Goal: Task Accomplishment & Management: Manage account settings

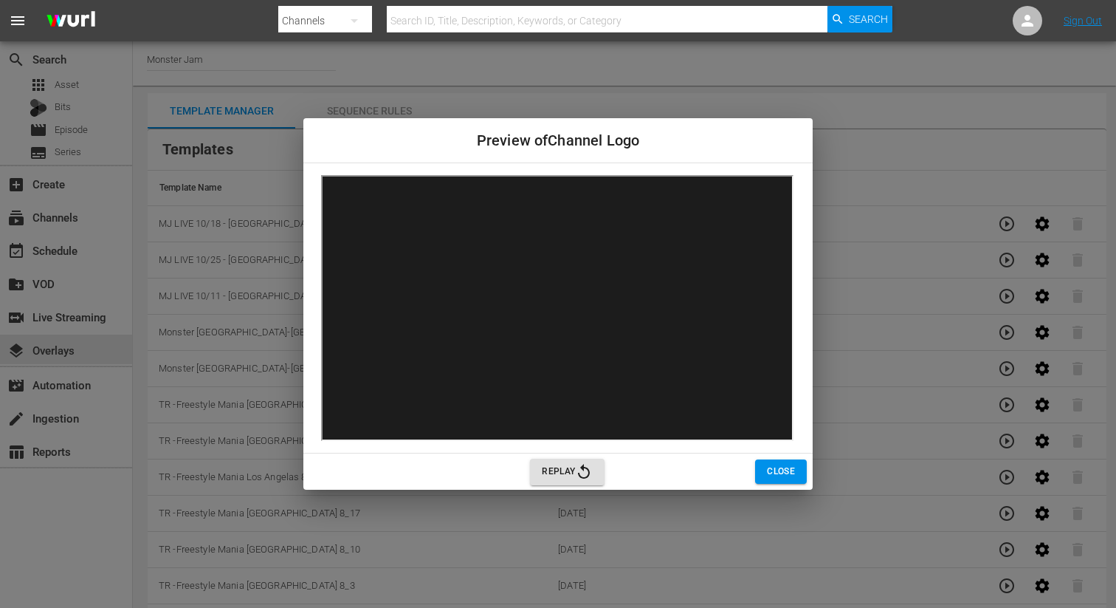
scroll to position [191, 0]
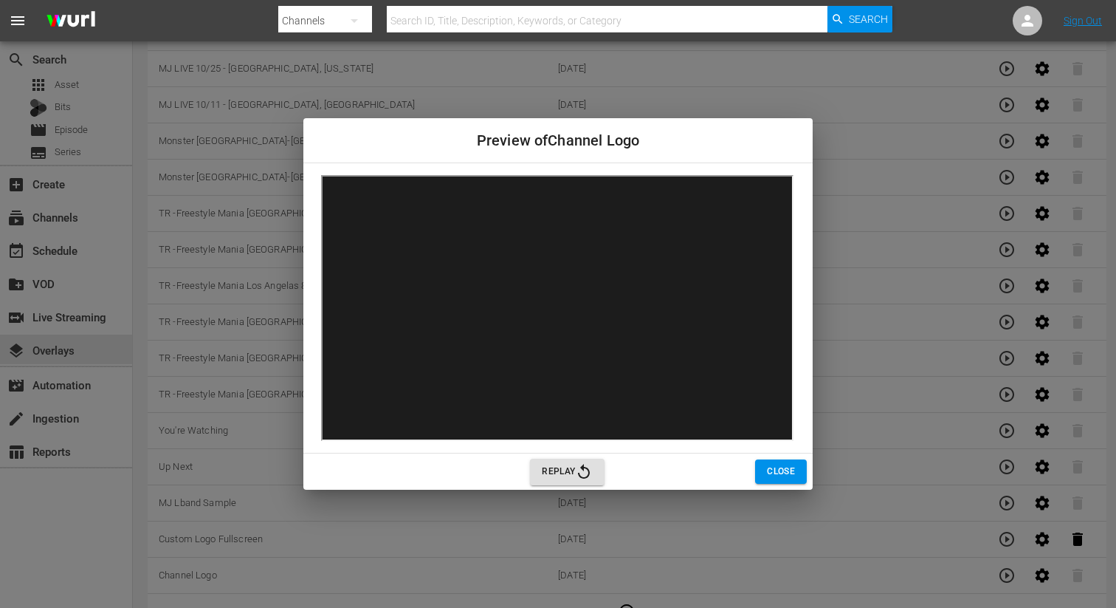
click at [398, 64] on div "Preview of Channel Logo Replay Close" at bounding box center [558, 304] width 1116 height 608
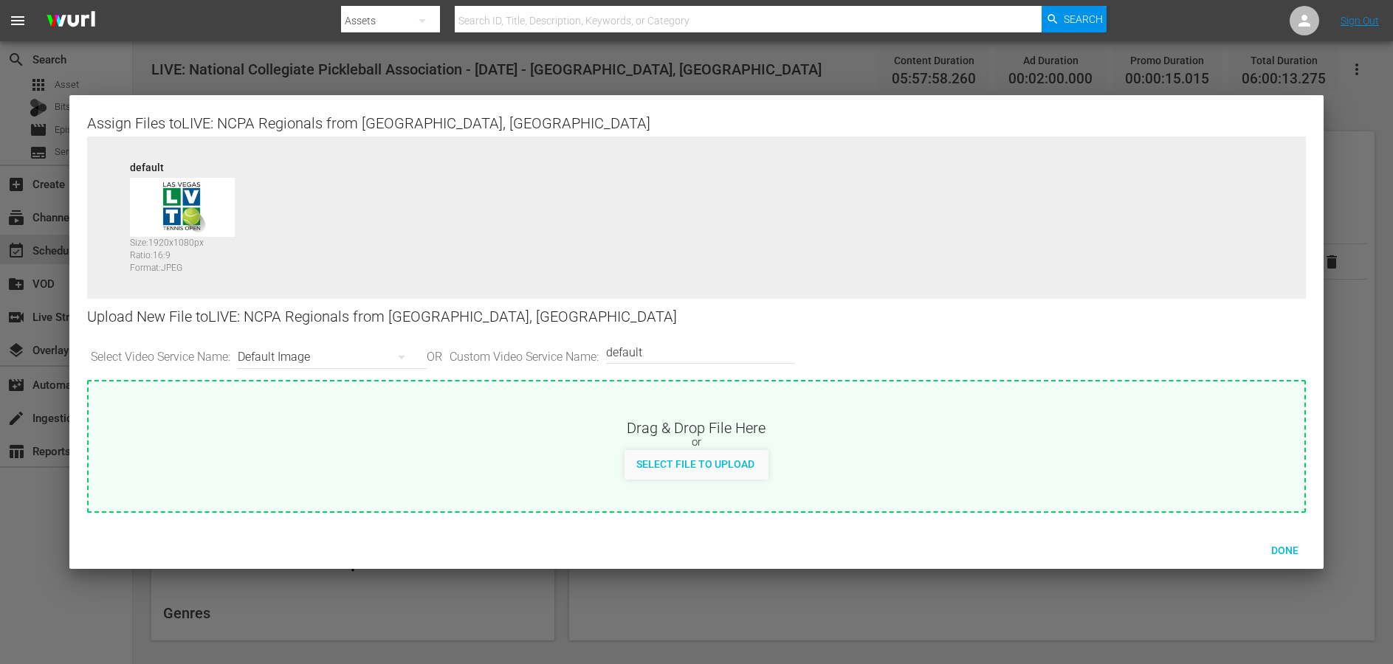
click at [683, 75] on div at bounding box center [696, 332] width 1393 height 664
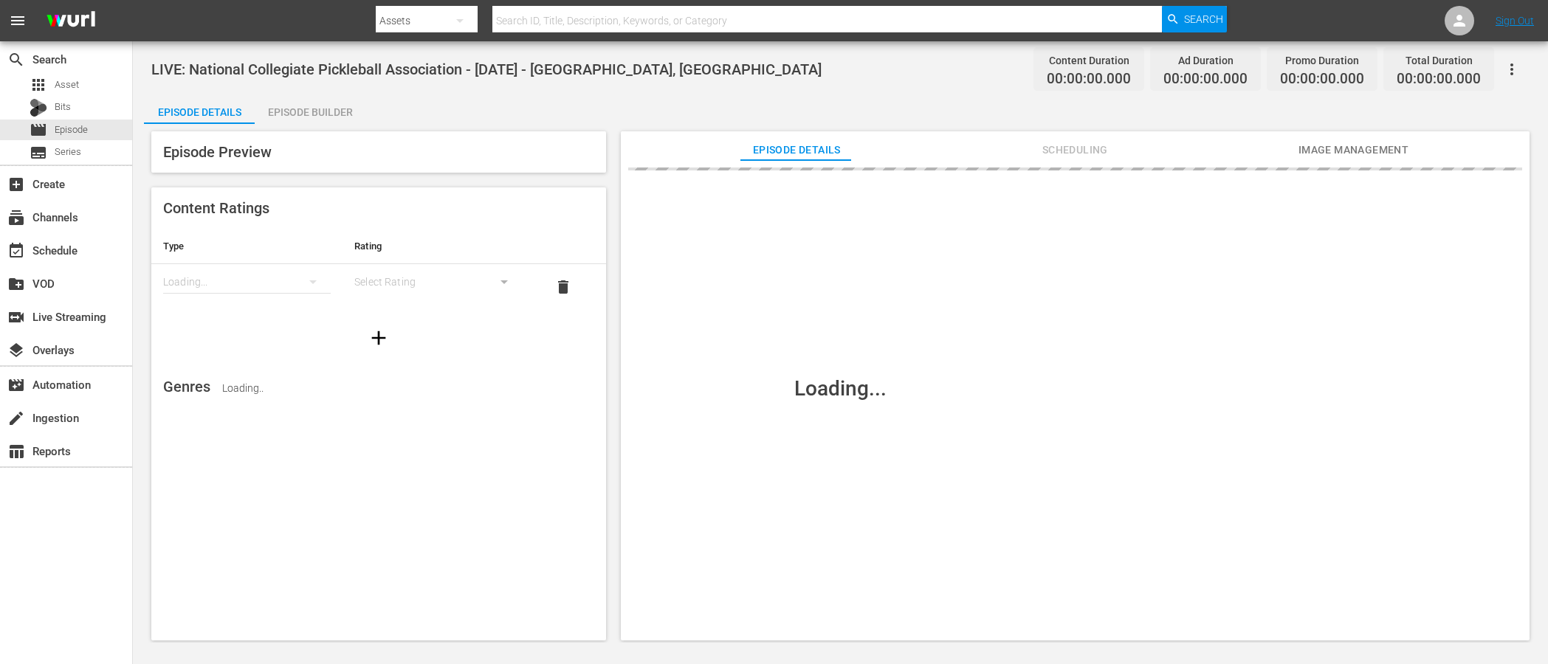
click at [303, 156] on div "Loading..." at bounding box center [840, 388] width 1393 height 529
click at [481, 86] on div "LIVE: National Collegiate Pickleball Association - [DATE] - [GEOGRAPHIC_DATA], …" at bounding box center [840, 342] width 1415 height 602
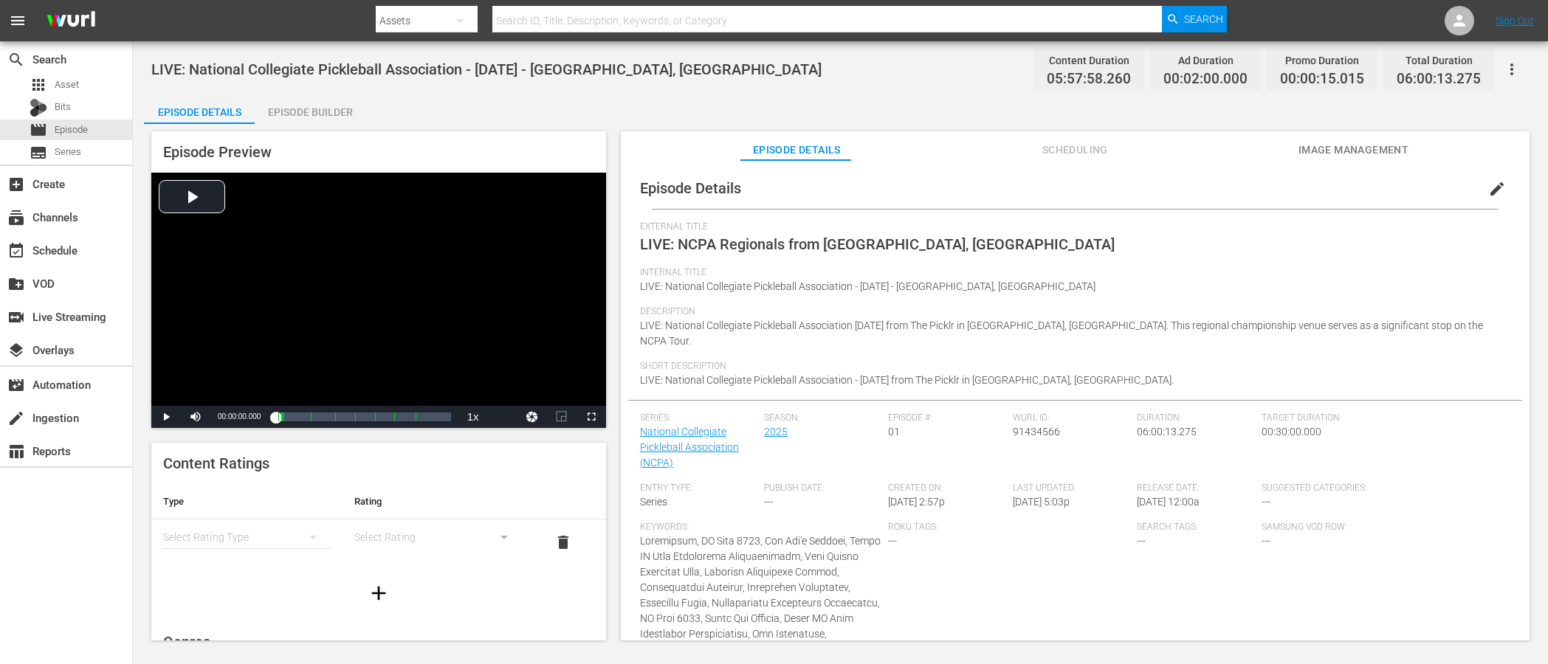
click at [743, 77] on div "LIVE: National Collegiate Pickleball Association - [DATE] - [GEOGRAPHIC_DATA], …" at bounding box center [840, 68] width 1378 height 33
click at [1323, 145] on span "Image Management" at bounding box center [1353, 150] width 111 height 18
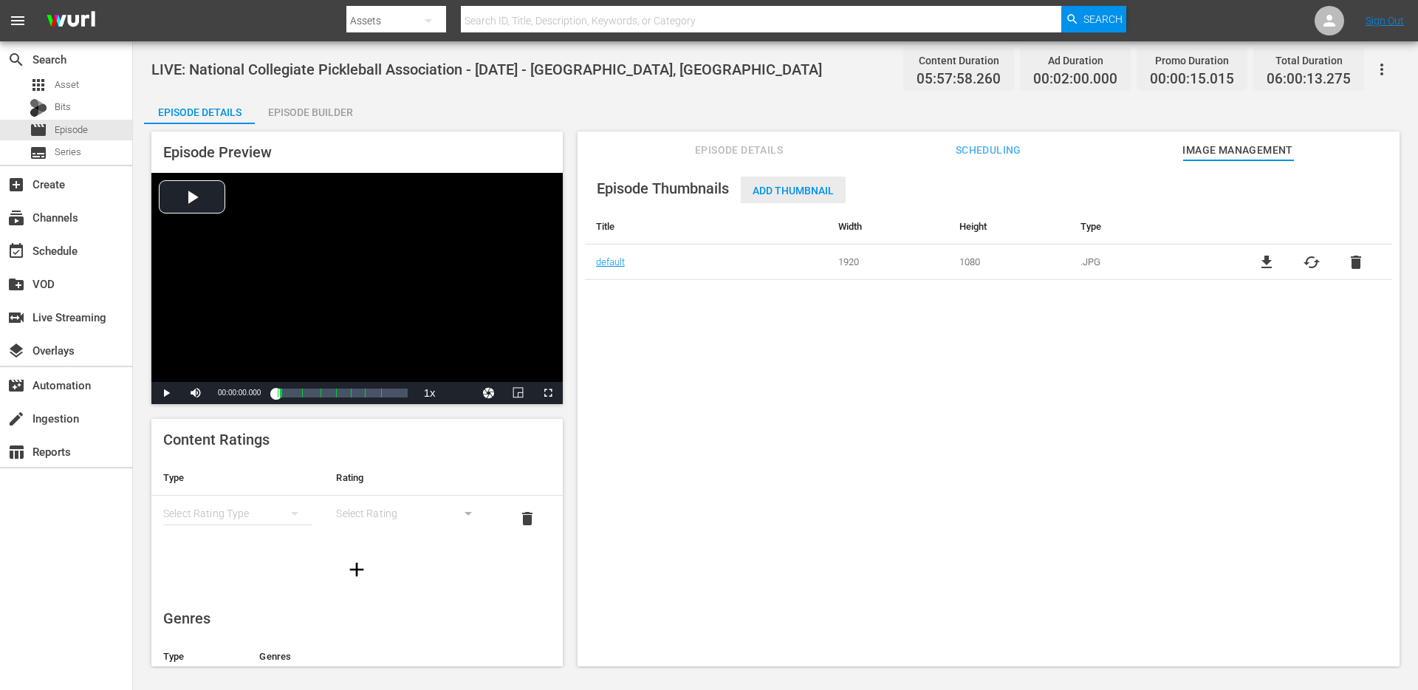
click at [826, 198] on div "Add Thumbnail" at bounding box center [793, 189] width 105 height 27
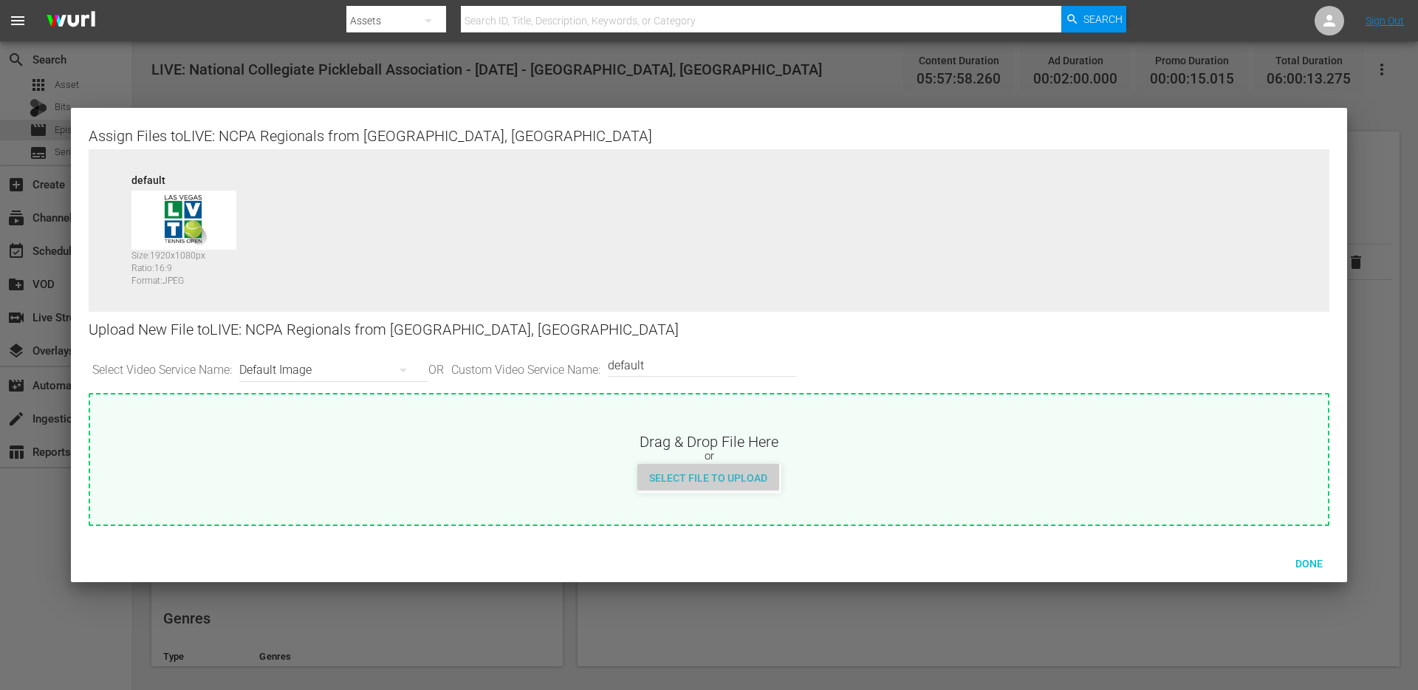
click at [715, 478] on span "Select File to Upload" at bounding box center [708, 478] width 142 height 12
type input "C:\fakepath\NCPA October 4-5 PTV Sponsorship Bug (1).png"
click at [715, 483] on span "Select File to Upload" at bounding box center [708, 478] width 142 height 12
type input "C:\fakepath\SM Episodic Thumbnails (10).png"
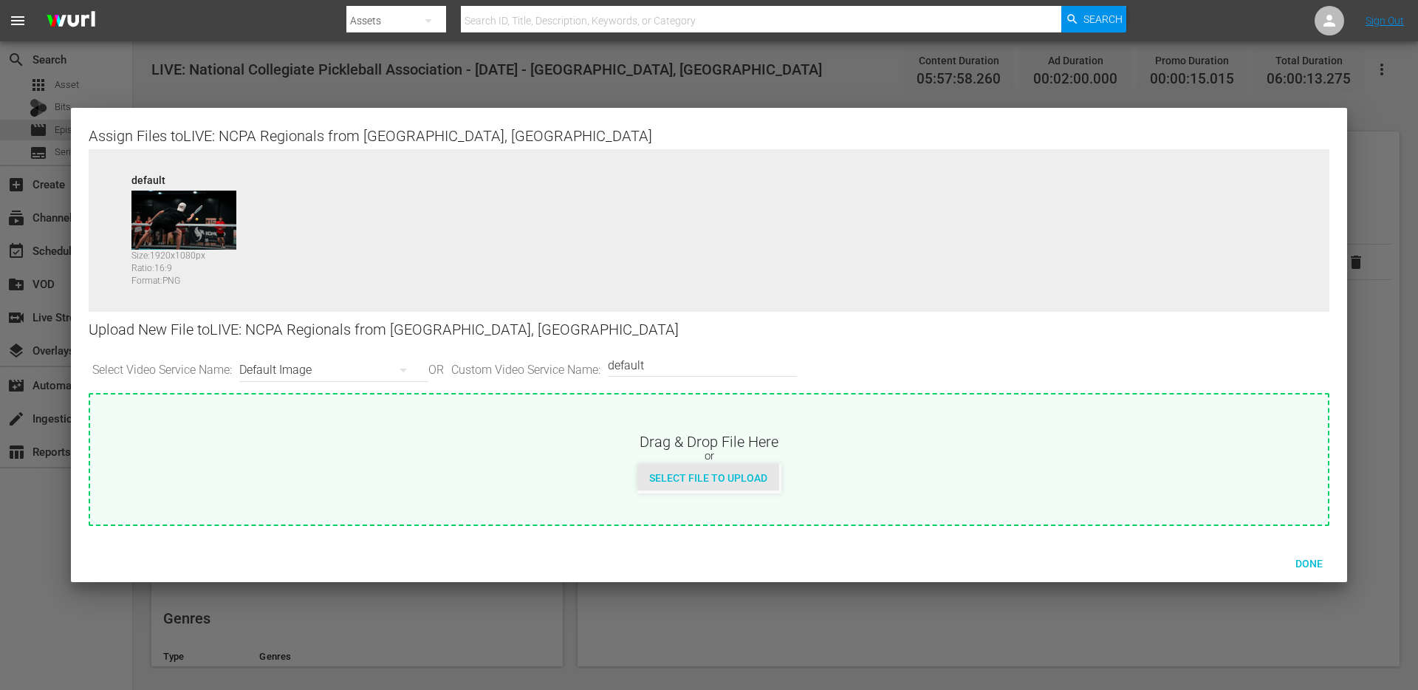
click at [701, 472] on span "Select File to Upload" at bounding box center [708, 478] width 142 height 12
type input "C:\fakepath\SM Episodic Thumbnails (8).png"
click at [772, 470] on div "Select File to Upload" at bounding box center [708, 477] width 142 height 27
type input "C:\fakepath\SM Episodic Thumbnails (6).png"
click at [712, 475] on span "Select File to Upload" at bounding box center [708, 478] width 142 height 12
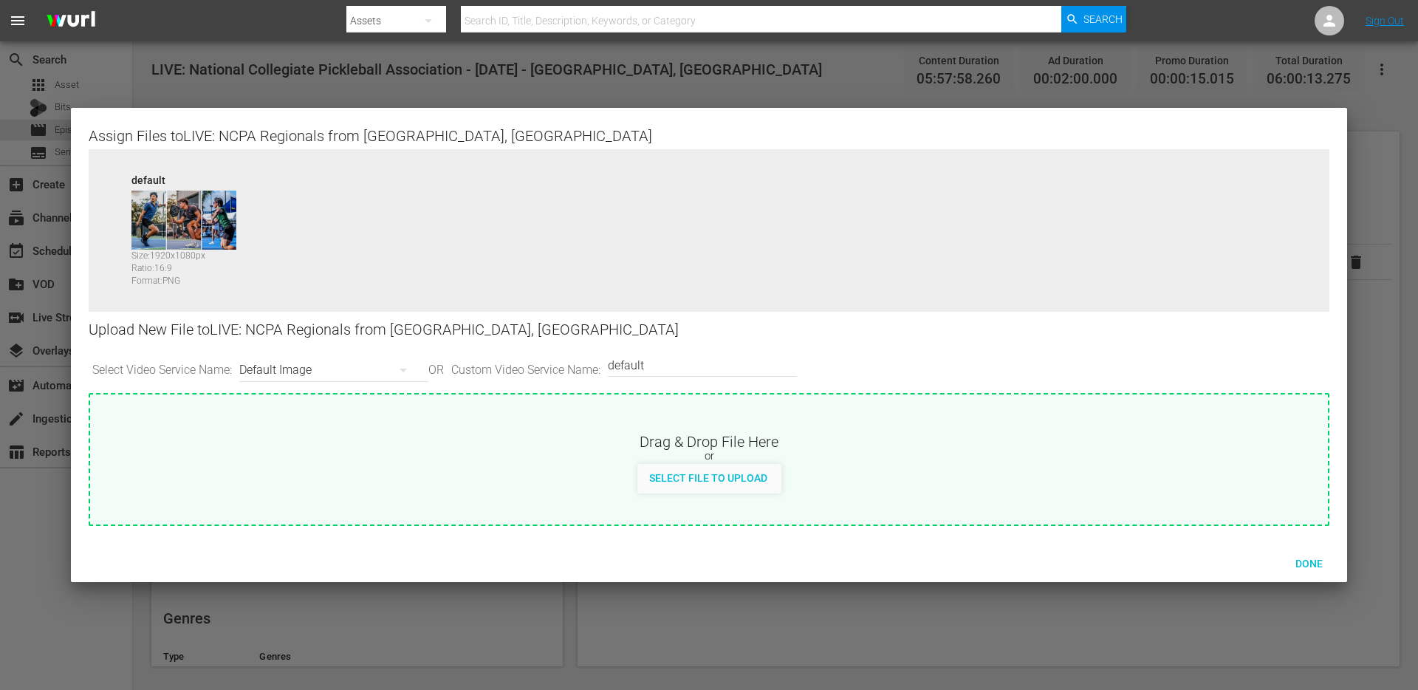
type input "C:\fakepath\SM Episodic Thumbnails (3).png"
click at [1311, 558] on span "Done" at bounding box center [1308, 563] width 51 height 12
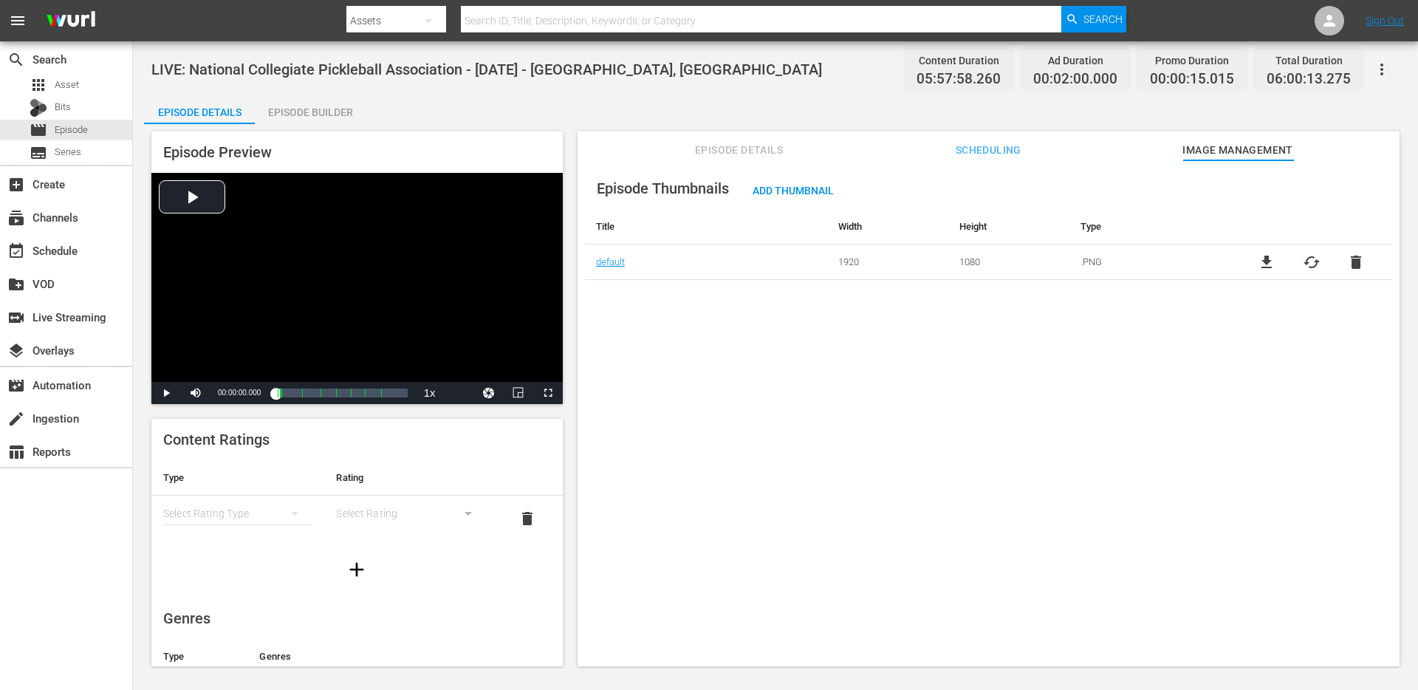
click at [647, 106] on div "Episode Details Episode Builder Episode Preview Video Player is loading. Play V…" at bounding box center [775, 386] width 1263 height 583
click at [65, 247] on div "event_available Schedule" at bounding box center [41, 247] width 83 height 13
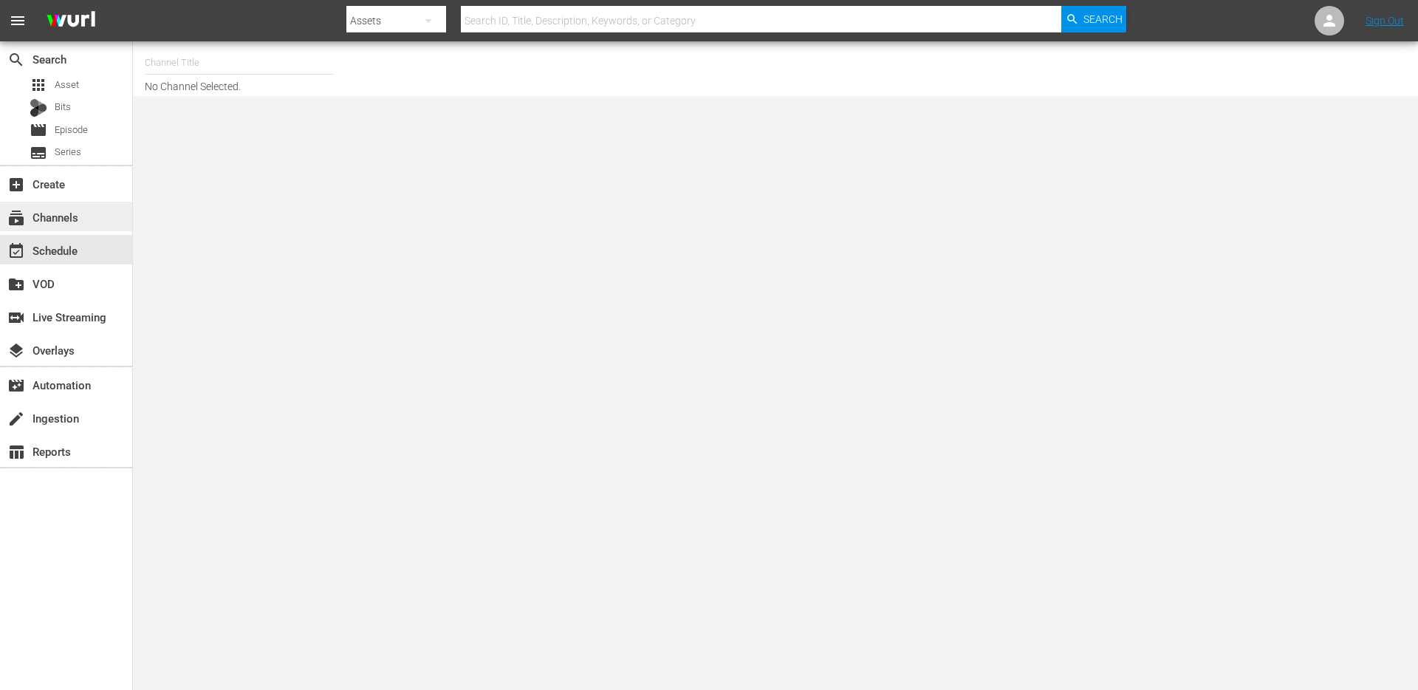
click at [97, 224] on div "subscriptions Channels" at bounding box center [66, 217] width 132 height 30
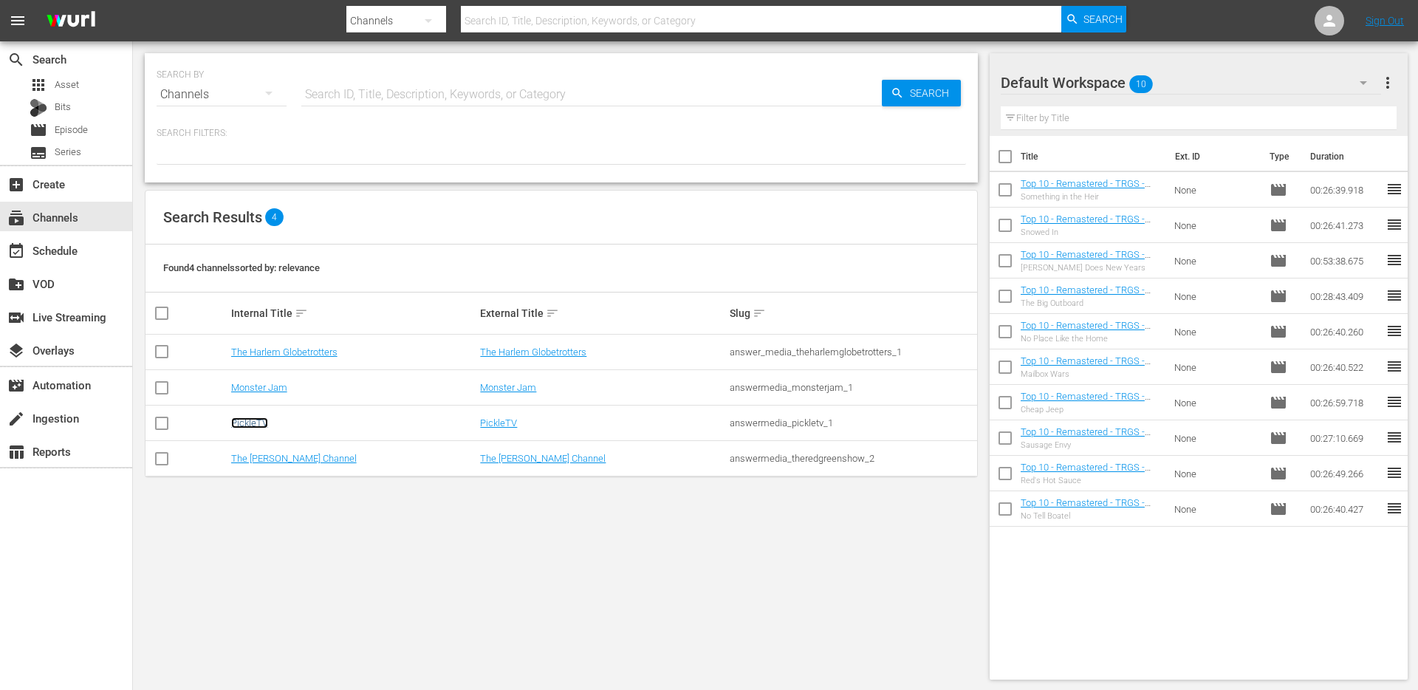
click at [255, 425] on link "PickleTV" at bounding box center [249, 422] width 37 height 11
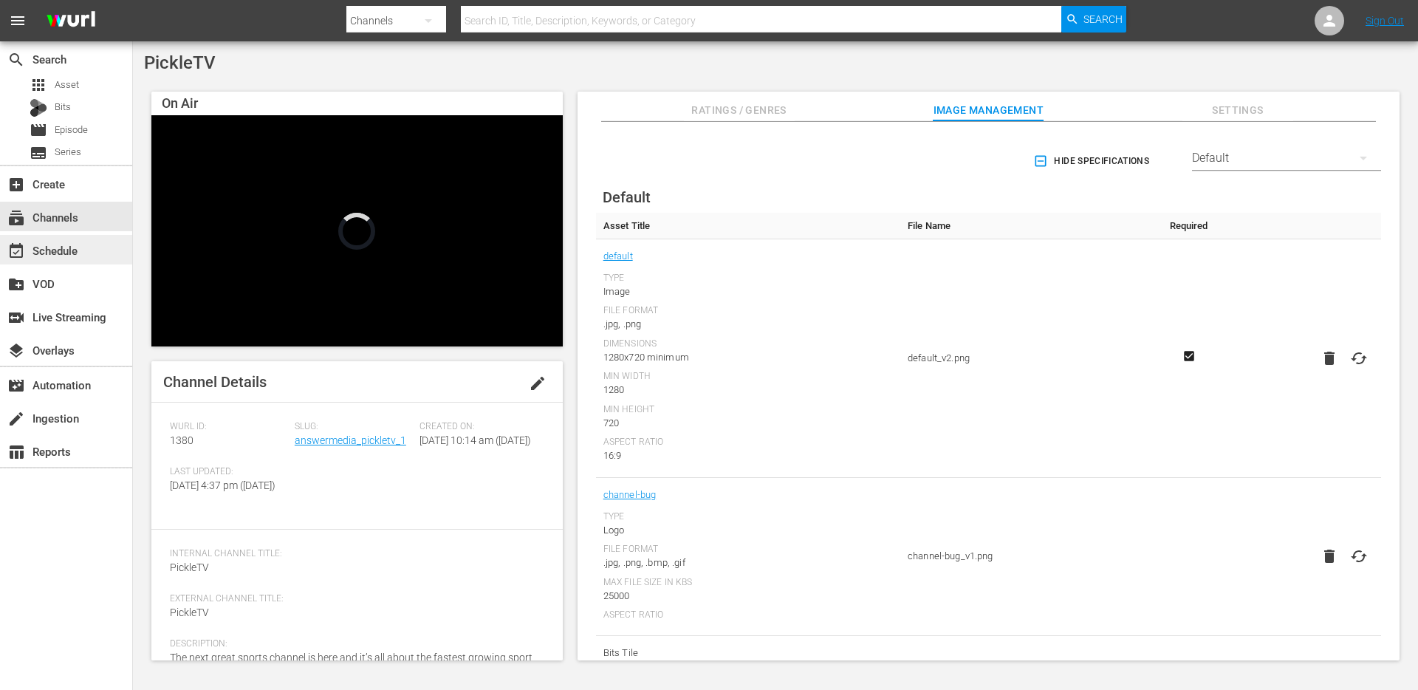
click at [92, 248] on div "event_available Schedule" at bounding box center [66, 250] width 132 height 30
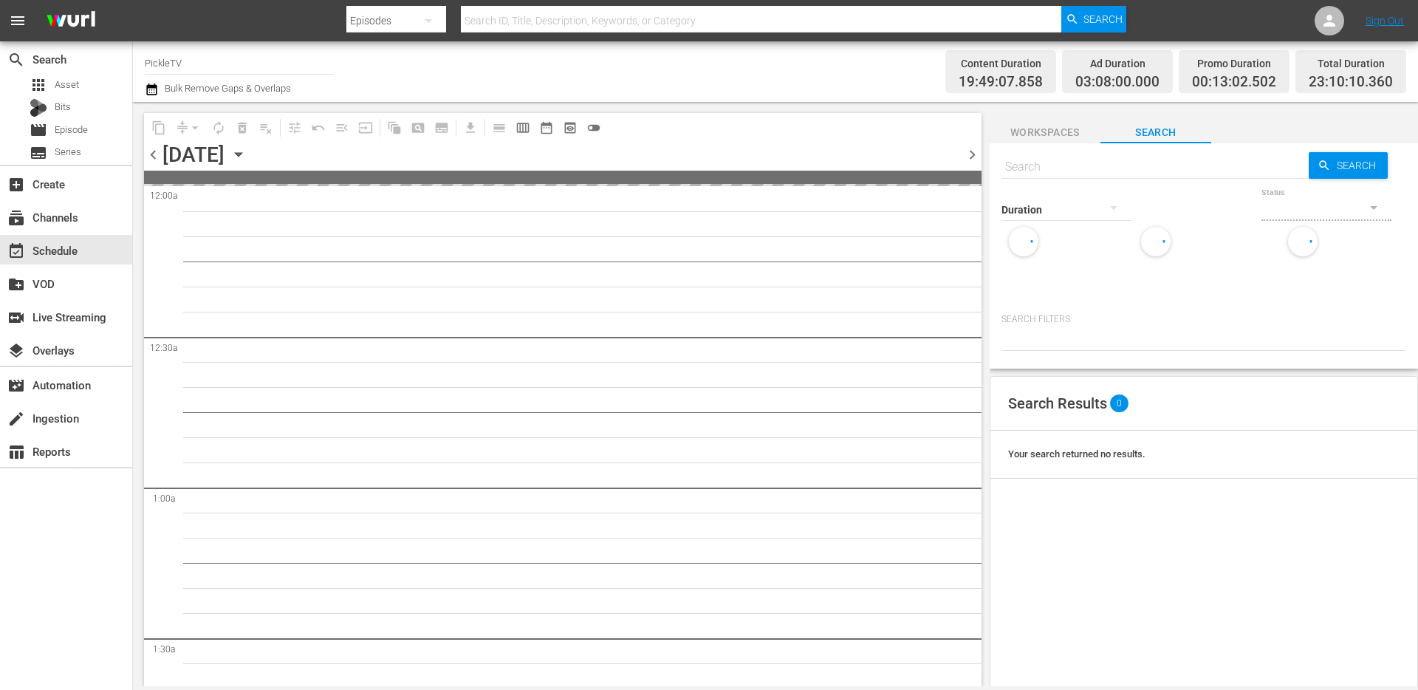
click at [247, 155] on icon "button" at bounding box center [238, 154] width 16 height 16
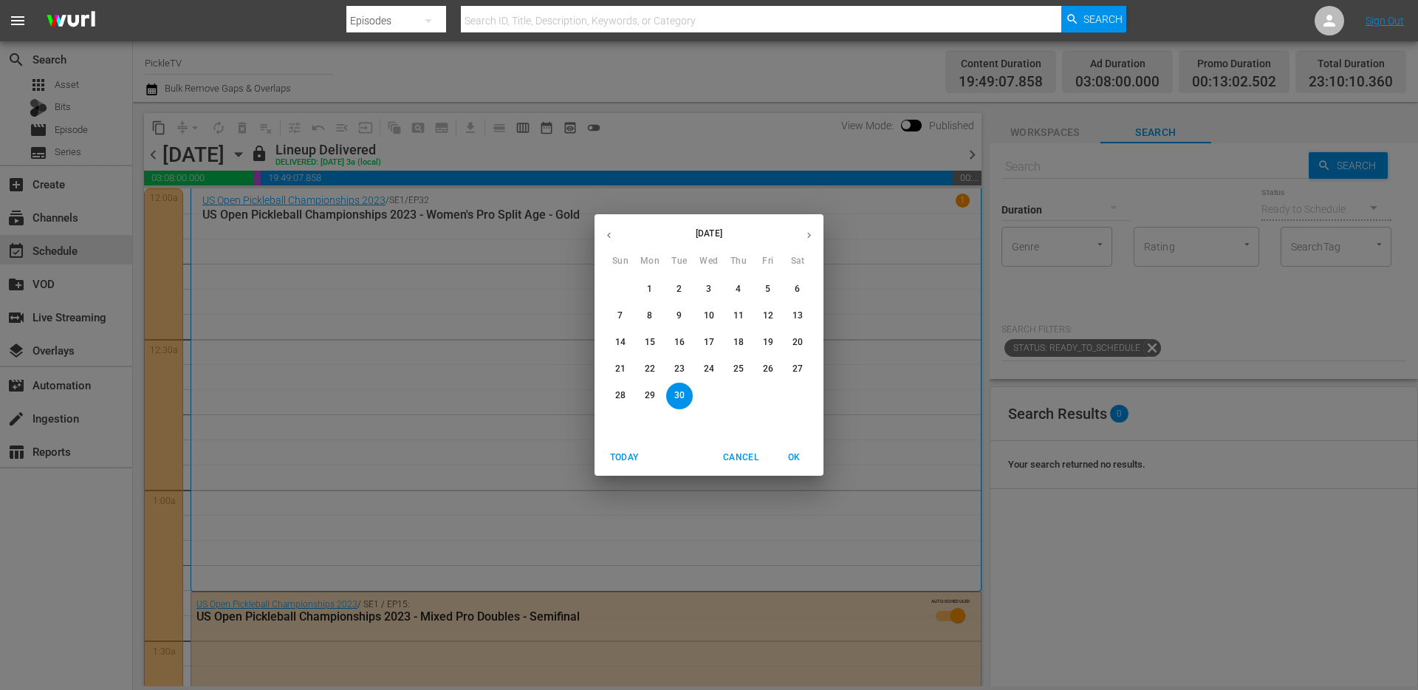
click at [811, 236] on icon "button" at bounding box center [808, 235] width 11 height 11
click at [798, 288] on p "4" at bounding box center [796, 289] width 5 height 13
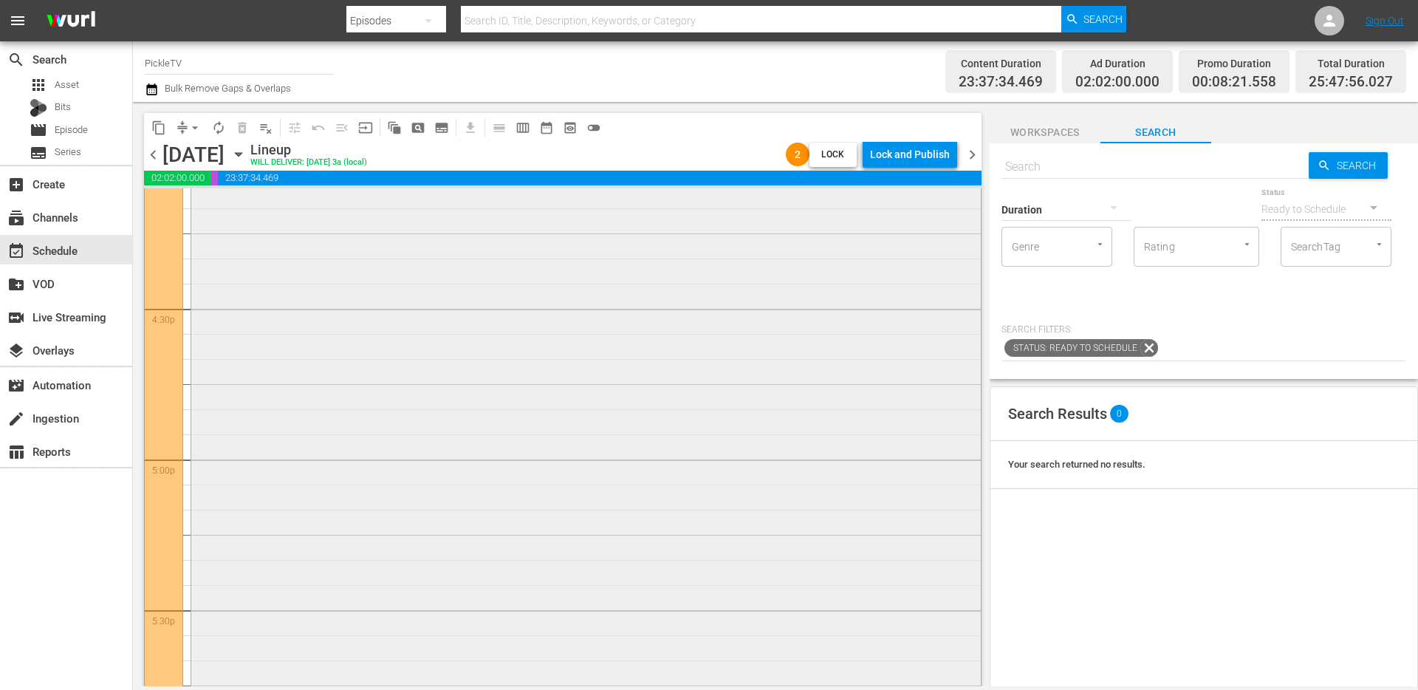
scroll to position [4741, 0]
click at [591, 452] on div "National Collegiate Pickleball Association (NCPA) / SE2025 / EP1: LIVE: Nationa…" at bounding box center [585, 570] width 789 height 1804
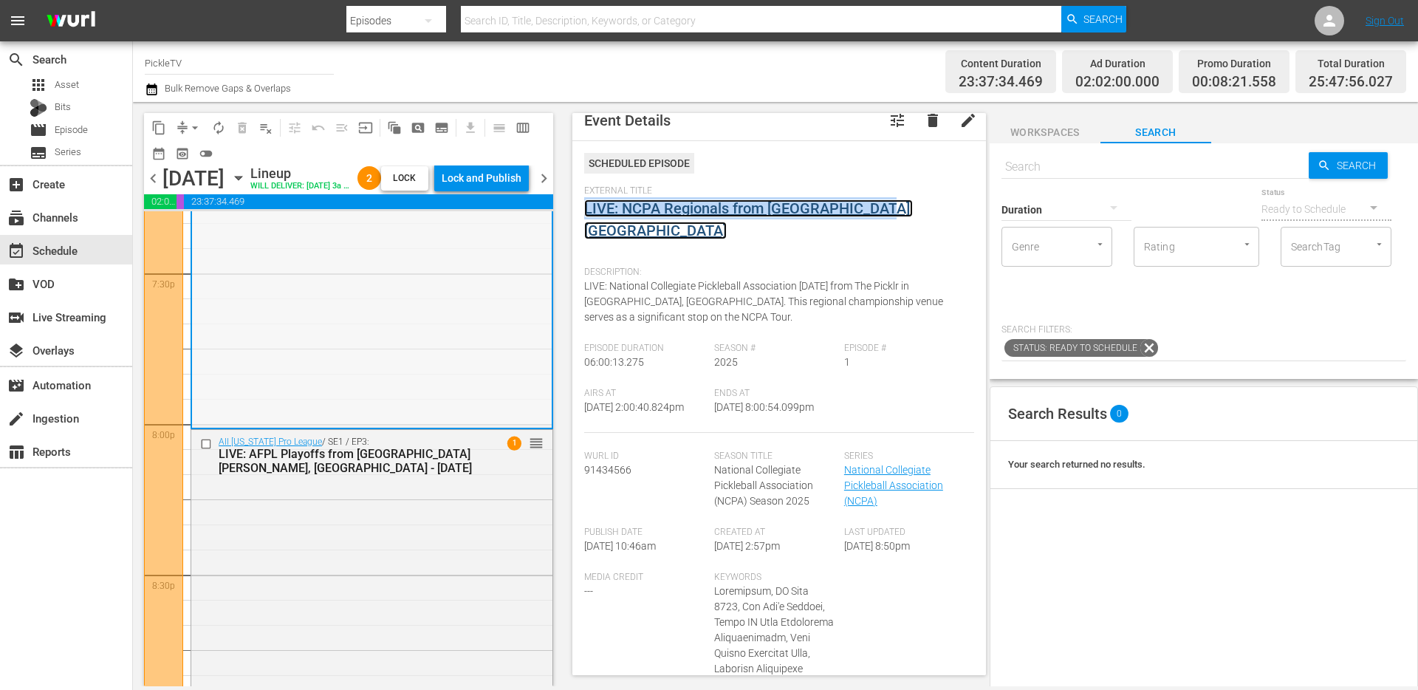
scroll to position [5870, 0]
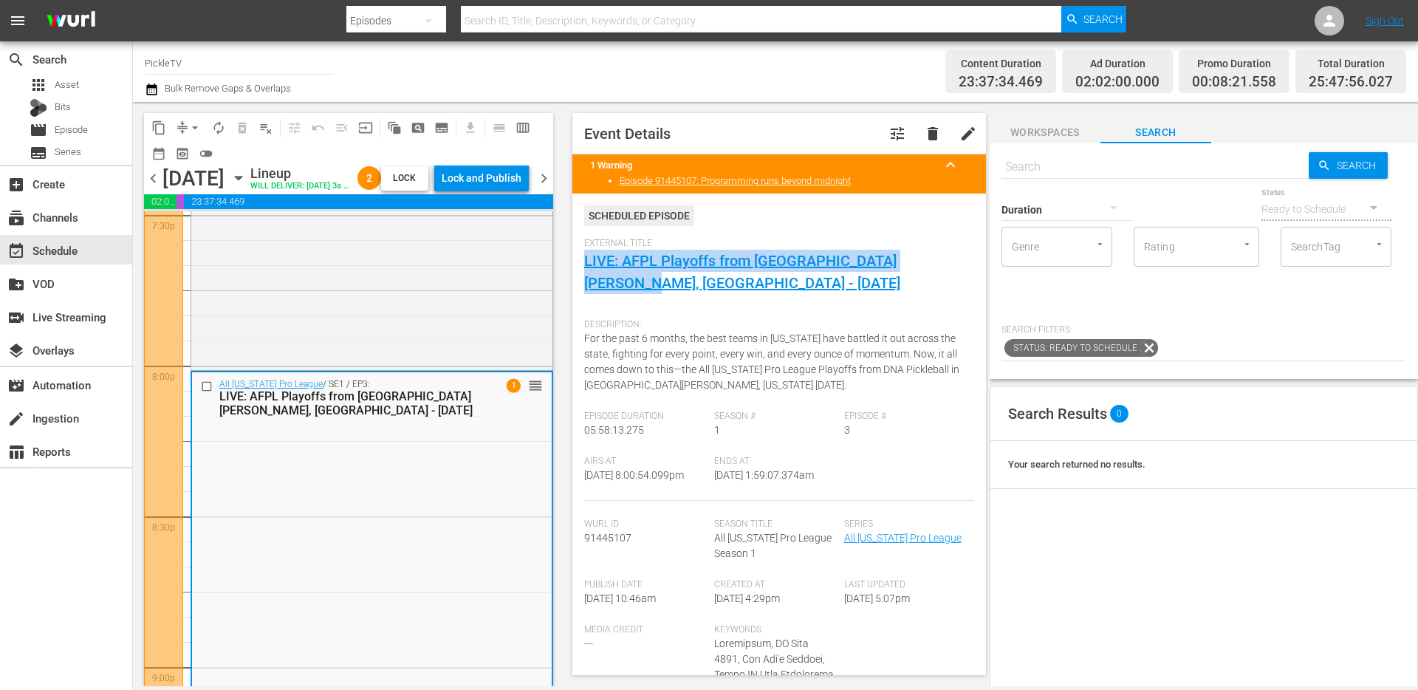
click at [546, 188] on span "chevron_right" at bounding box center [544, 178] width 18 height 18
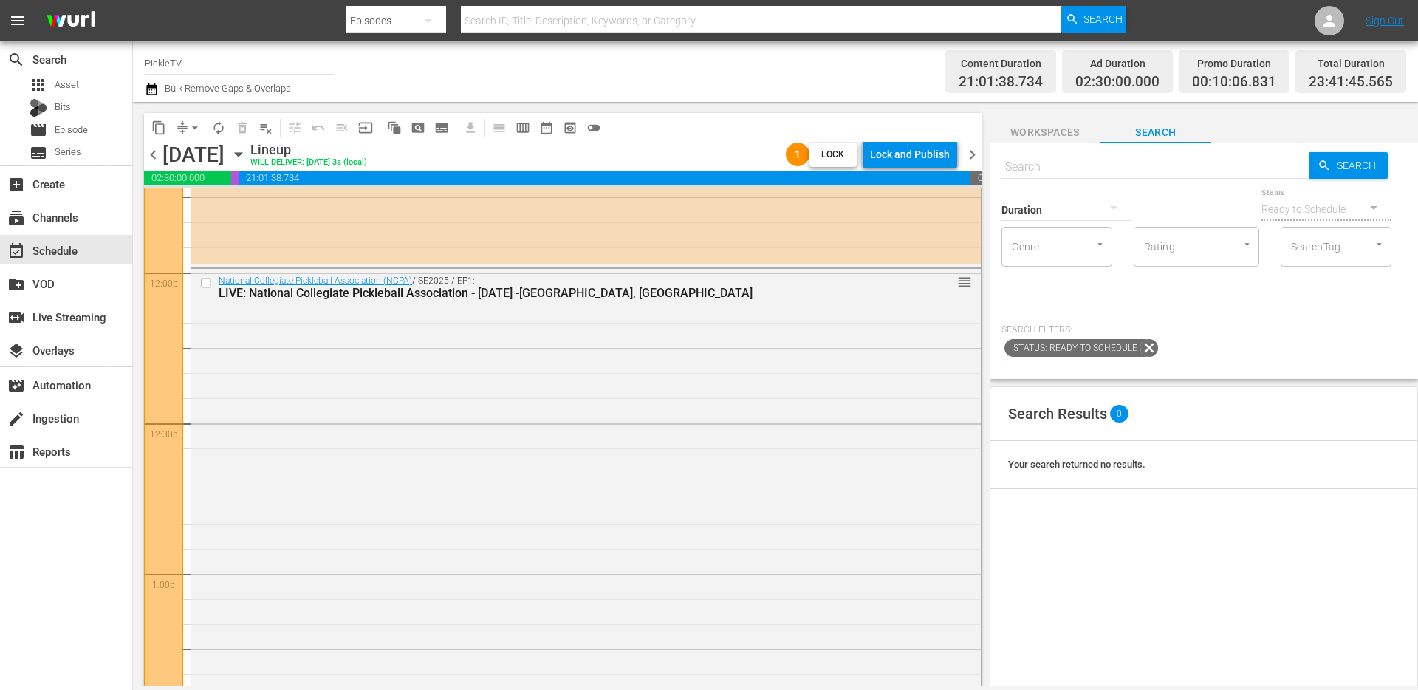
scroll to position [3515, 0]
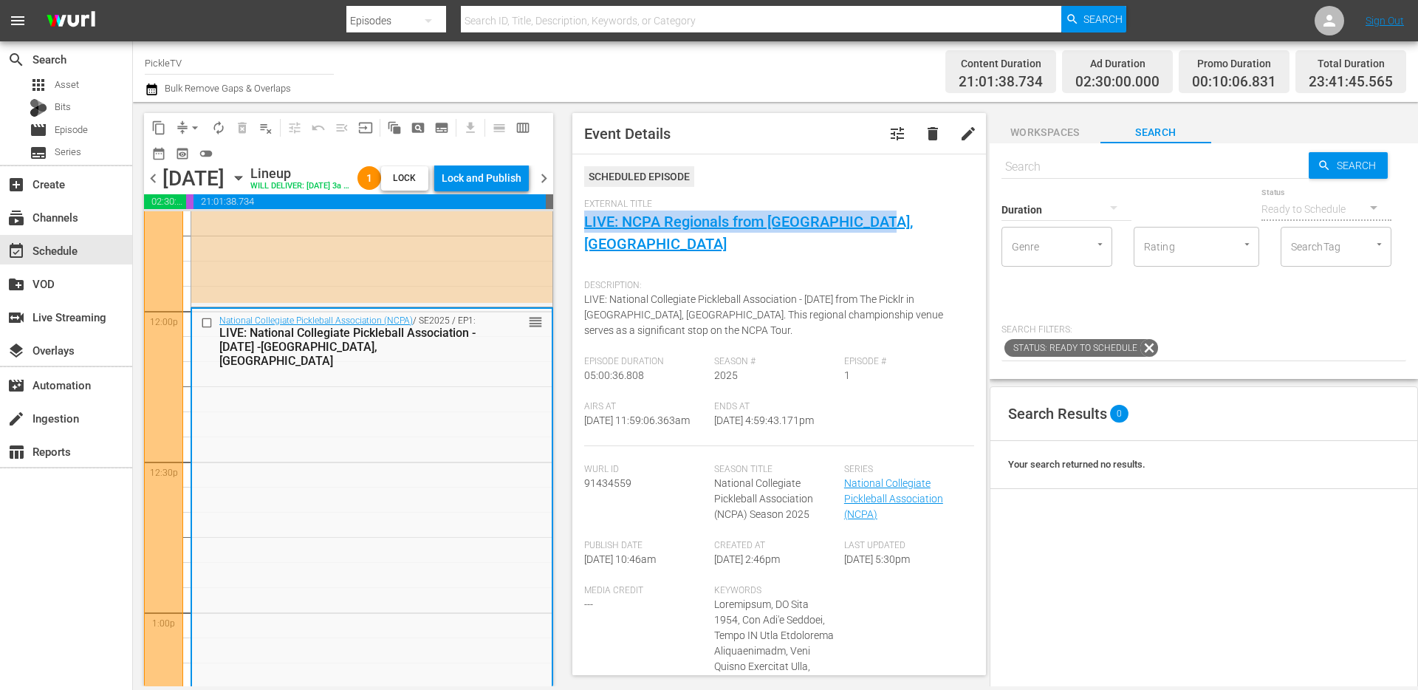
click at [561, 234] on span "Event Details tune delete edit Scheduled Episode External Title LIVE: NCPA Regi…" at bounding box center [775, 394] width 428 height 584
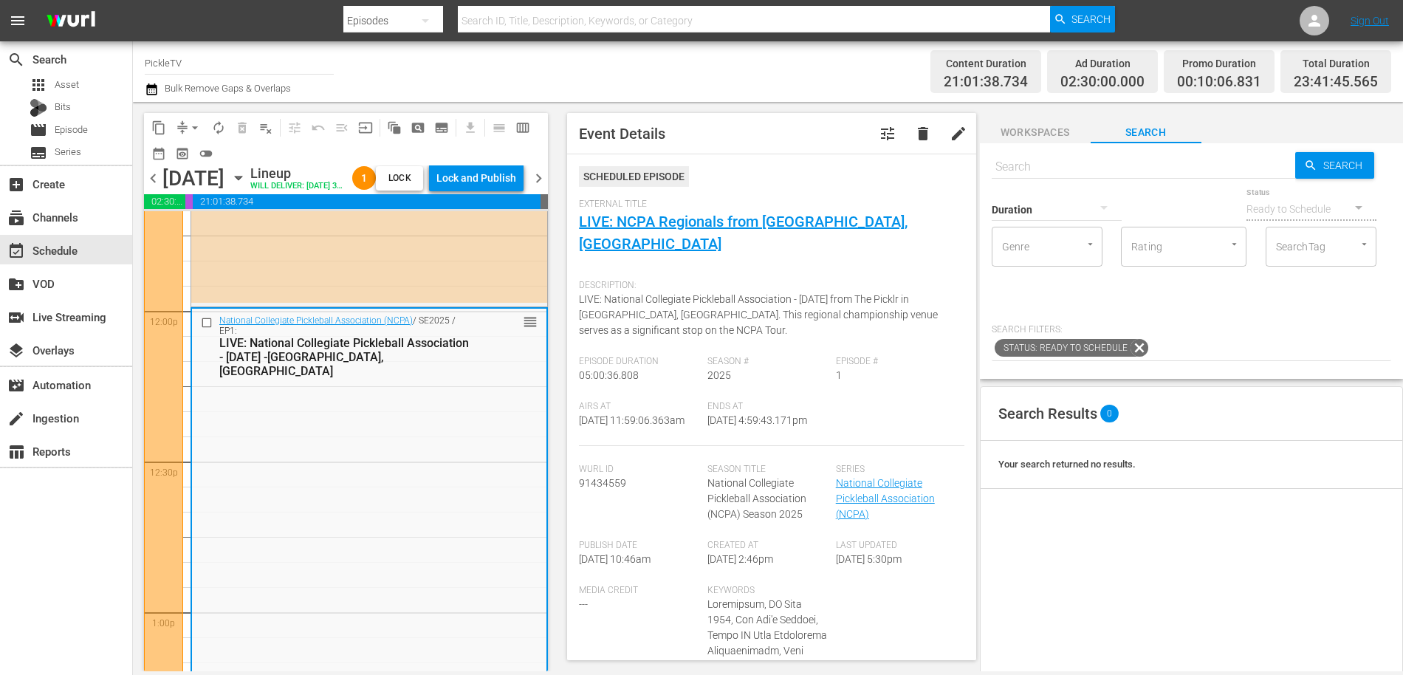
click at [154, 188] on span "chevron_left" at bounding box center [153, 178] width 18 height 18
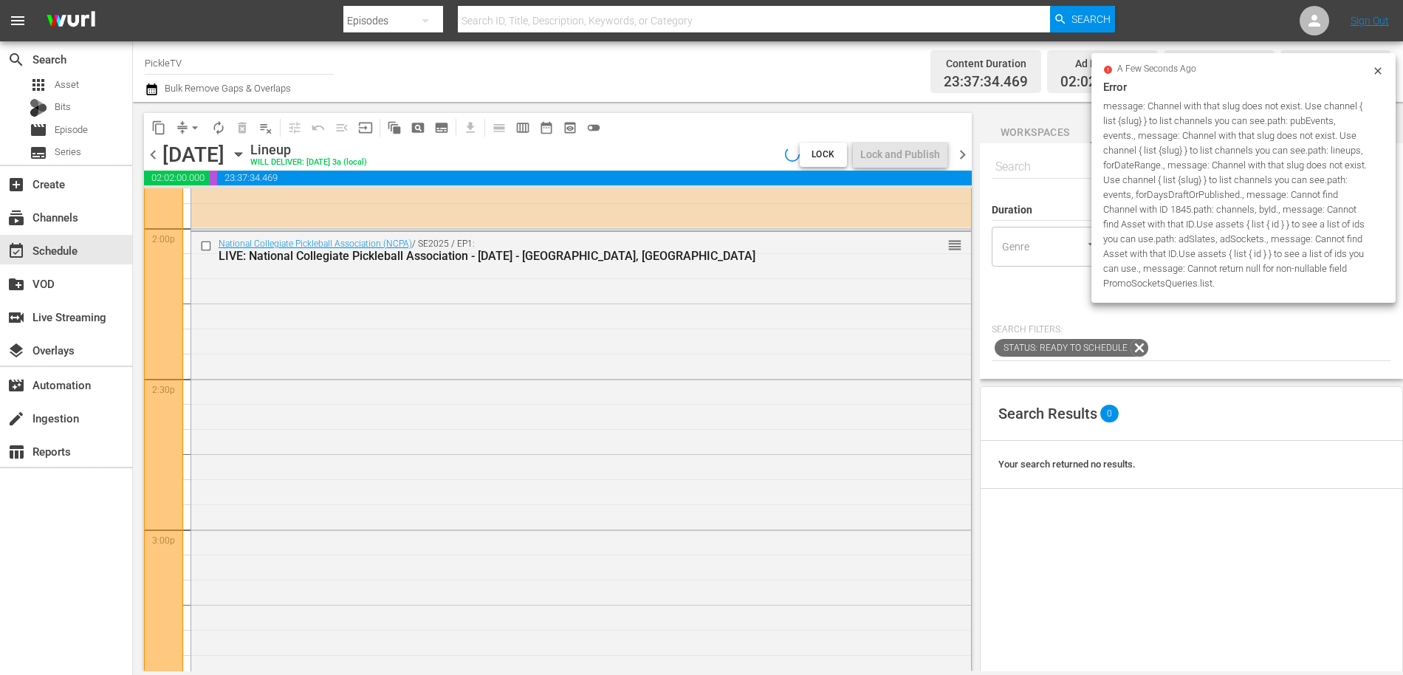
scroll to position [4192, 0]
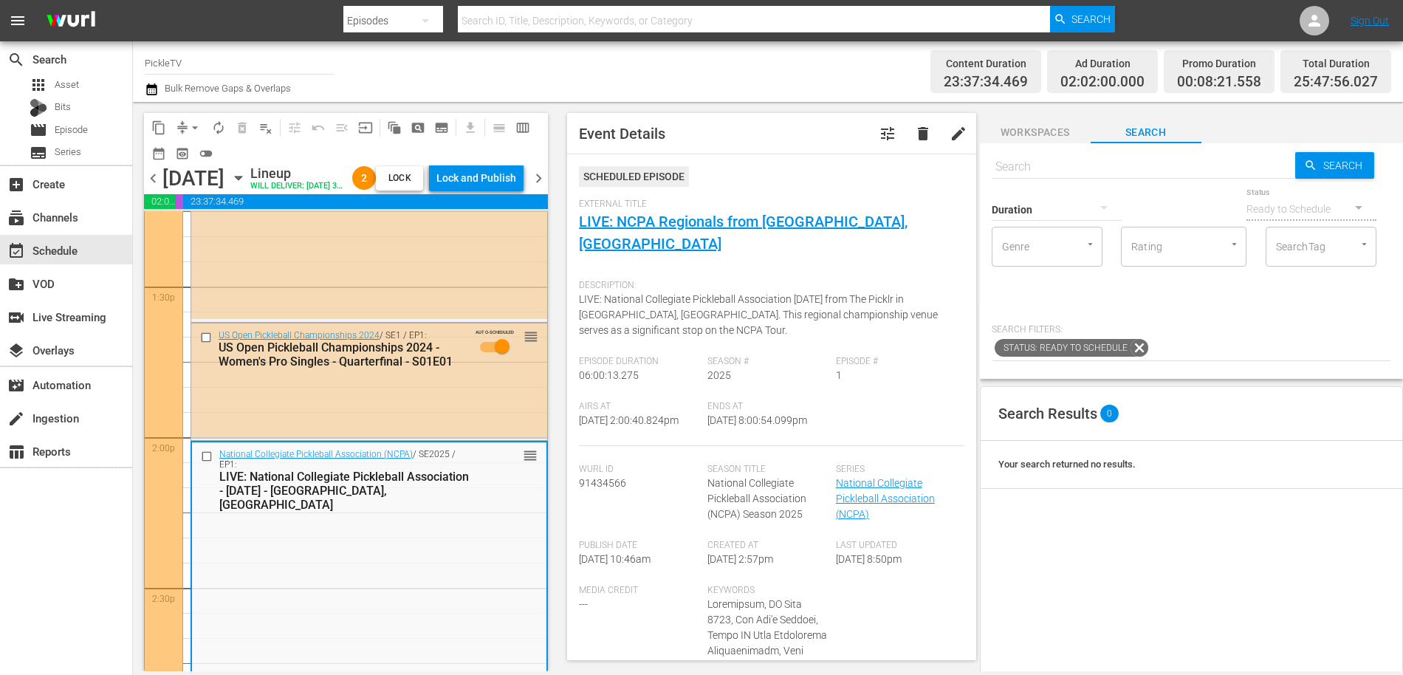
scroll to position [3991, 0]
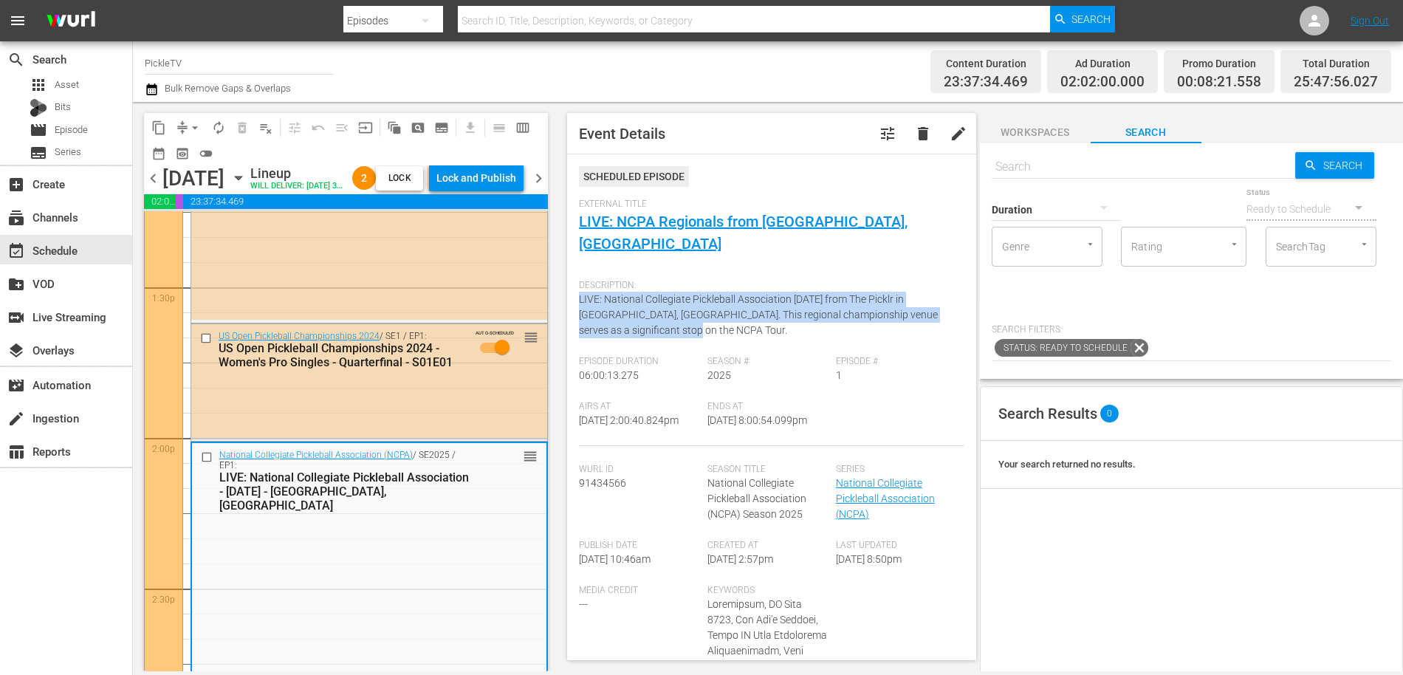
drag, startPoint x: 643, startPoint y: 303, endPoint x: 581, endPoint y: 279, distance: 66.6
click at [581, 279] on div "Description: LIVE: National Collegiate Pickleball Association 10/4/2025 from Th…" at bounding box center [771, 313] width 385 height 83
copy span "LIVE: National Collegiate Pickleball Association 10/4/2025 from The Picklr in N…"
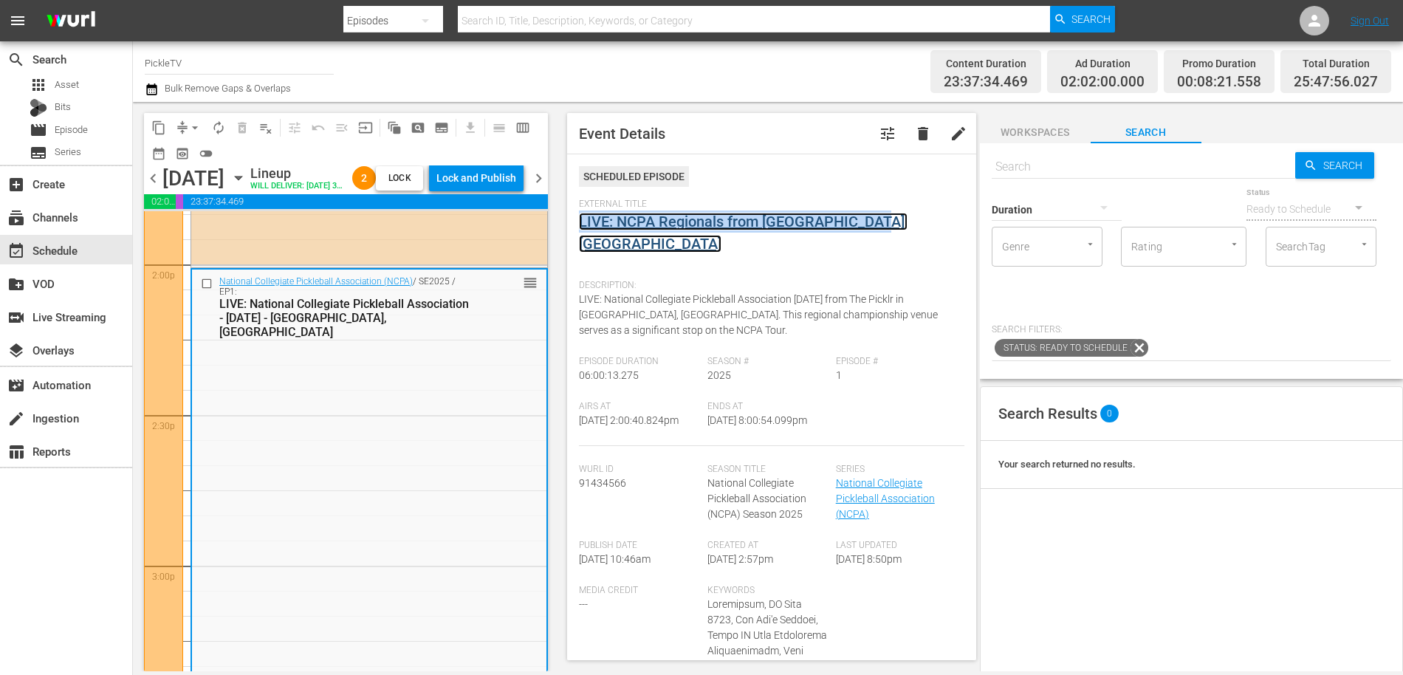
scroll to position [69, 0]
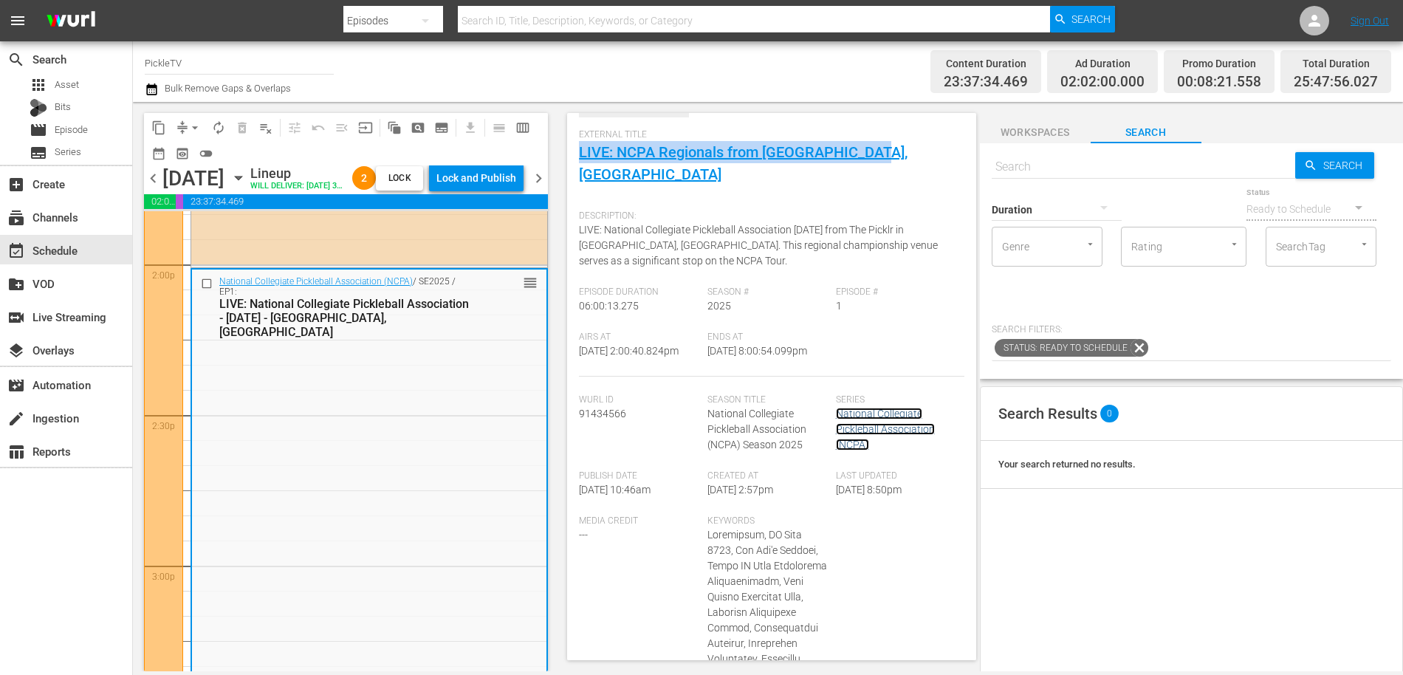
click at [862, 411] on link "National Collegiate Pickleball Association (NCPA)" at bounding box center [885, 429] width 99 height 43
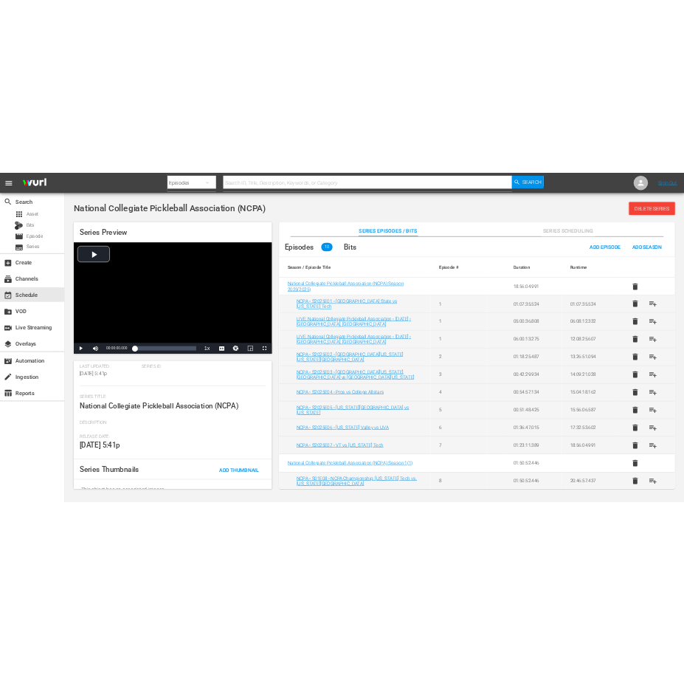
scroll to position [159, 0]
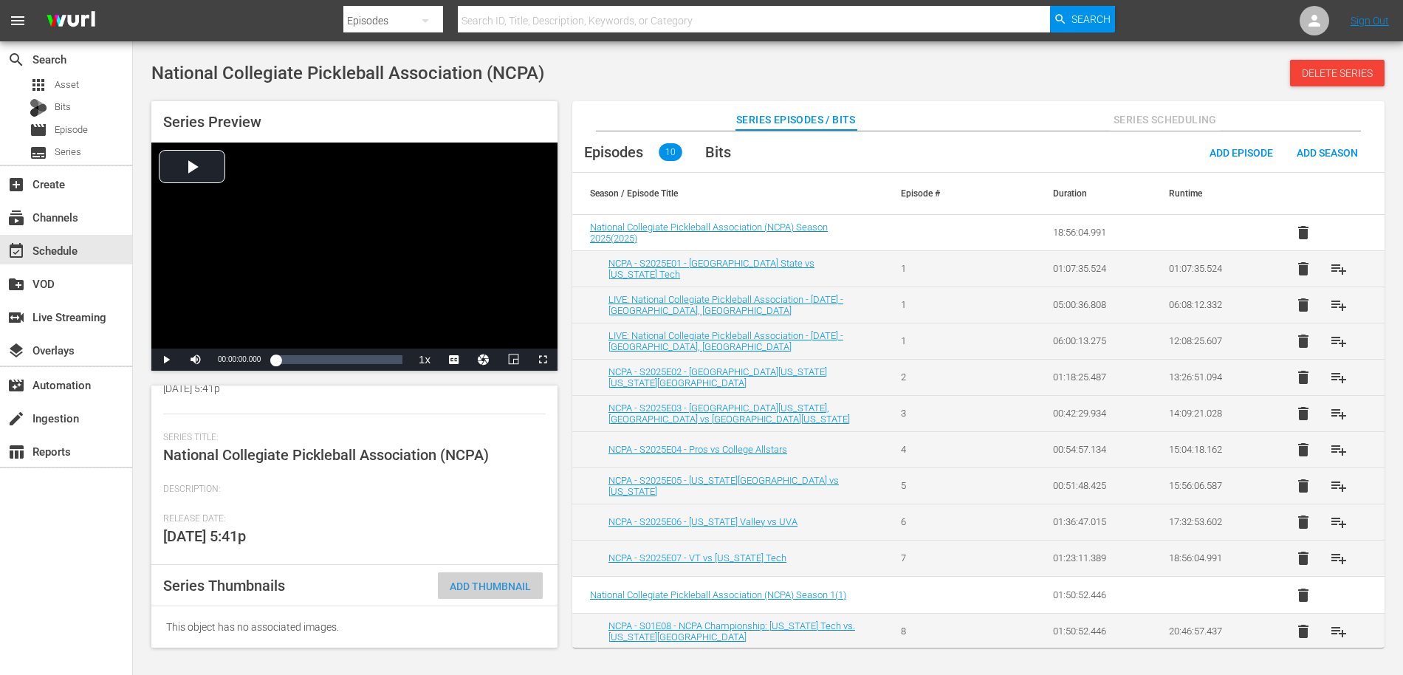
click at [481, 588] on span "Add Thumbnail" at bounding box center [490, 586] width 105 height 12
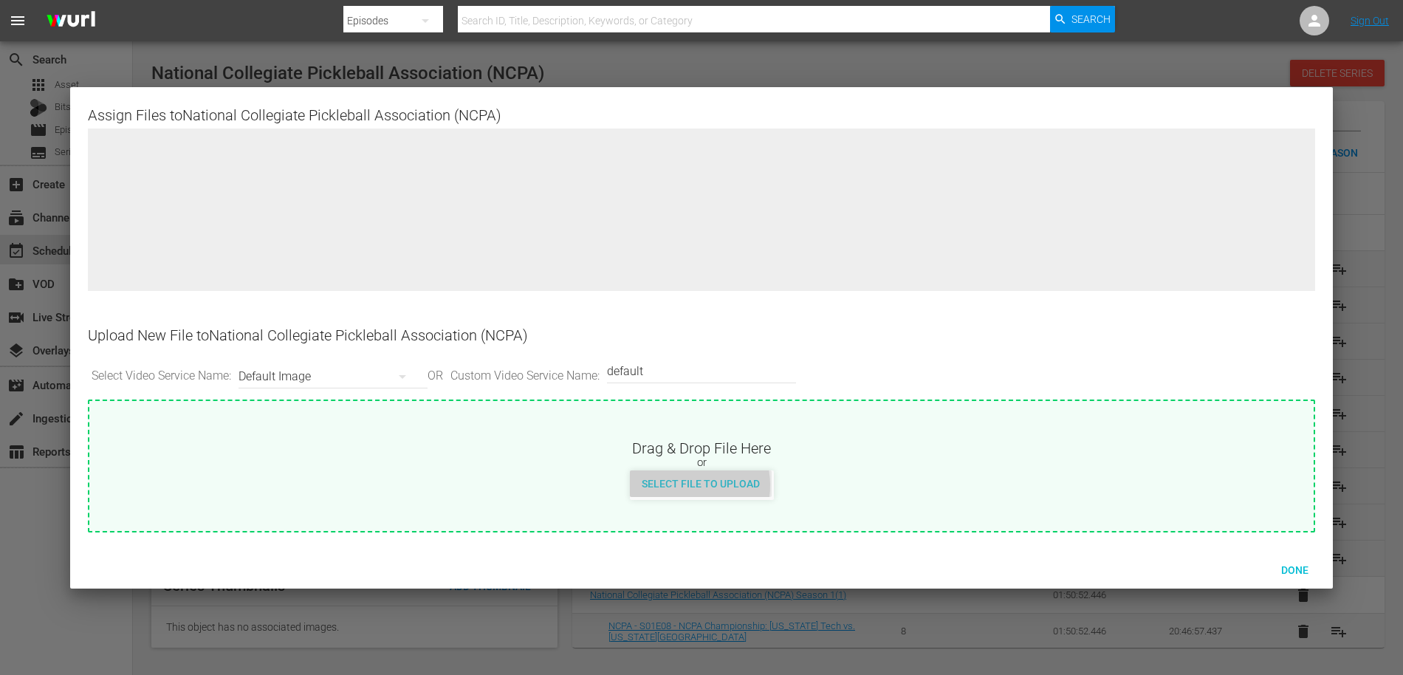
click at [682, 485] on span "Select File to Upload" at bounding box center [701, 484] width 142 height 12
type input "C:\fakepath\NCPA Title Treatment.png"
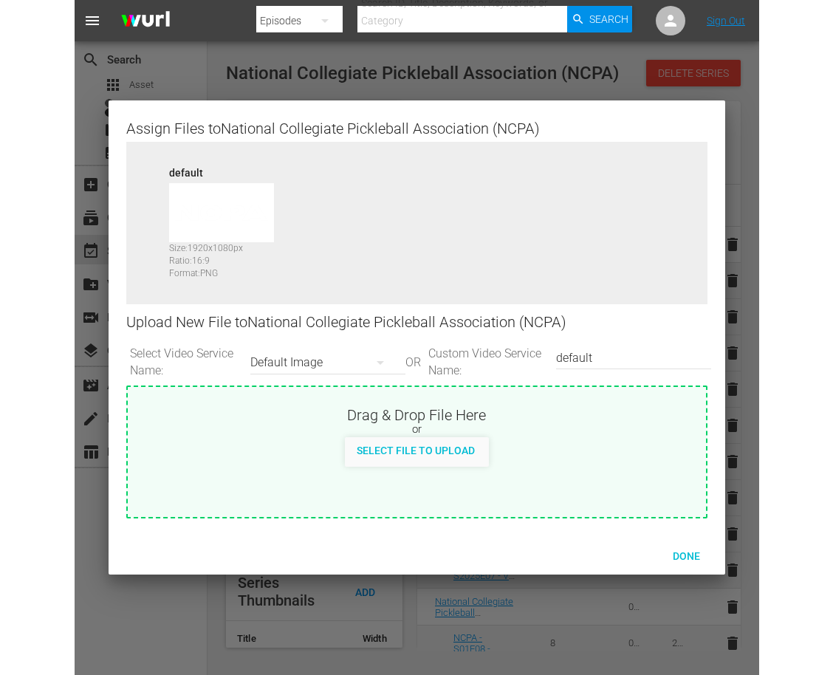
scroll to position [216, 0]
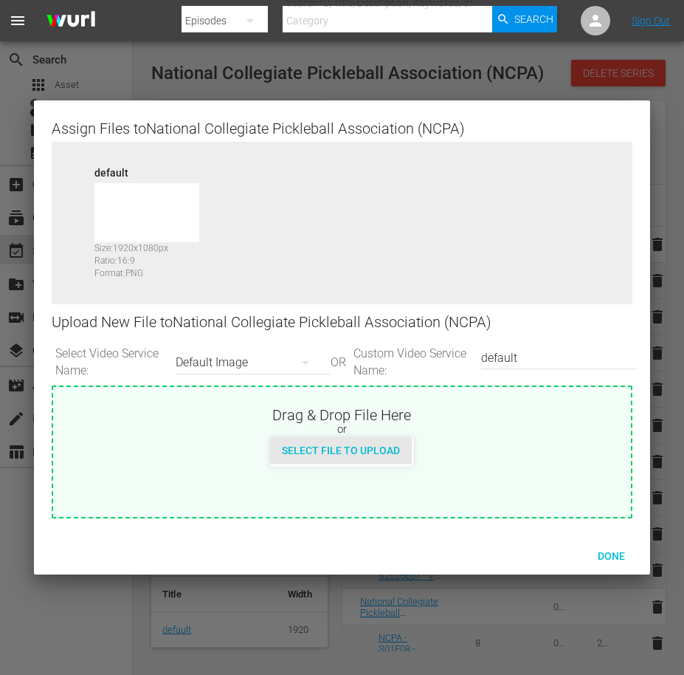
click at [349, 450] on span "Select File to Upload" at bounding box center [341, 450] width 142 height 12
type input "C:\fakepath\NCPA Series Image on White_1920x1080.png"
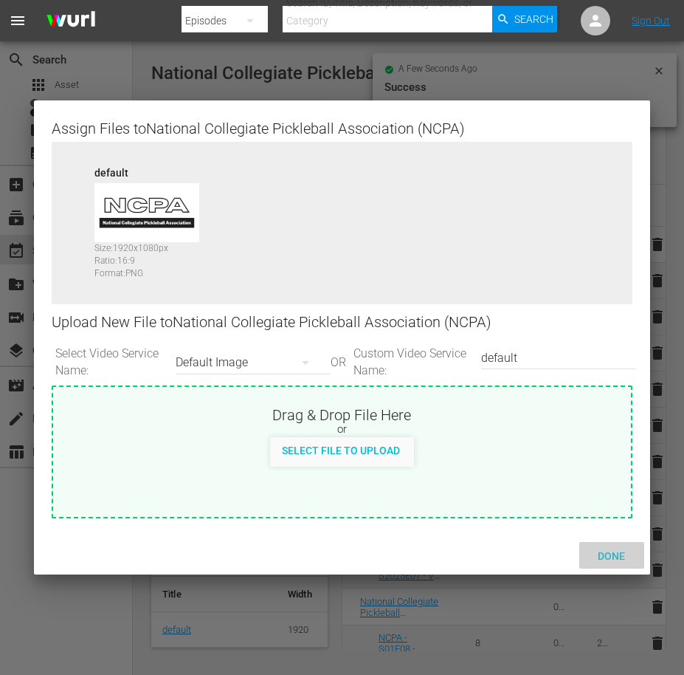
click at [611, 557] on span "Done" at bounding box center [611, 556] width 51 height 12
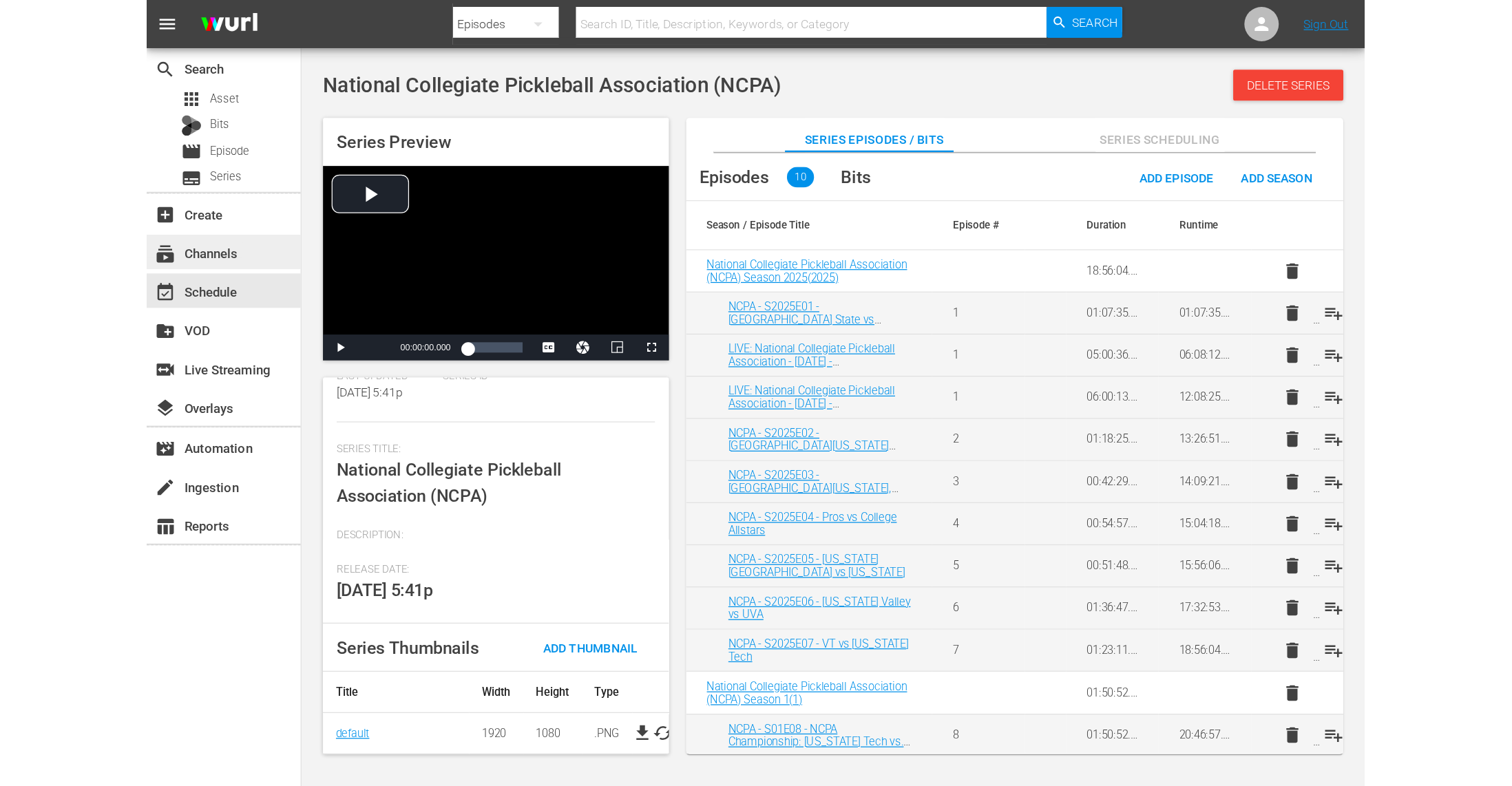
scroll to position [166, 0]
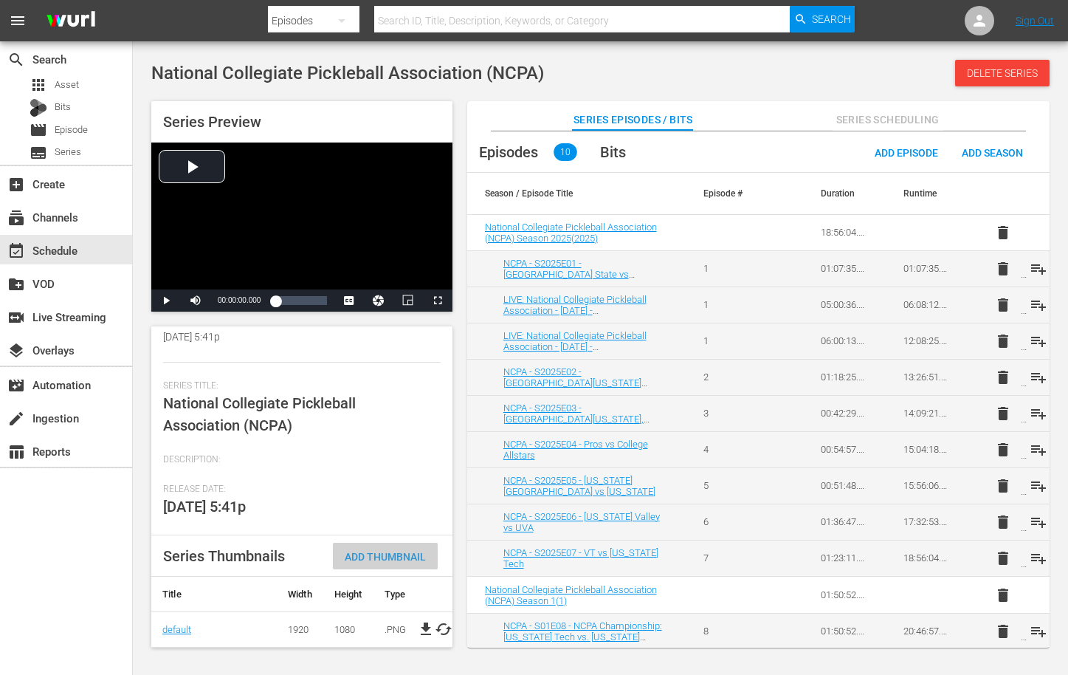
click at [399, 551] on span "Add Thumbnail" at bounding box center [385, 557] width 105 height 12
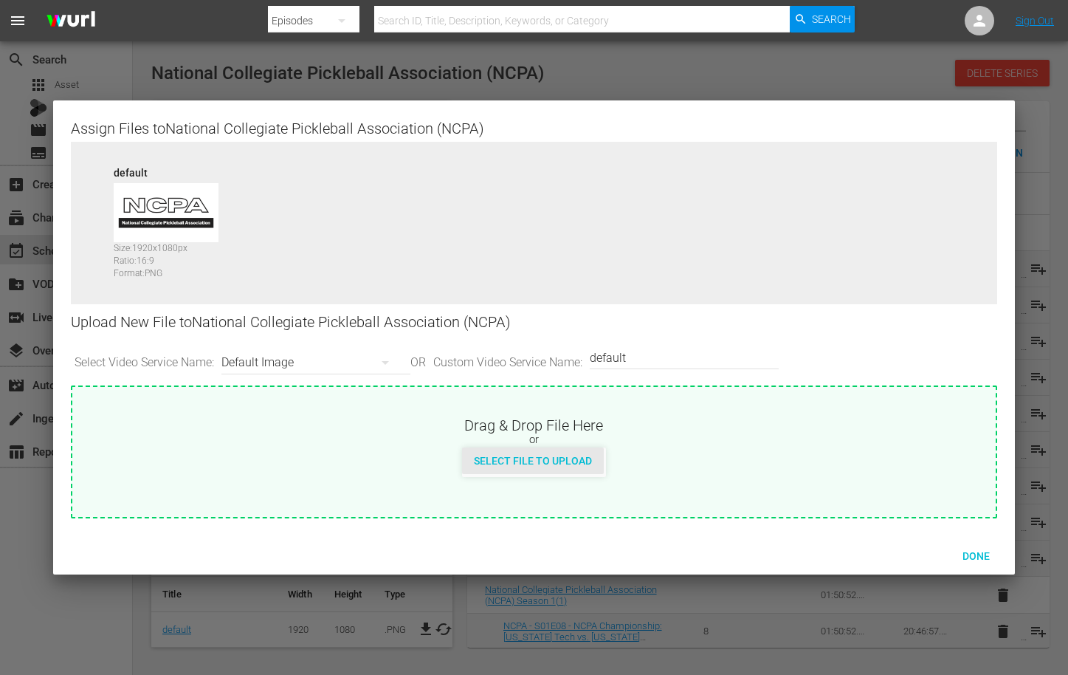
click at [521, 471] on div "Select File to Upload" at bounding box center [533, 460] width 142 height 27
type input "C:\fakepath\NCPA Series Image on White_3840x2160.png"
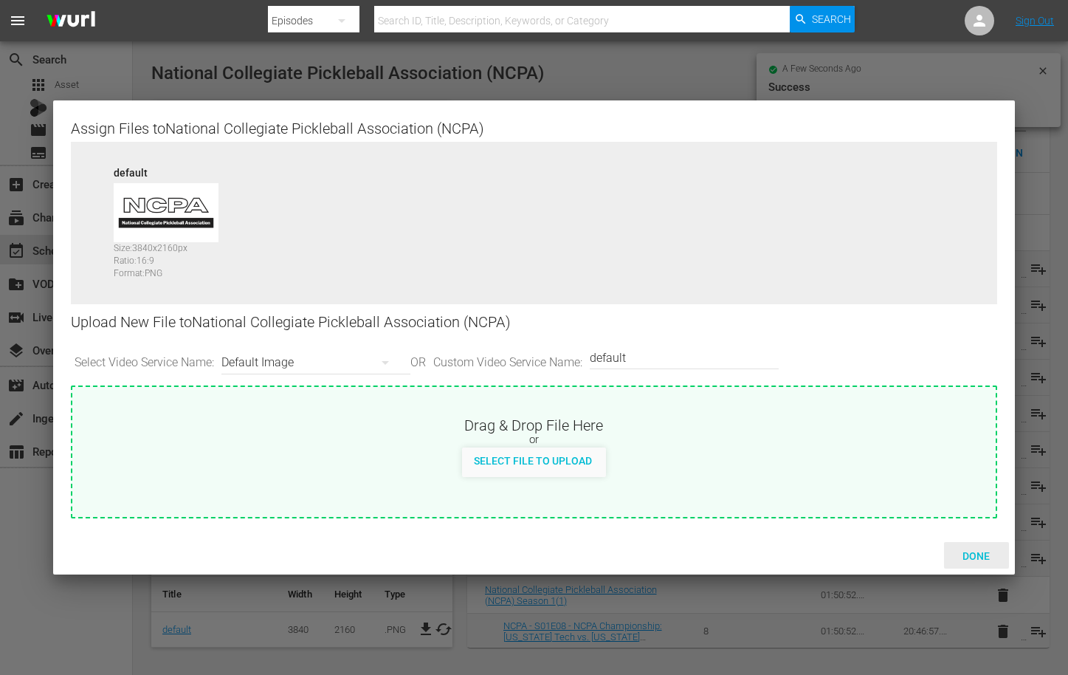
click at [986, 562] on span "Done" at bounding box center [976, 556] width 51 height 12
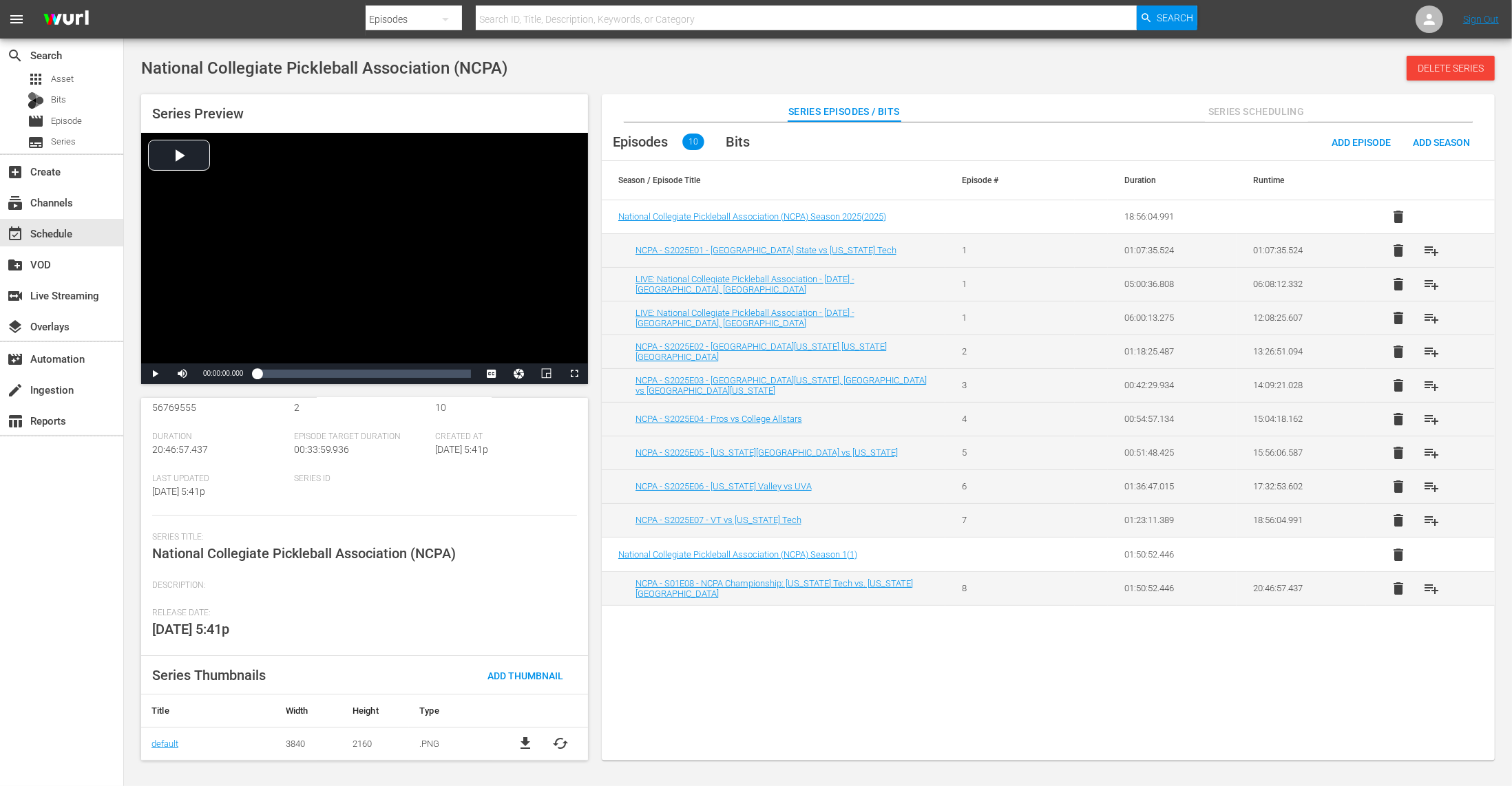
scroll to position [7, 0]
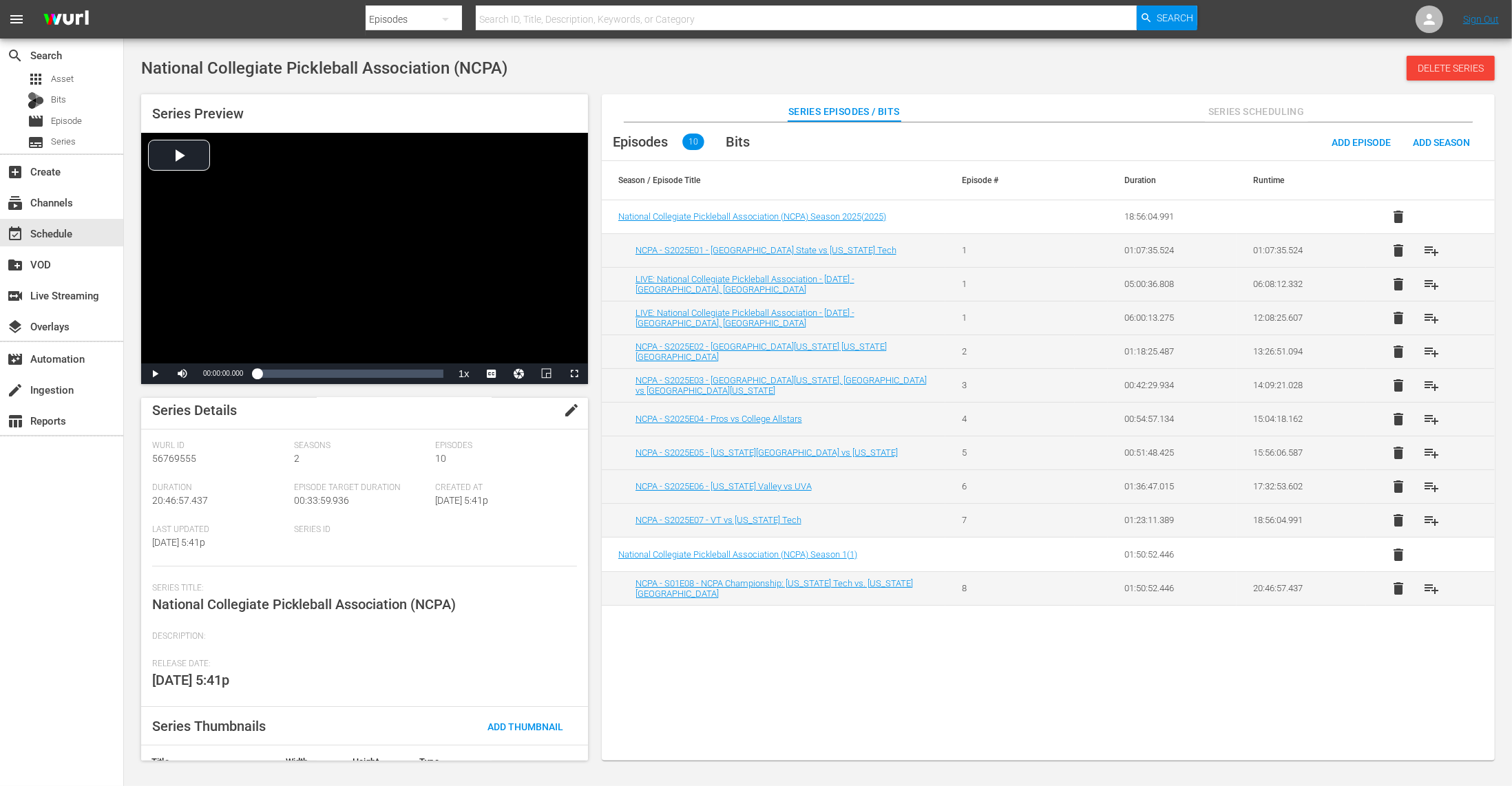
click at [1121, 74] on div "National Collegiate Pickleball Association (NCPA) Delete Series" at bounding box center [818, 68] width 1354 height 25
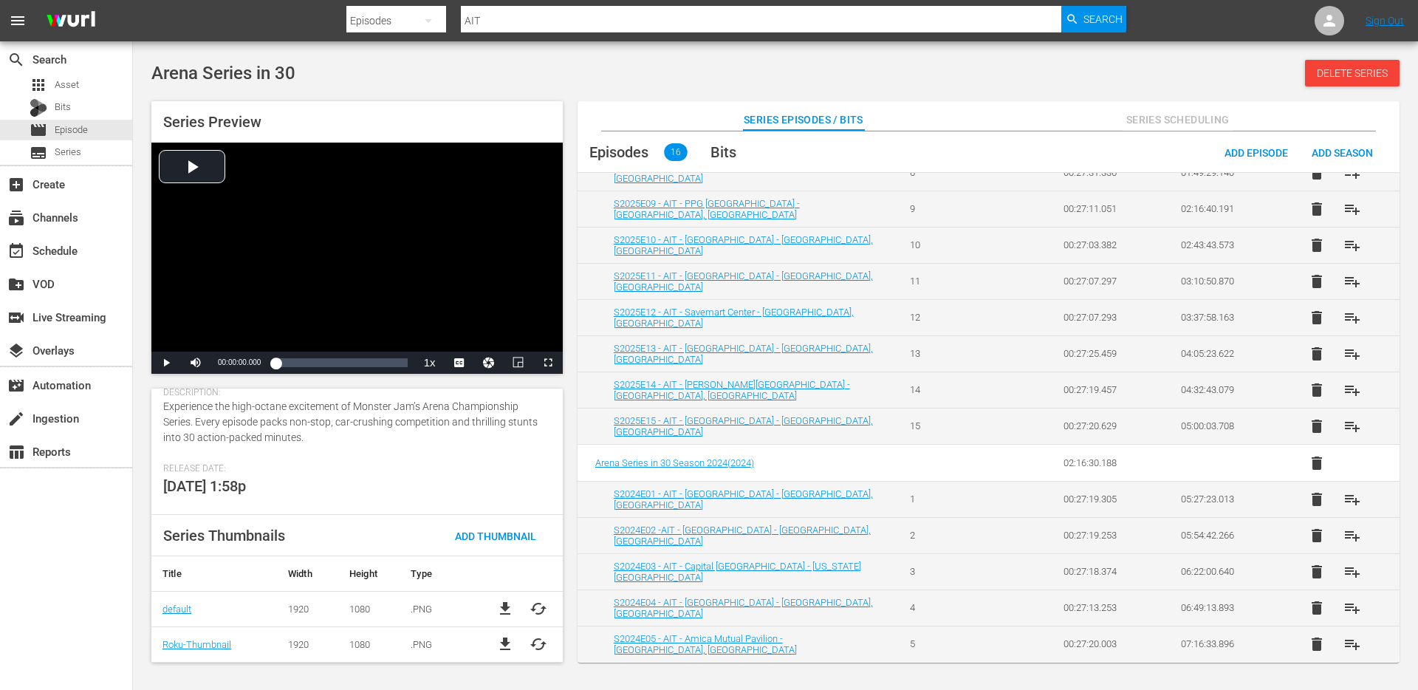
scroll to position [205, 0]
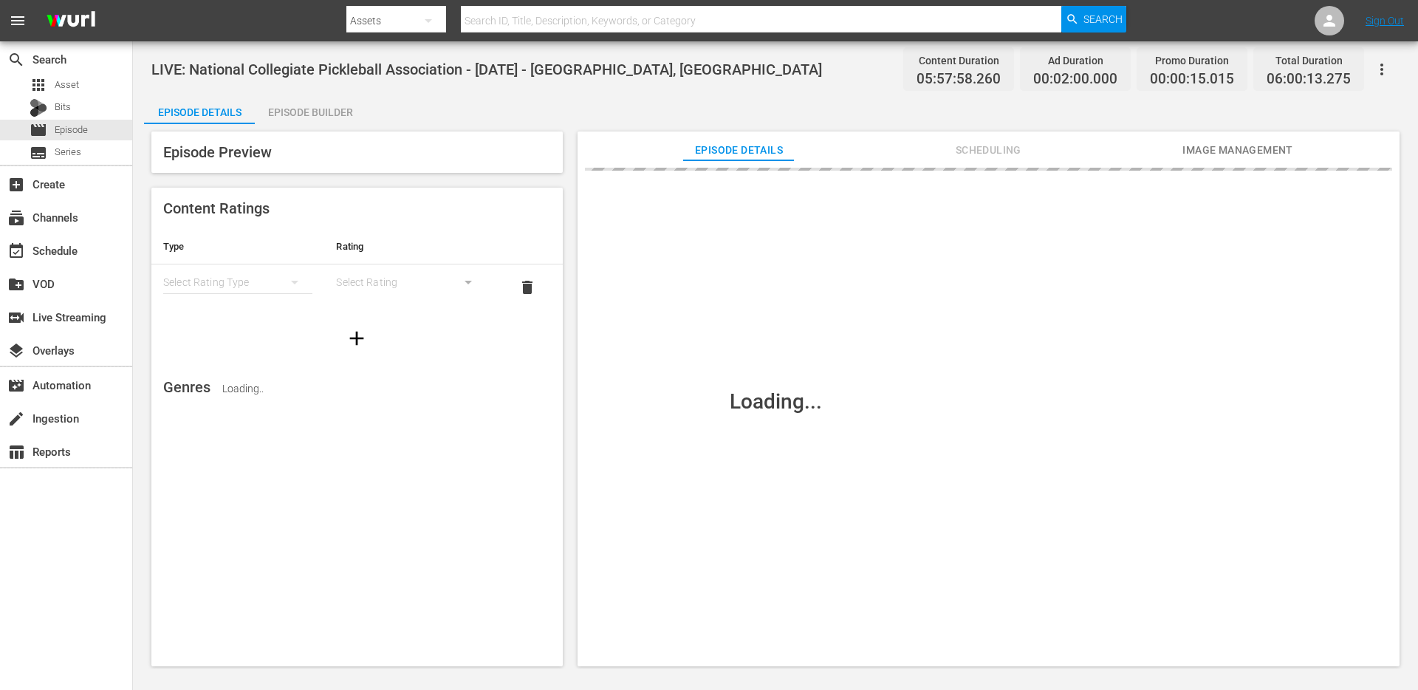
click at [1229, 146] on div "Loading..." at bounding box center [775, 401] width 1263 height 554
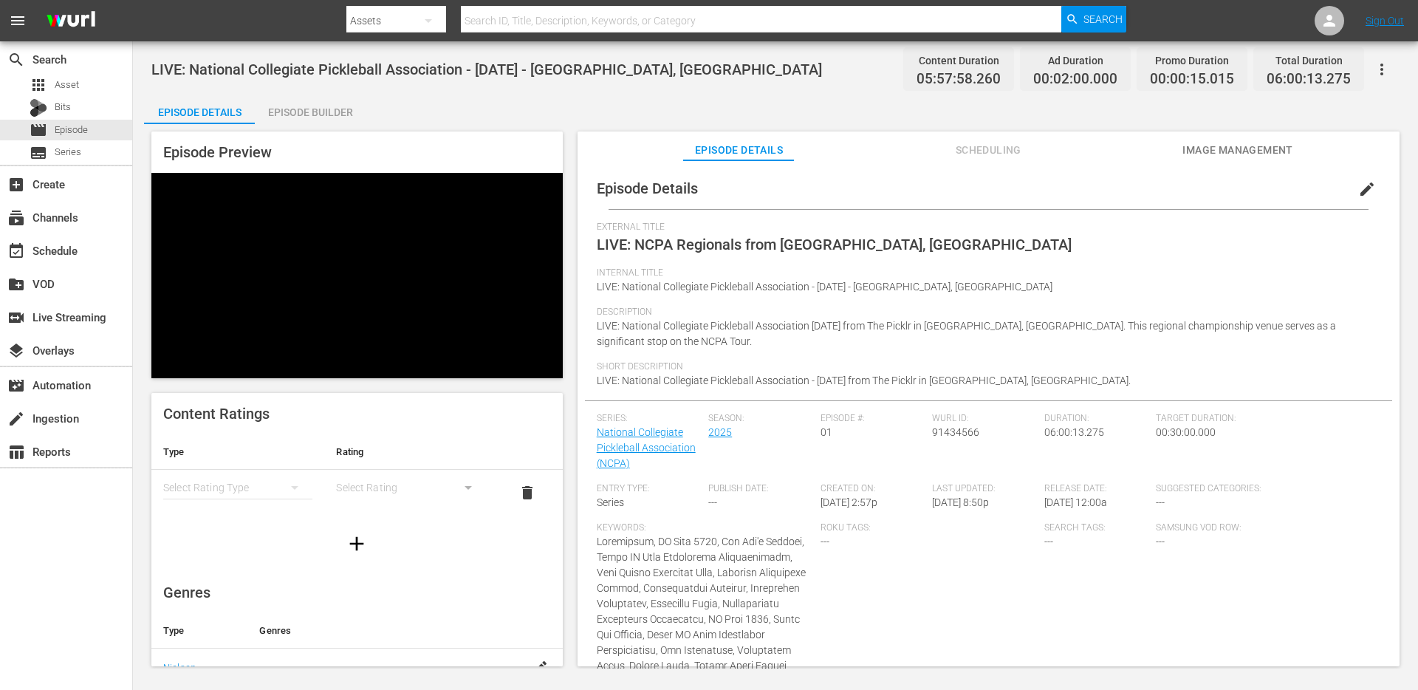
click at [1225, 150] on span "Image Management" at bounding box center [1237, 150] width 111 height 18
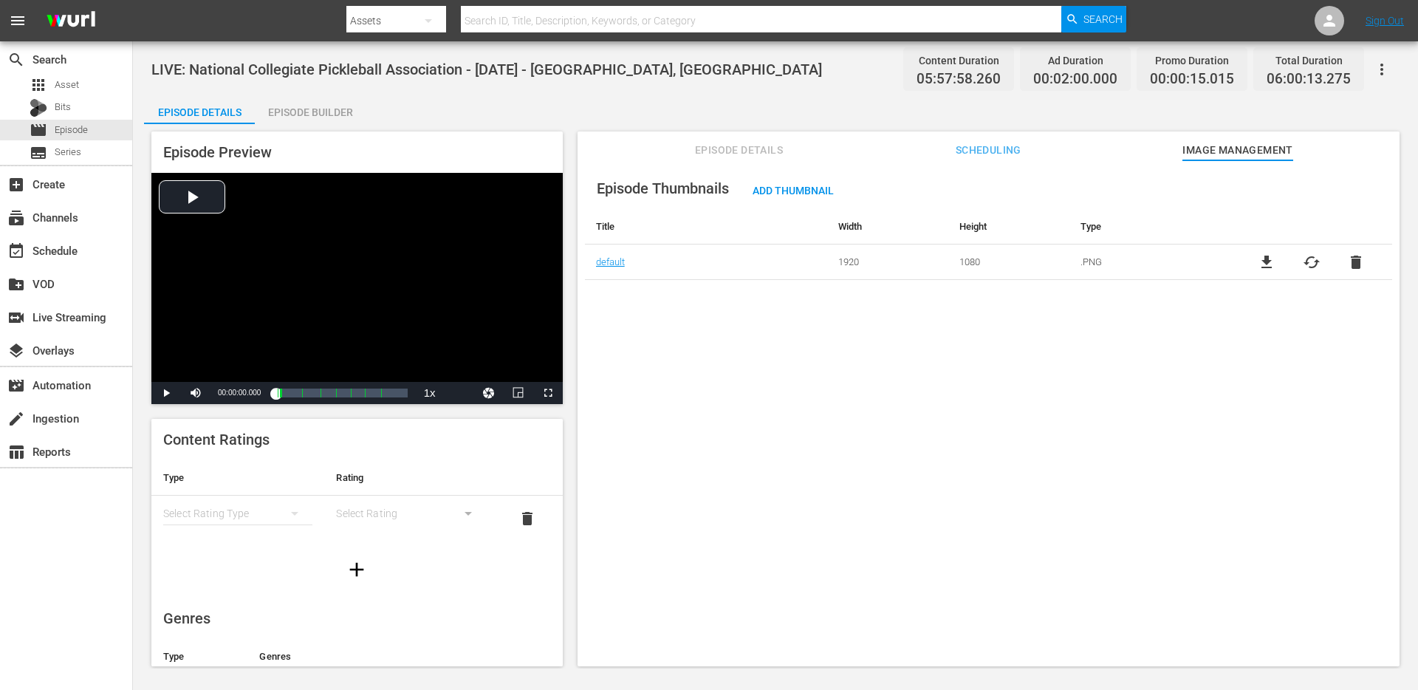
click at [800, 75] on div "LIVE: National Collegiate Pickleball Association - 10/4/2025 - Noblesville, IN …" at bounding box center [775, 68] width 1248 height 33
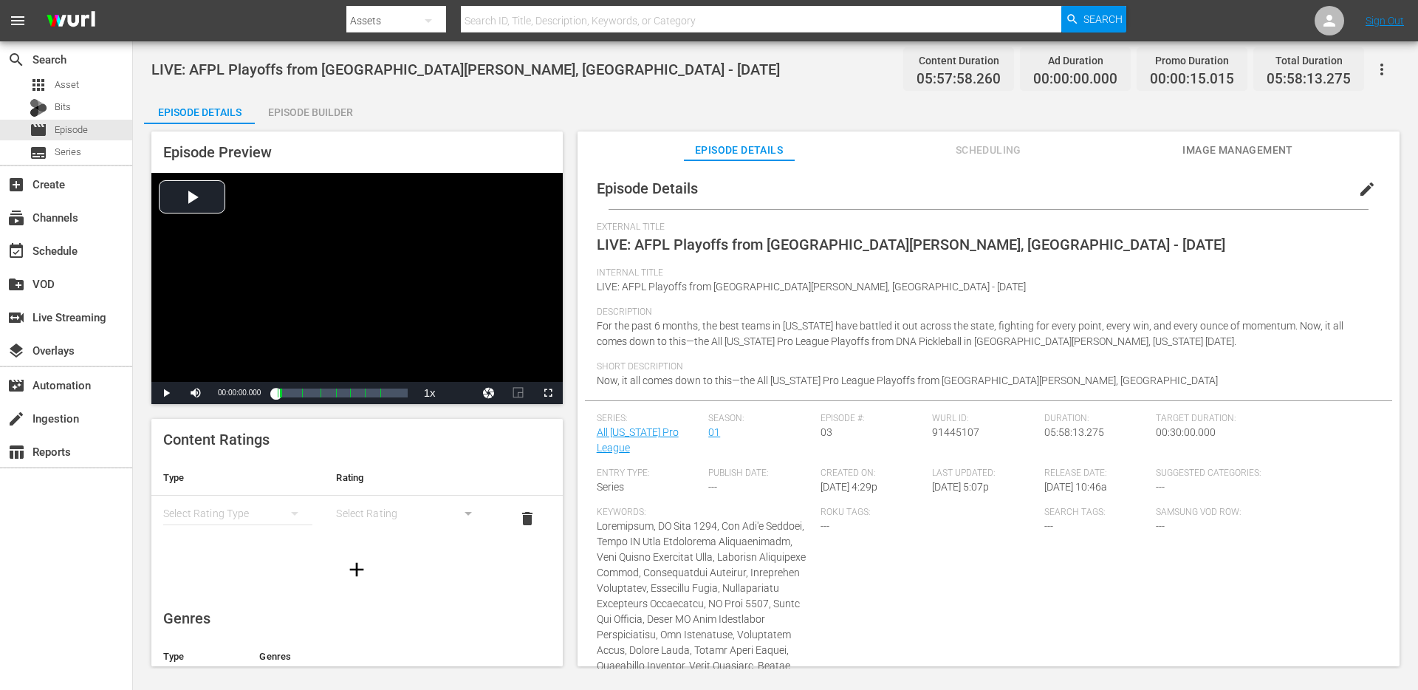
click at [680, 100] on div "Episode Details Episode Builder Episode Preview Video Player is loading. Play V…" at bounding box center [775, 386] width 1263 height 583
click at [1197, 146] on span "Image Management" at bounding box center [1237, 150] width 111 height 18
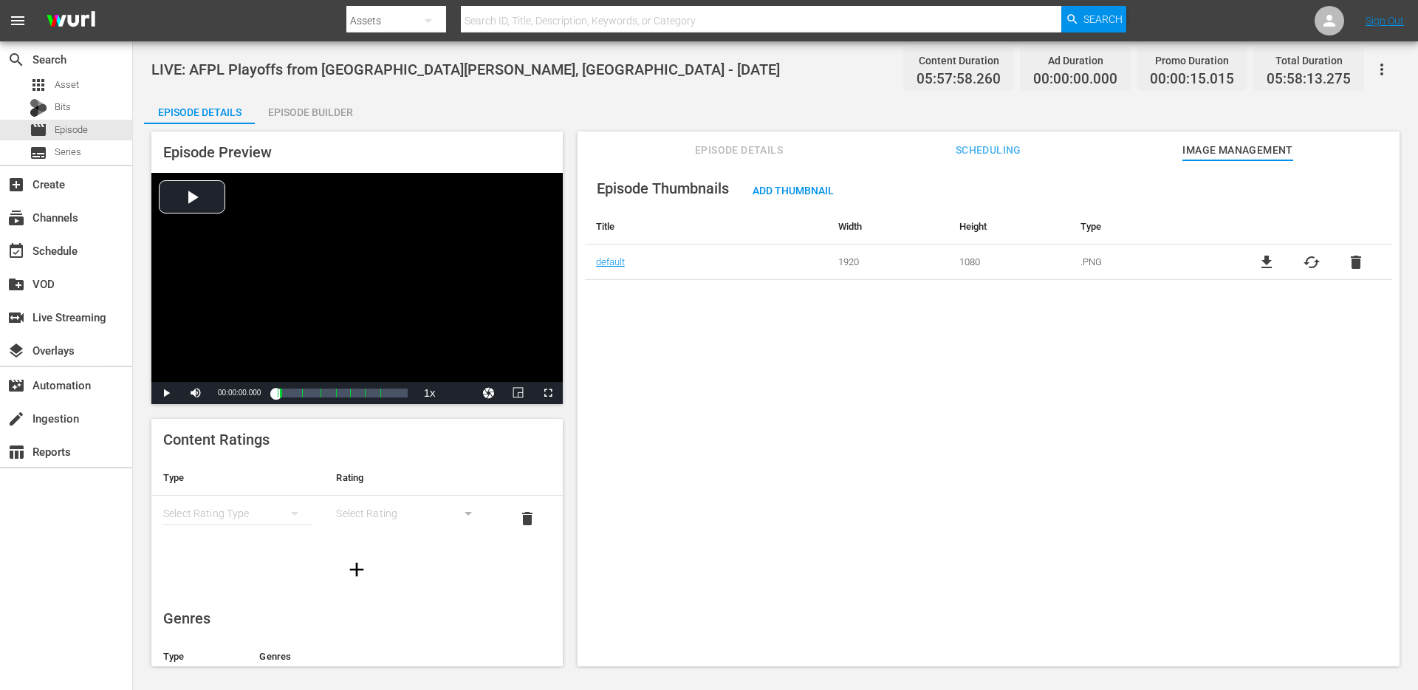
click at [696, 56] on div "LIVE: AFPL Playoffs from Fort Myers, FL - 10/4/2025 Content Duration 05:57:58.2…" at bounding box center [775, 68] width 1248 height 33
click at [811, 112] on div "Episode Details Episode Builder Episode Preview Video Player is loading. Play V…" at bounding box center [775, 386] width 1263 height 583
click at [270, 108] on div "Episode Builder" at bounding box center [310, 112] width 111 height 35
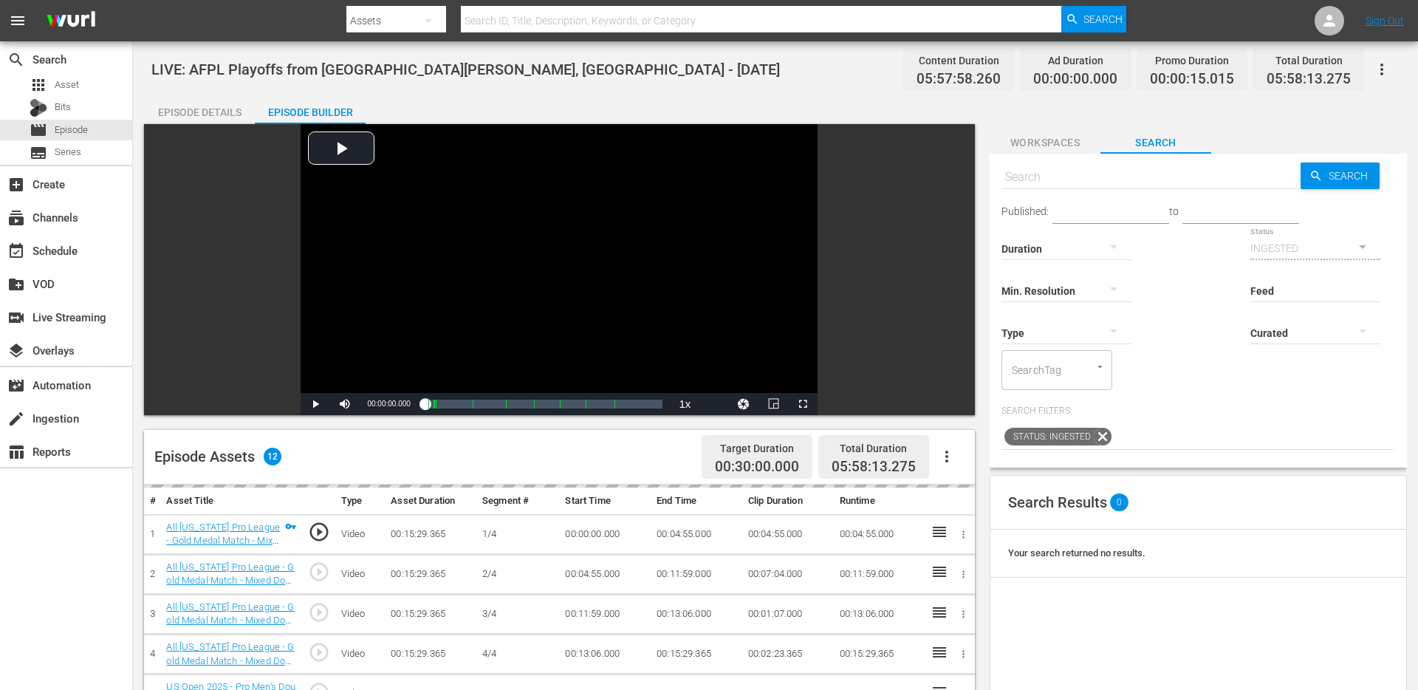
click at [202, 114] on div "Episode Details" at bounding box center [199, 112] width 111 height 35
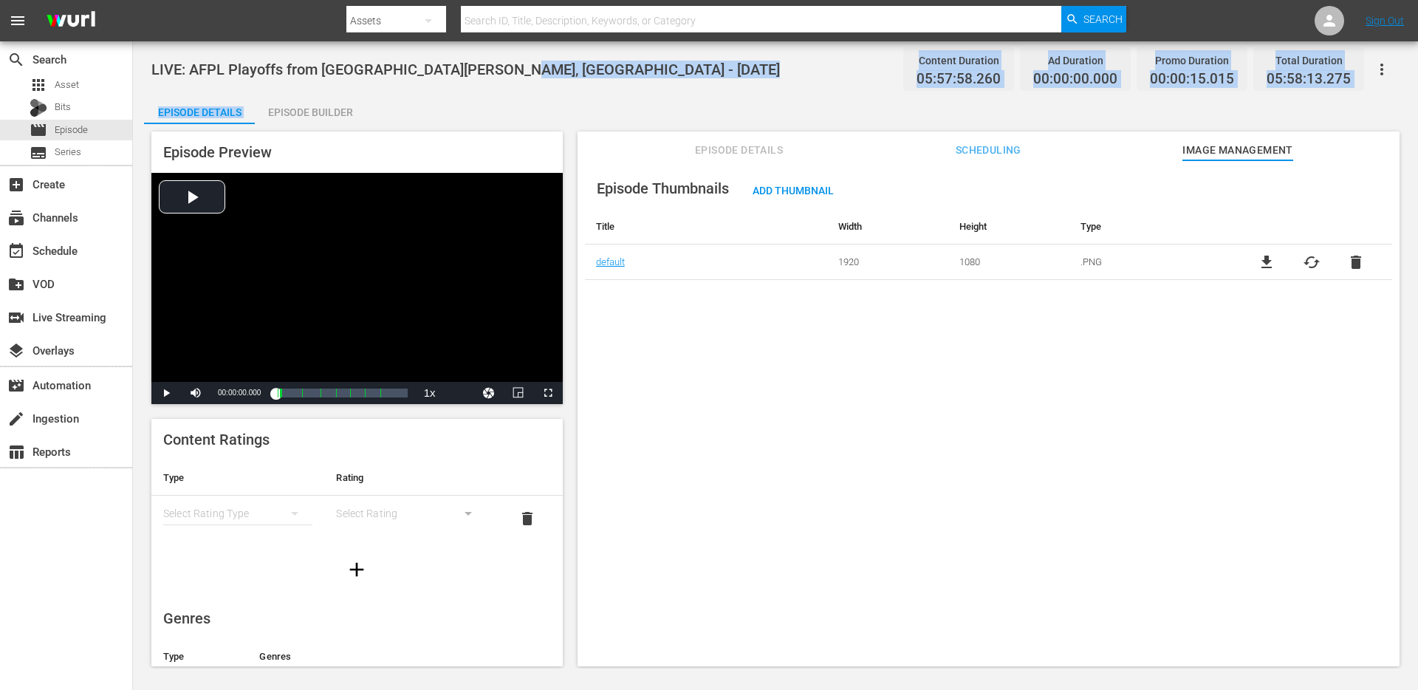
drag, startPoint x: 425, startPoint y: 86, endPoint x: 366, endPoint y: 90, distance: 58.5
click at [412, 87] on div "LIVE: AFPL Playoffs from Fort Myers, FL - 10/4/2025 Content Duration 05:57:58.2…" at bounding box center [775, 354] width 1285 height 627
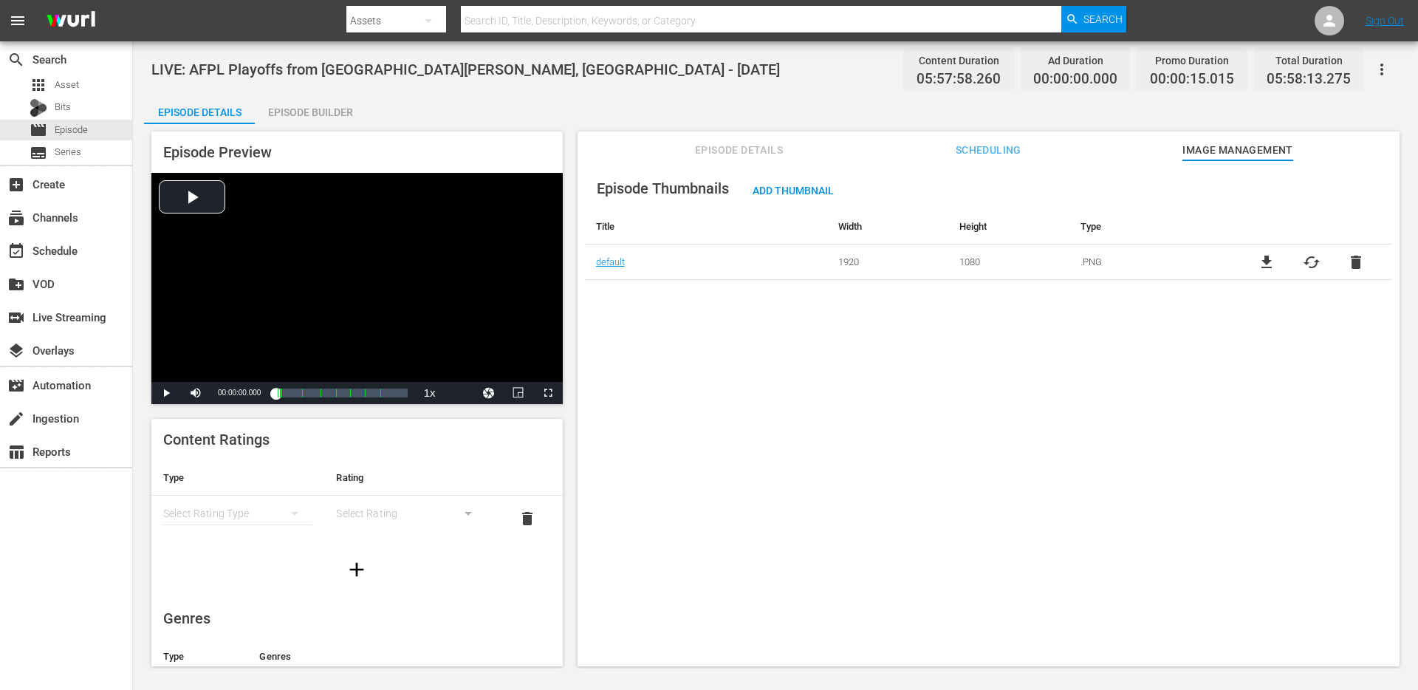
click at [537, 91] on div "LIVE: AFPL Playoffs from Fort Myers, FL - 10/4/2025 Content Duration 05:57:58.2…" at bounding box center [775, 354] width 1285 height 627
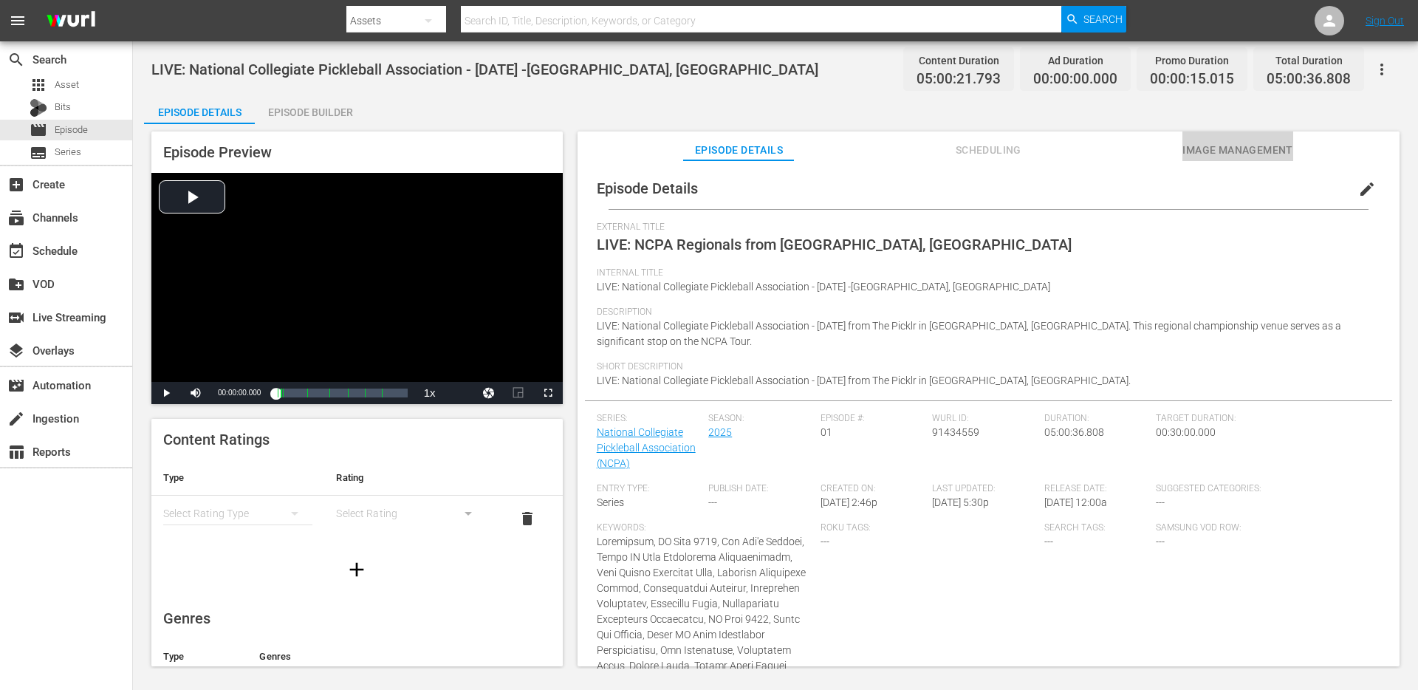
click at [1264, 154] on span "Image Management" at bounding box center [1237, 150] width 111 height 18
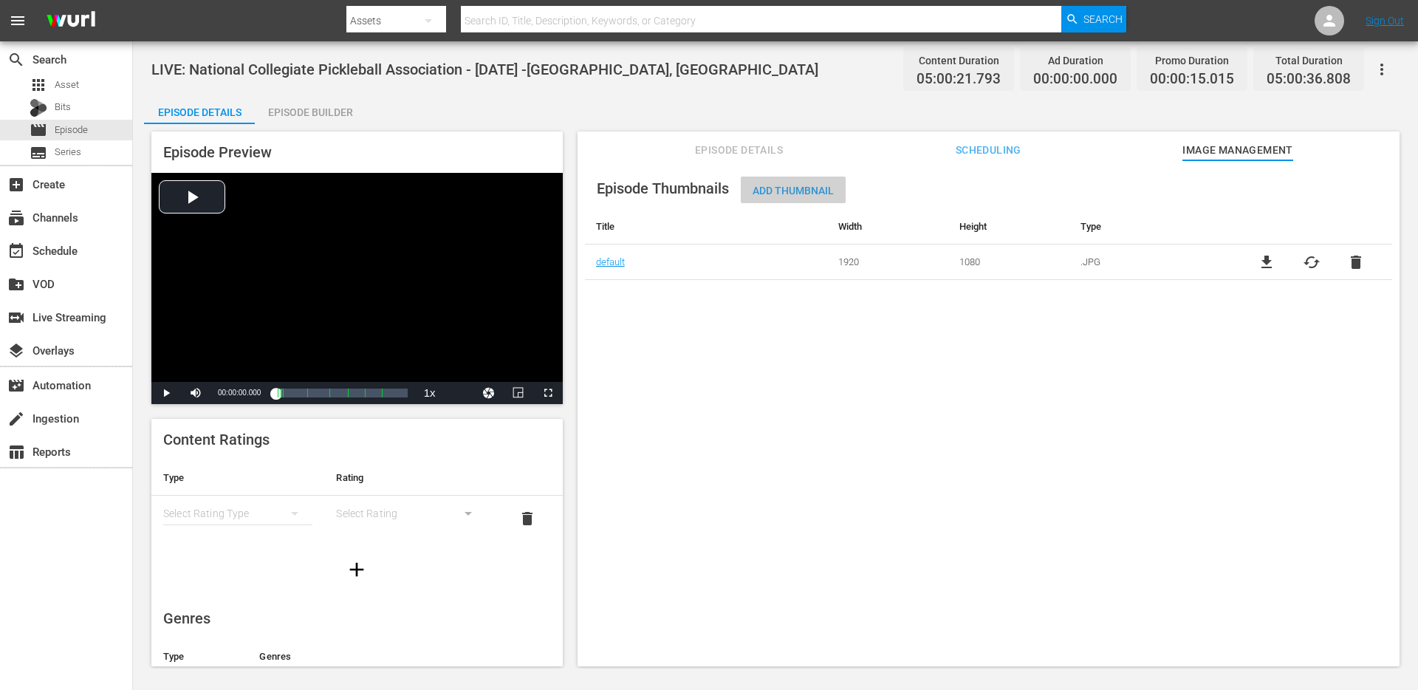
click at [810, 185] on span "Add Thumbnail" at bounding box center [793, 191] width 105 height 12
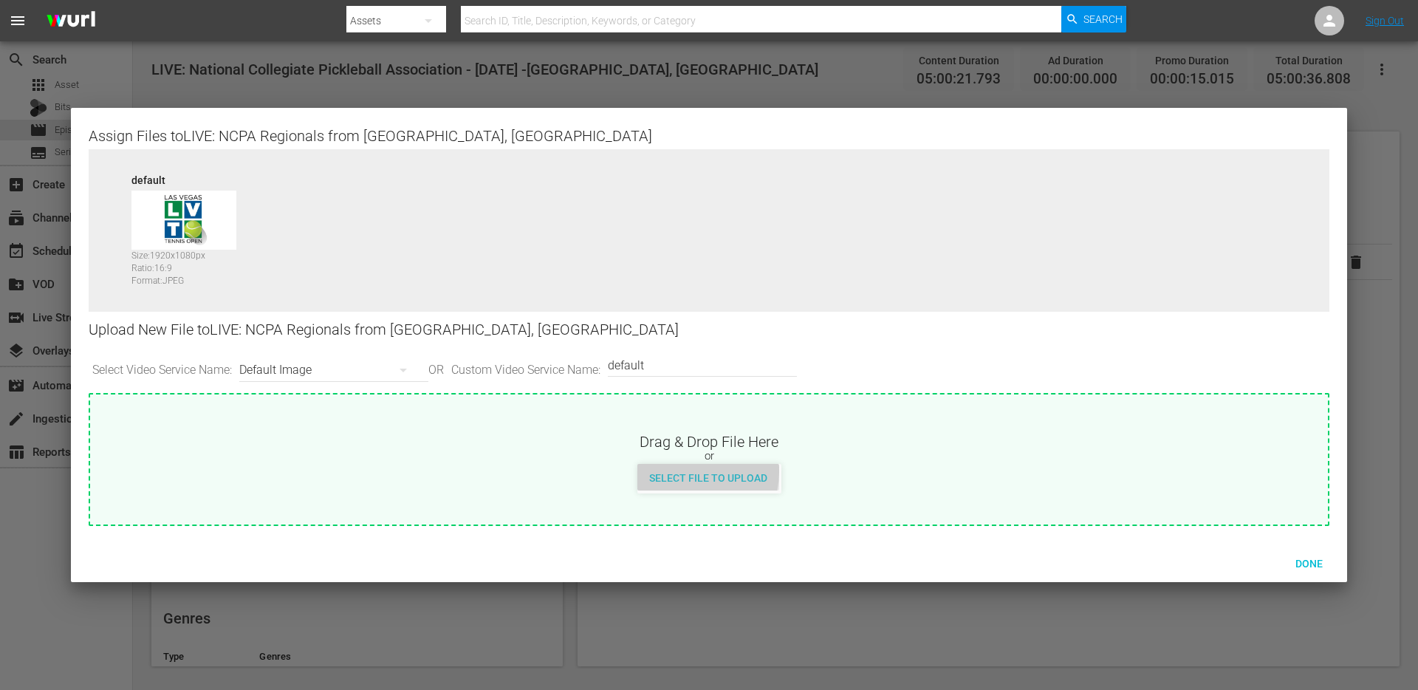
click at [687, 471] on div "Select File to Upload" at bounding box center [708, 477] width 142 height 27
type input "C:\fakepath\SM Episodic Thumbnails (2).png"
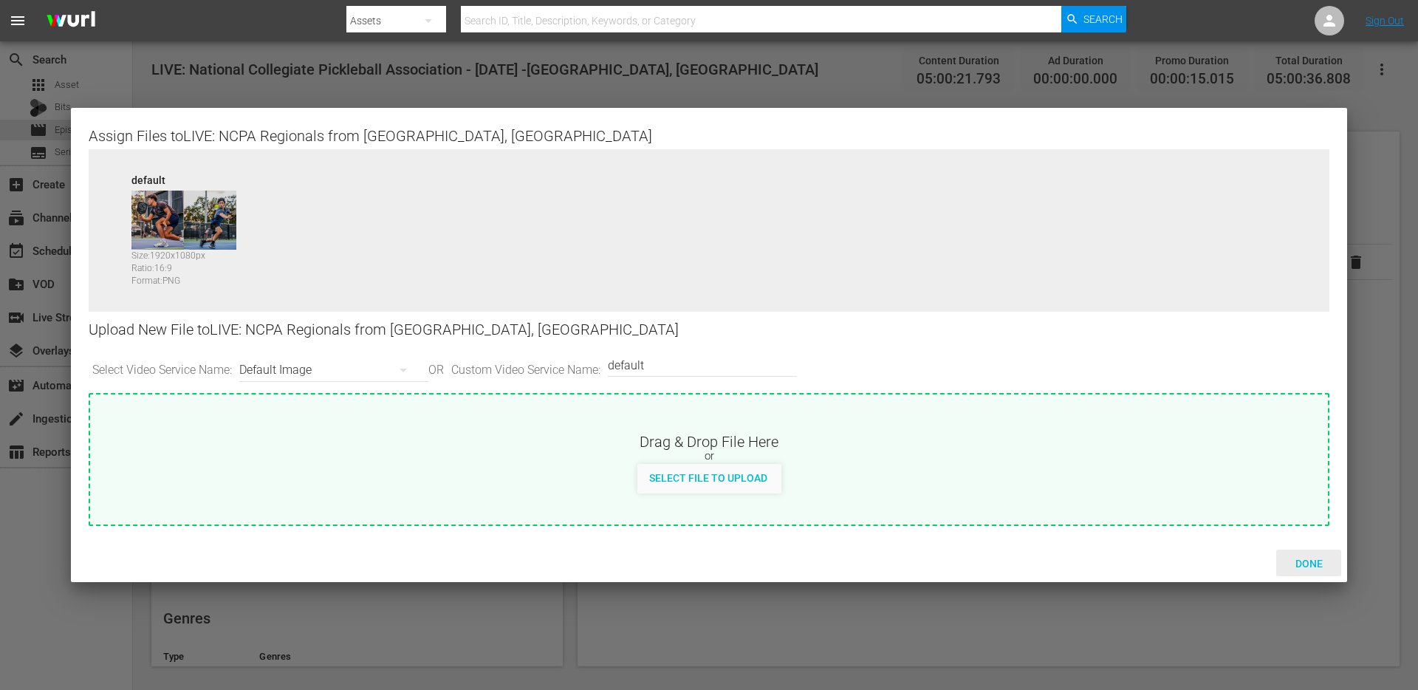
click at [1300, 560] on span "Done" at bounding box center [1308, 563] width 51 height 12
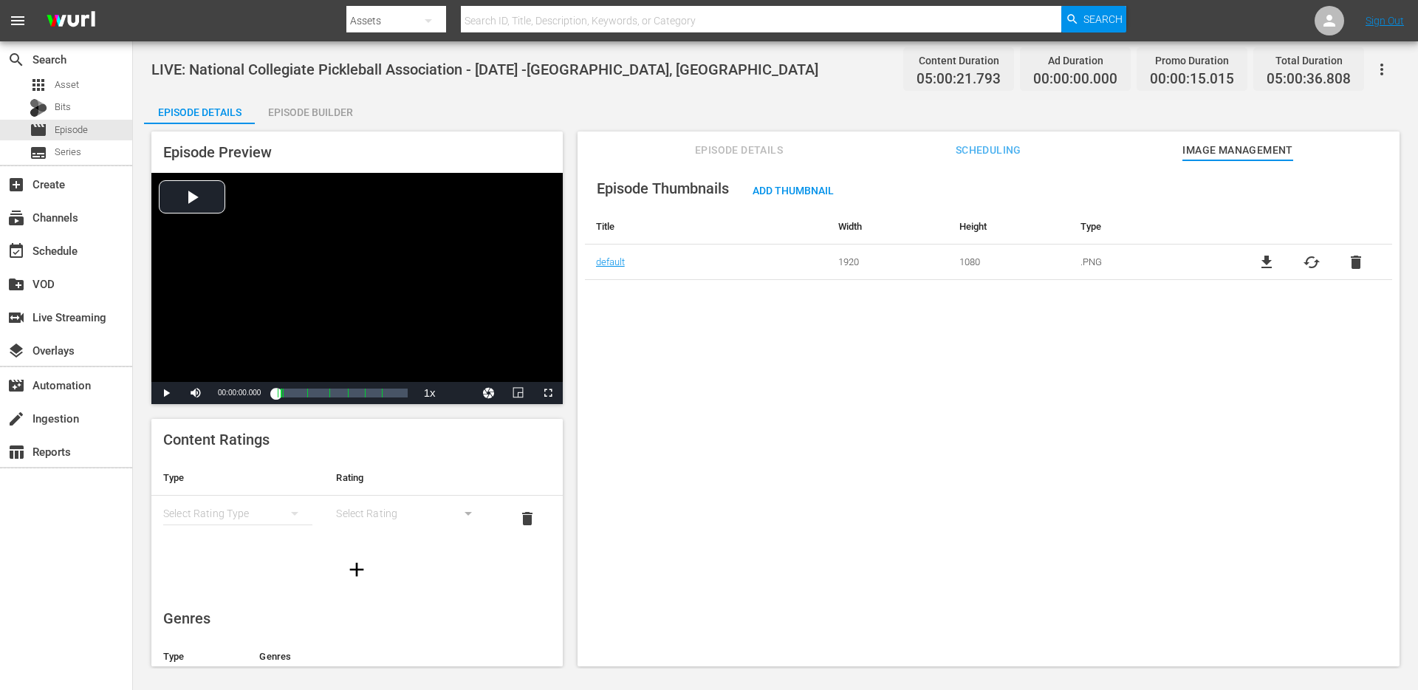
click at [570, 341] on div "Episode Preview Video Player is loading. Play Video Play Mute Current Time 00:0…" at bounding box center [775, 401] width 1263 height 554
click at [465, 118] on div "Episode Details Episode Builder Episode Preview Video Player is loading. Play V…" at bounding box center [775, 386] width 1263 height 583
click at [166, 393] on span "Video Player" at bounding box center [166, 393] width 0 height 0
drag, startPoint x: 533, startPoint y: 91, endPoint x: 293, endPoint y: 99, distance: 240.1
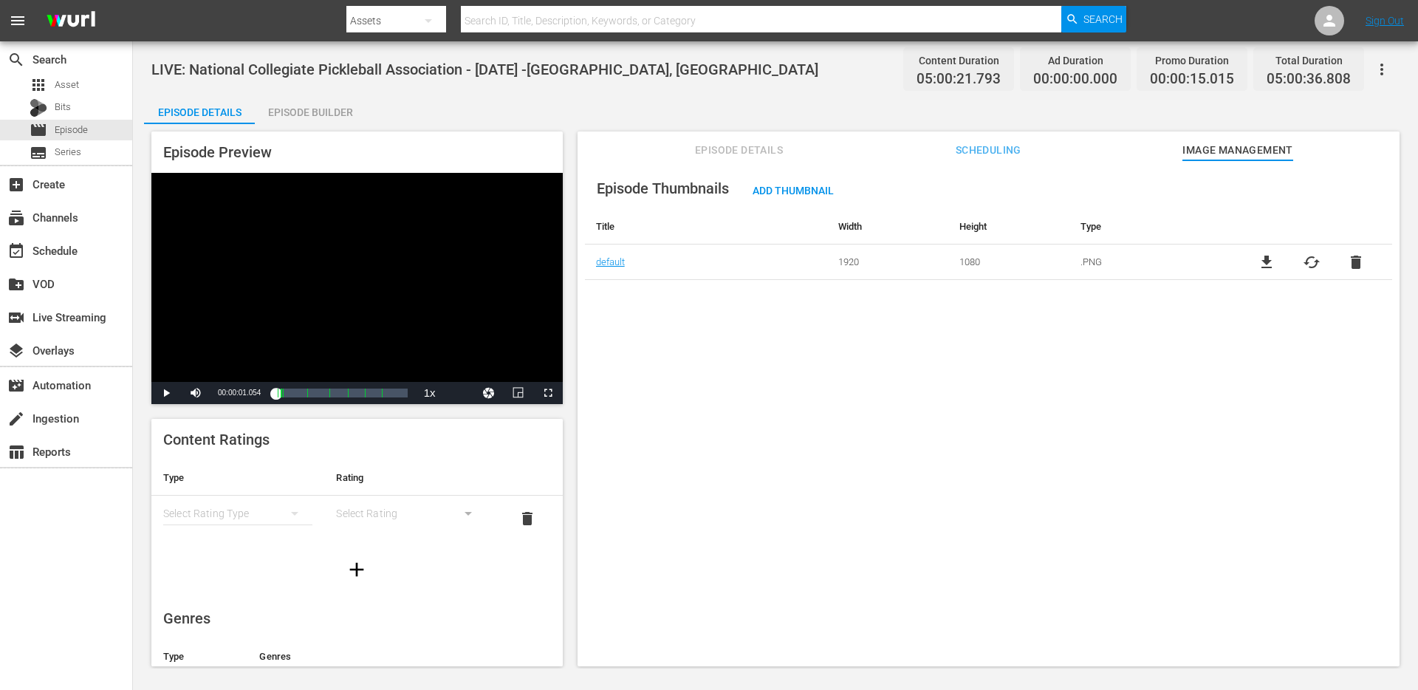
click at [532, 91] on div "LIVE: National Collegiate Pickleball Association - [DATE] -[GEOGRAPHIC_DATA], I…" at bounding box center [775, 354] width 1285 height 627
click at [298, 107] on div "Episode Builder" at bounding box center [310, 112] width 111 height 35
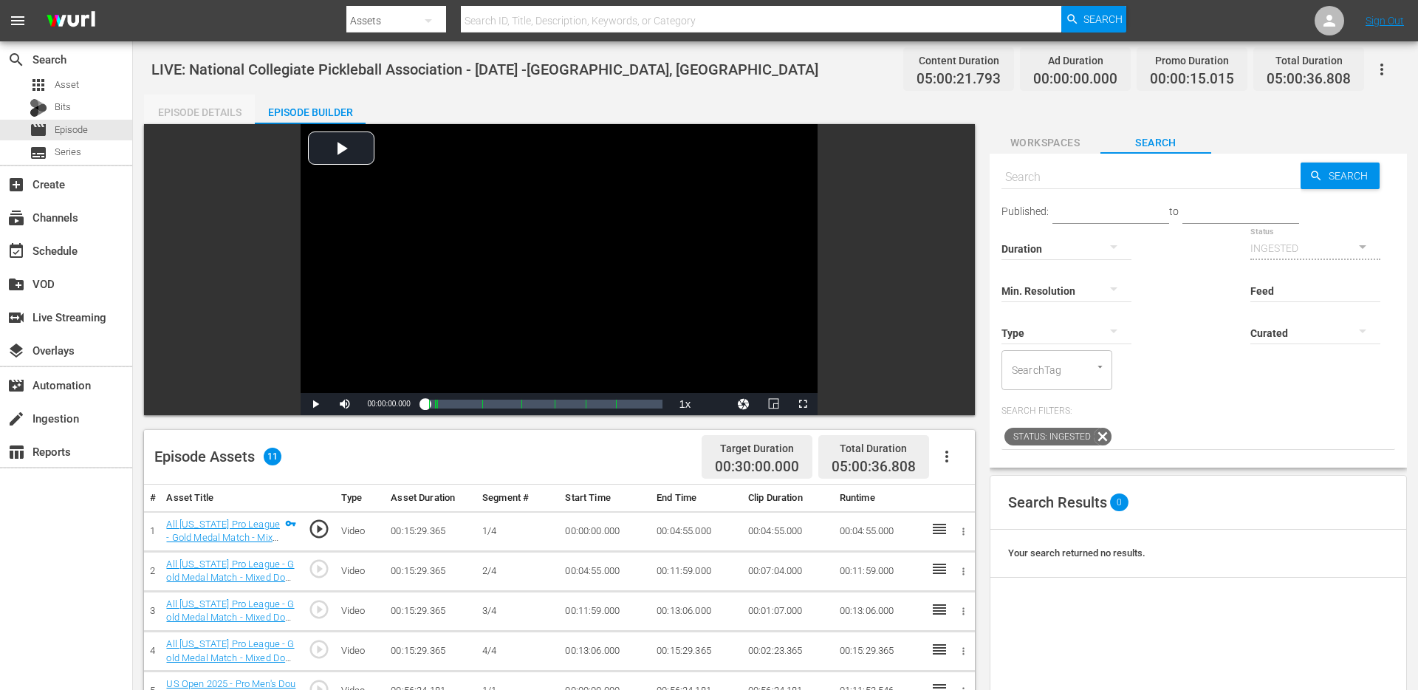
click at [184, 110] on div "Episode Details" at bounding box center [199, 112] width 111 height 35
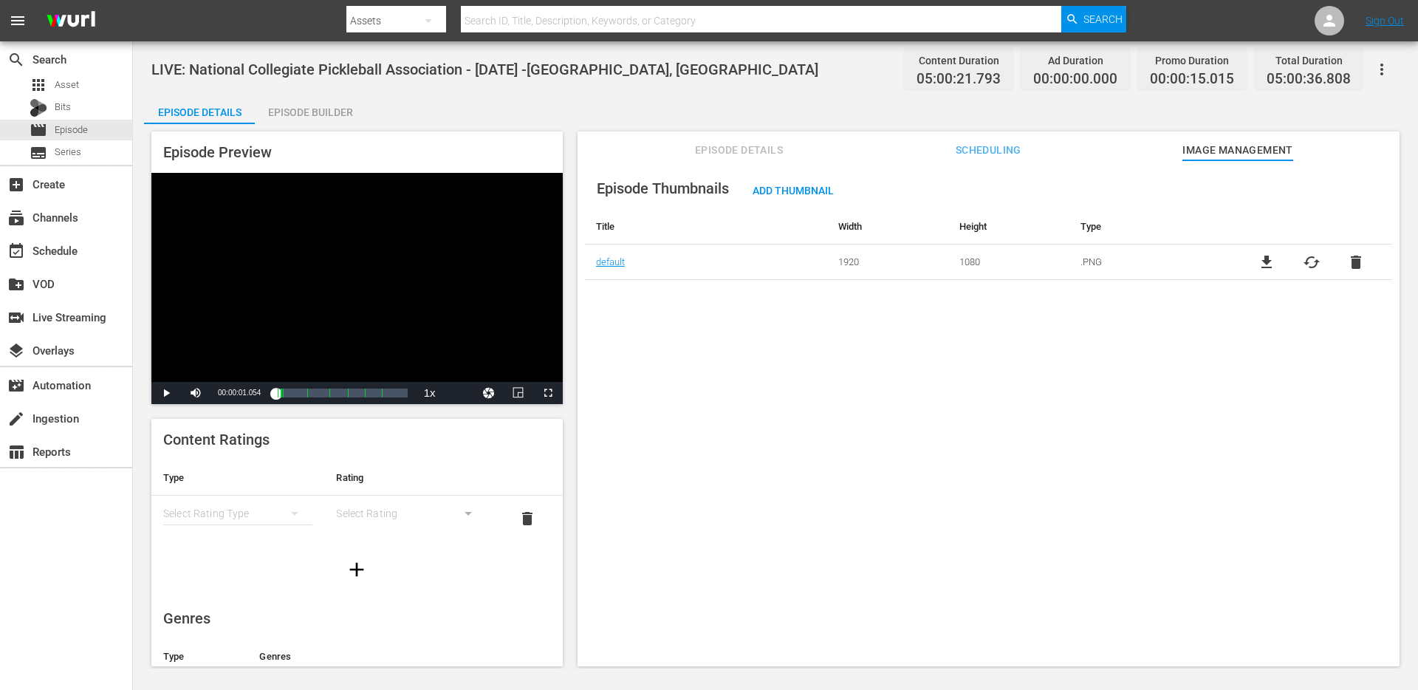
click at [309, 109] on div "Episode Builder" at bounding box center [310, 112] width 111 height 35
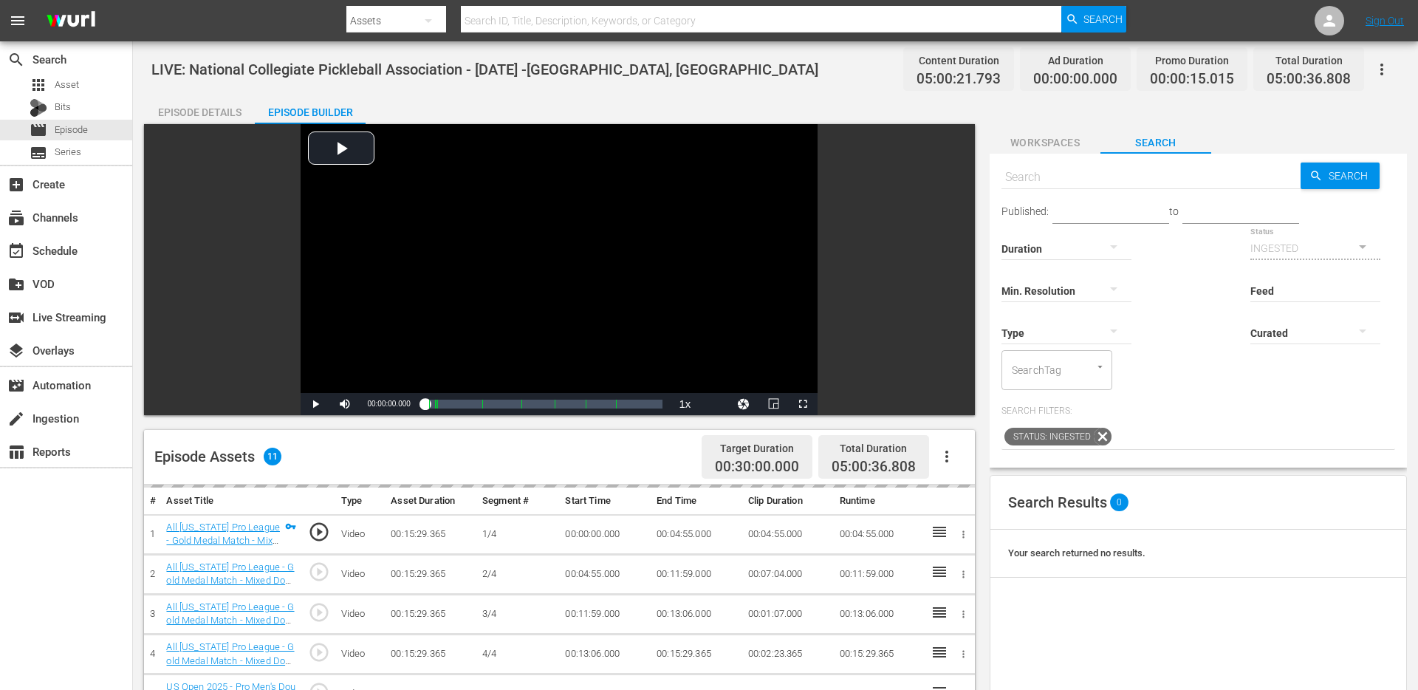
click at [545, 97] on div "Episode Details Episode Builder Episode Preview Video Player is loading. Play V…" at bounding box center [775, 579] width 1263 height 969
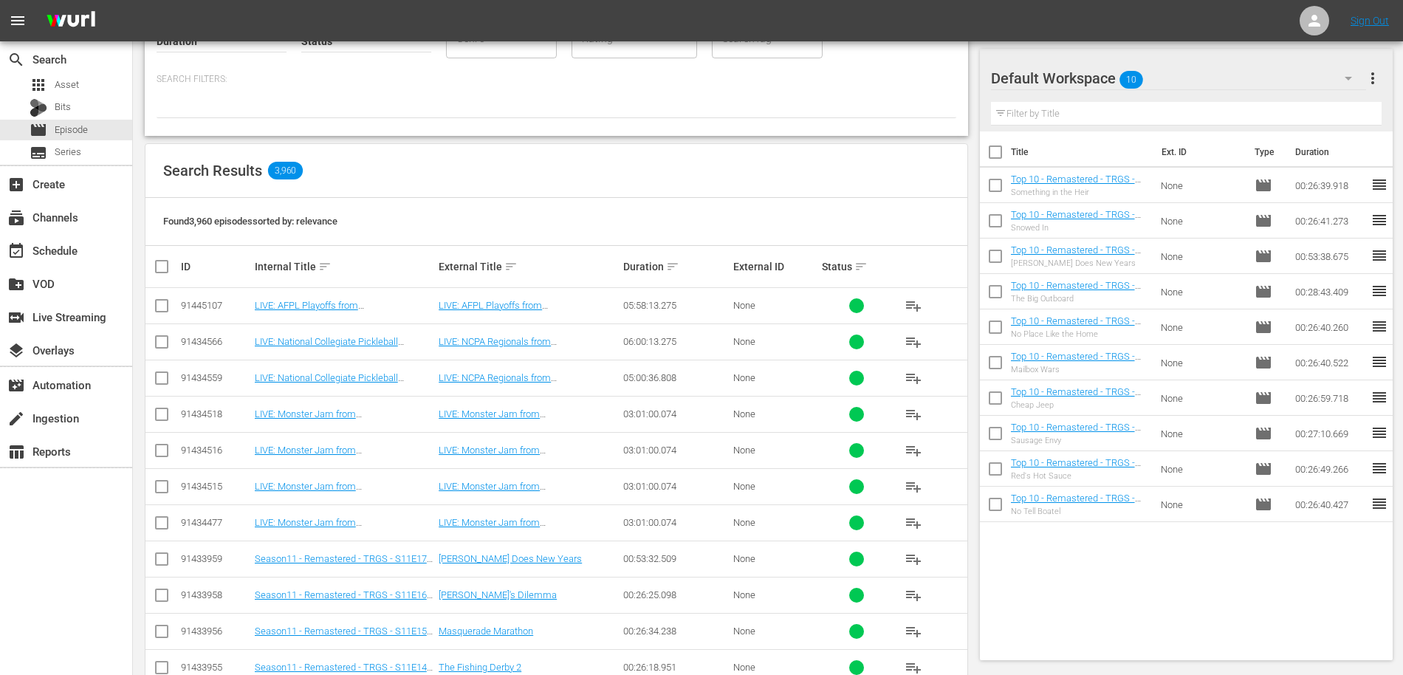
scroll to position [135, 0]
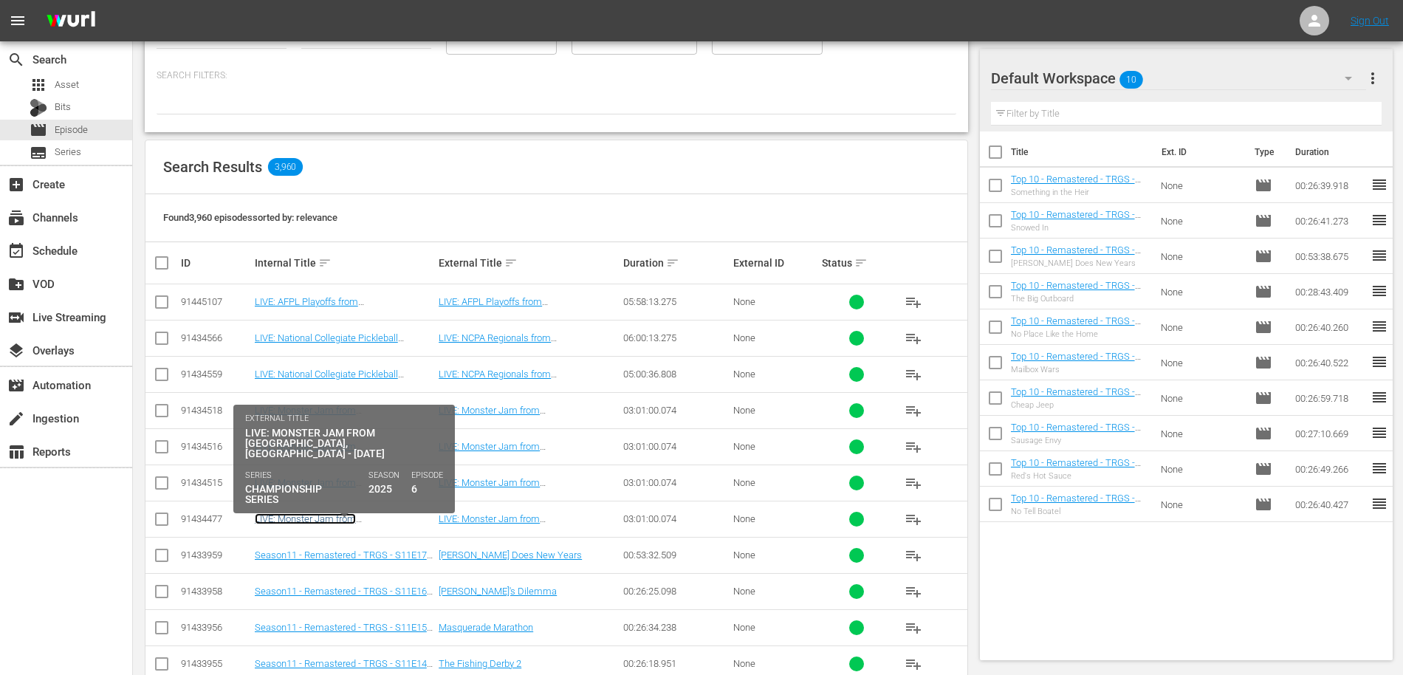
click at [379, 514] on link "LIVE: Monster Jam from Arlington, TX - 10/4/2025" at bounding box center [317, 529] width 124 height 33
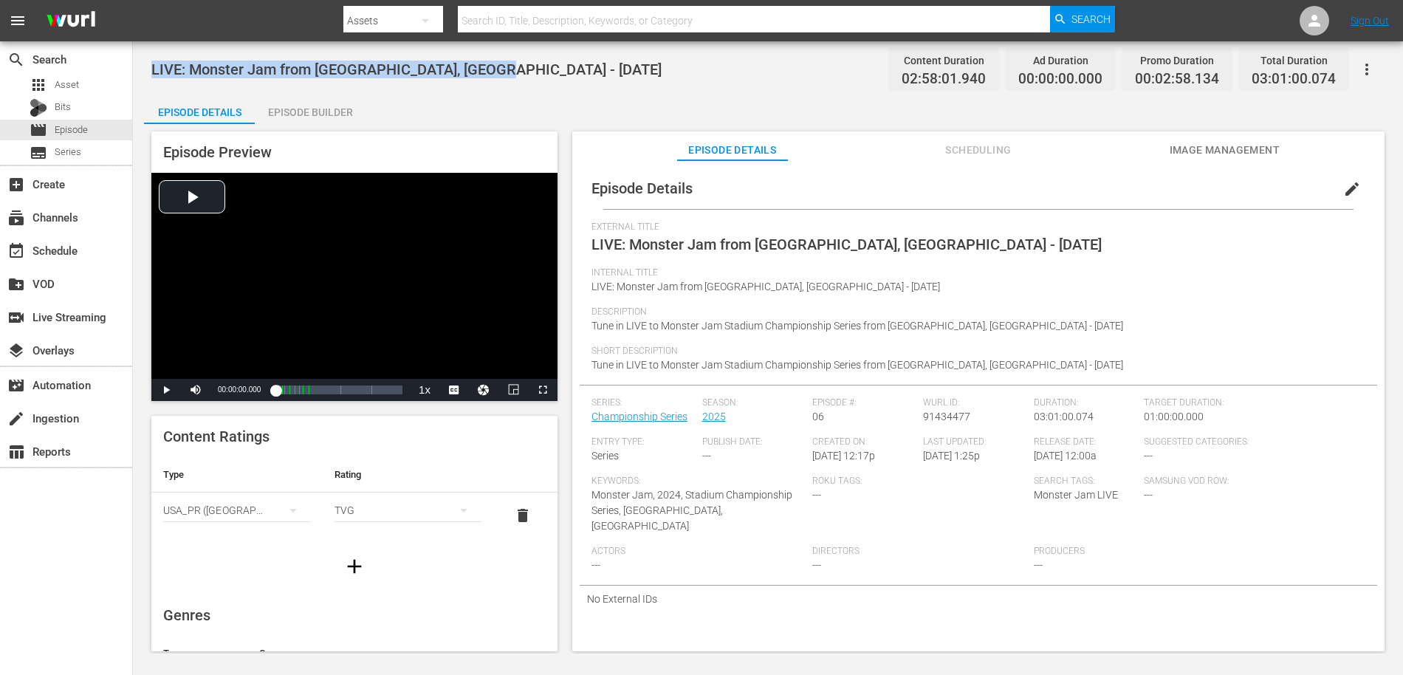
drag, startPoint x: 521, startPoint y: 73, endPoint x: 154, endPoint y: 66, distance: 367.8
click at [151, 64] on div "LIVE: Monster Jam from Arlington, TX - 10/4/2025 Content Duration 02:58:01.940 …" at bounding box center [767, 68] width 1233 height 33
copy span "LIVE: Monster Jam from Arlington, TX - 10/4/2025"
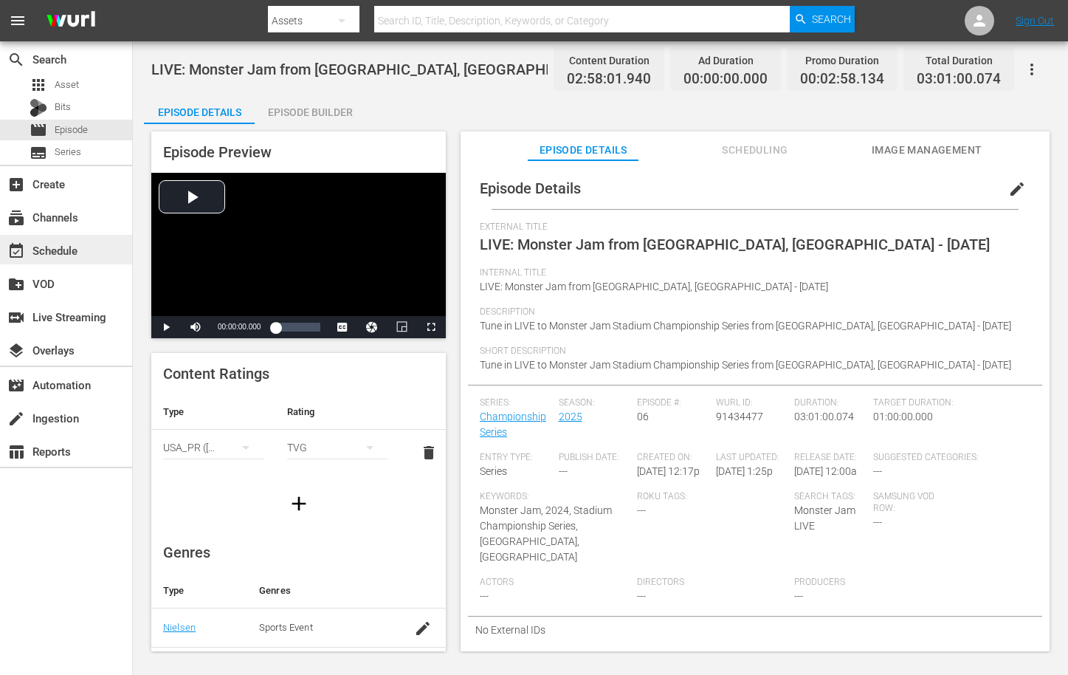
click at [66, 243] on div "event_available Schedule" at bounding box center [41, 247] width 83 height 13
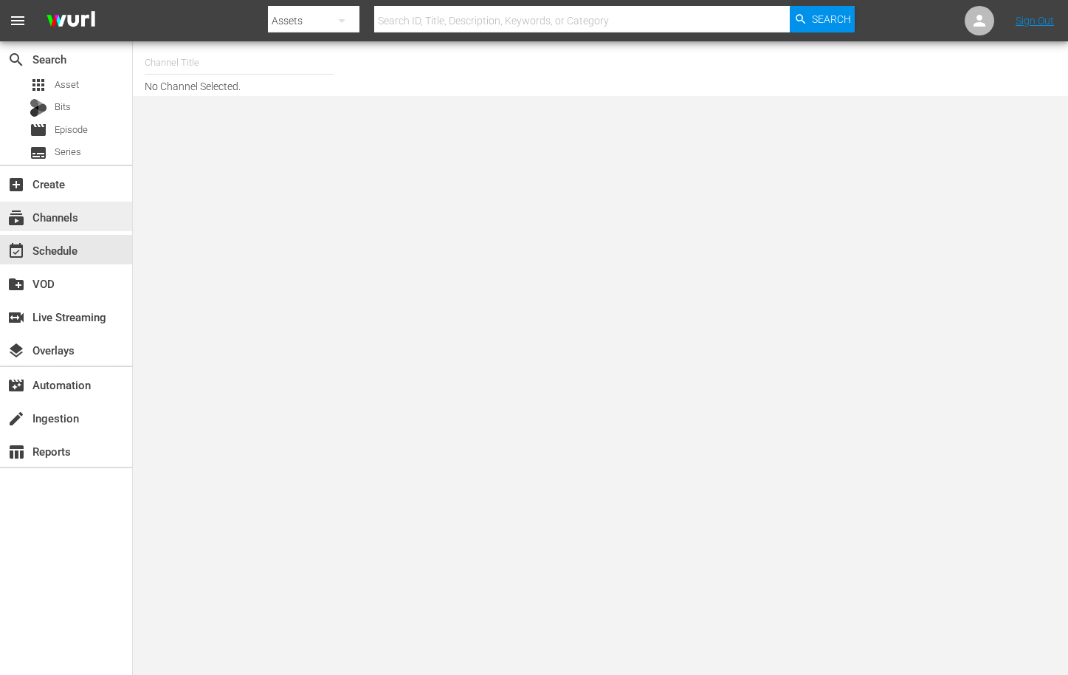
click at [78, 221] on div "subscriptions Channels" at bounding box center [41, 214] width 83 height 13
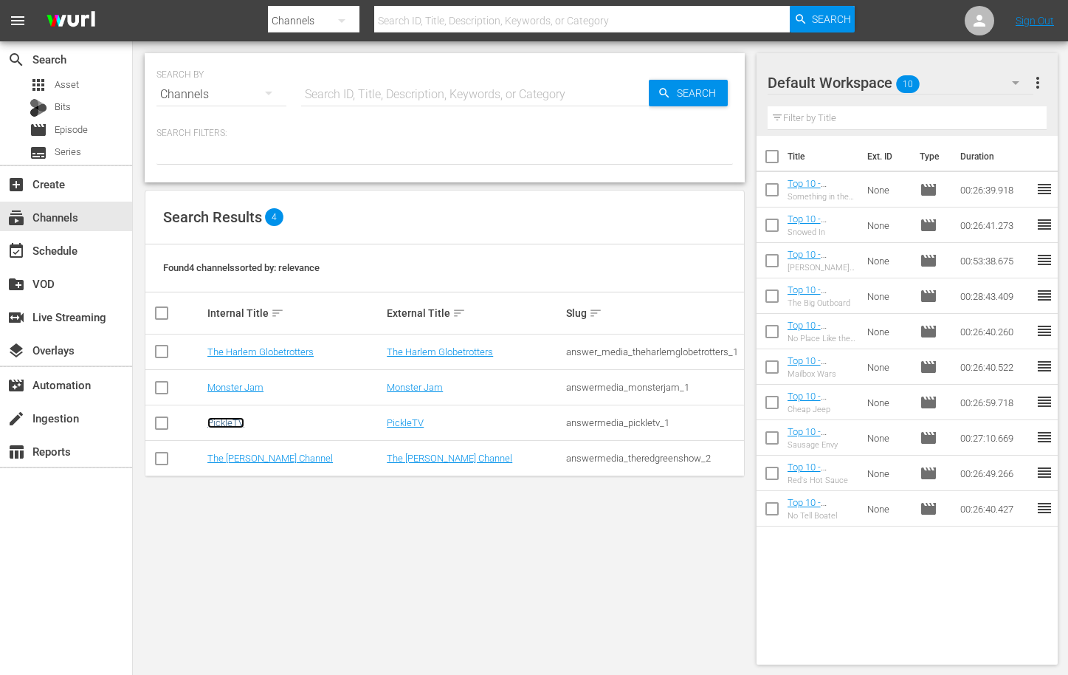
click at [225, 422] on link "PickleTV" at bounding box center [225, 422] width 37 height 11
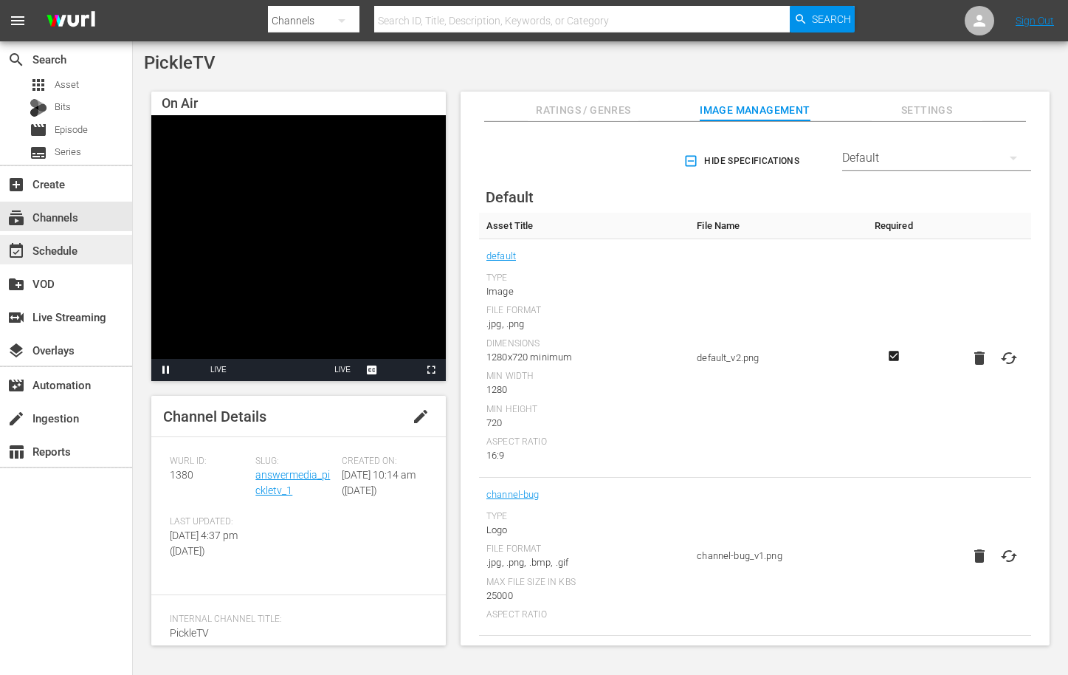
click at [69, 249] on div "event_available Schedule" at bounding box center [41, 247] width 83 height 13
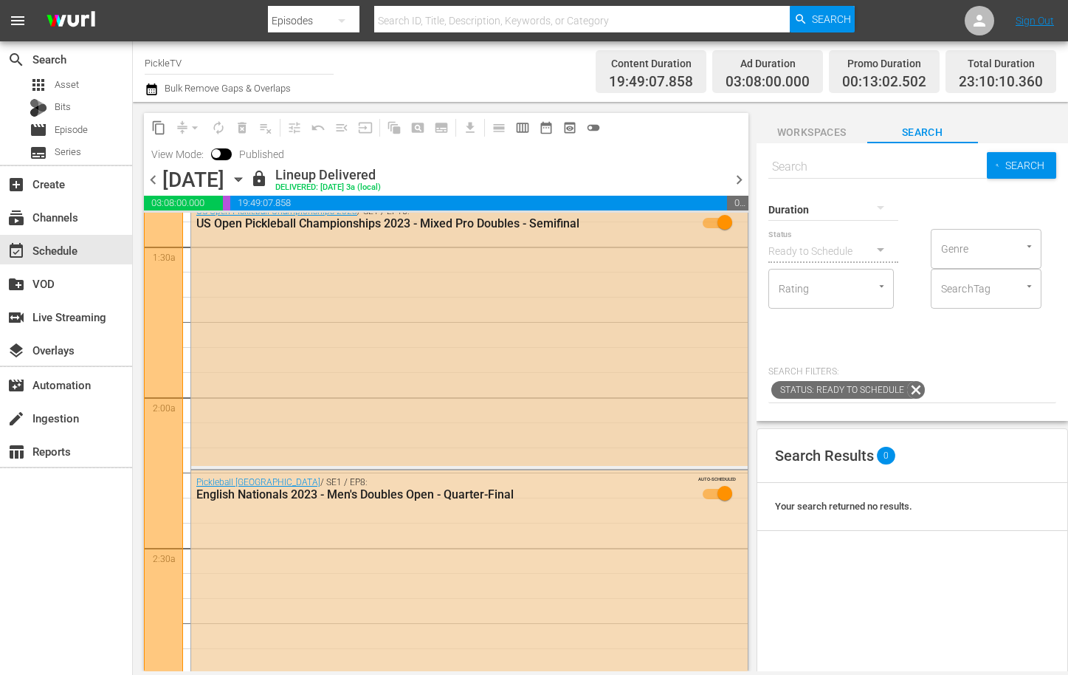
scroll to position [419, 0]
click at [247, 176] on icon "button" at bounding box center [238, 179] width 16 height 16
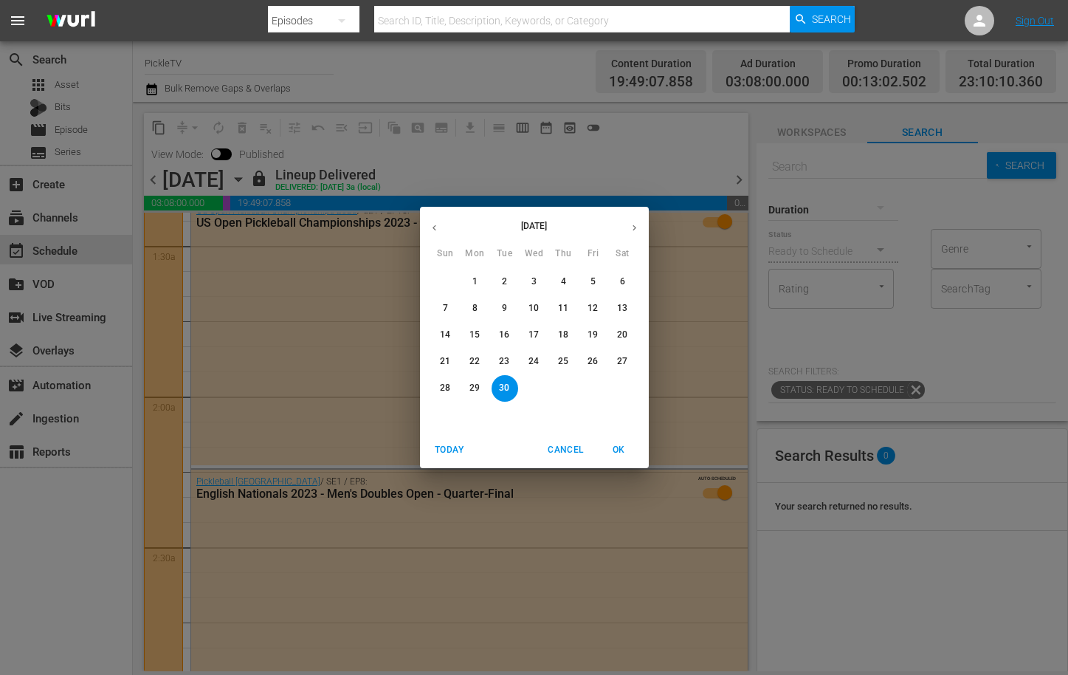
click at [635, 230] on icon "button" at bounding box center [634, 227] width 11 height 11
click at [621, 283] on p "4" at bounding box center [622, 281] width 5 height 13
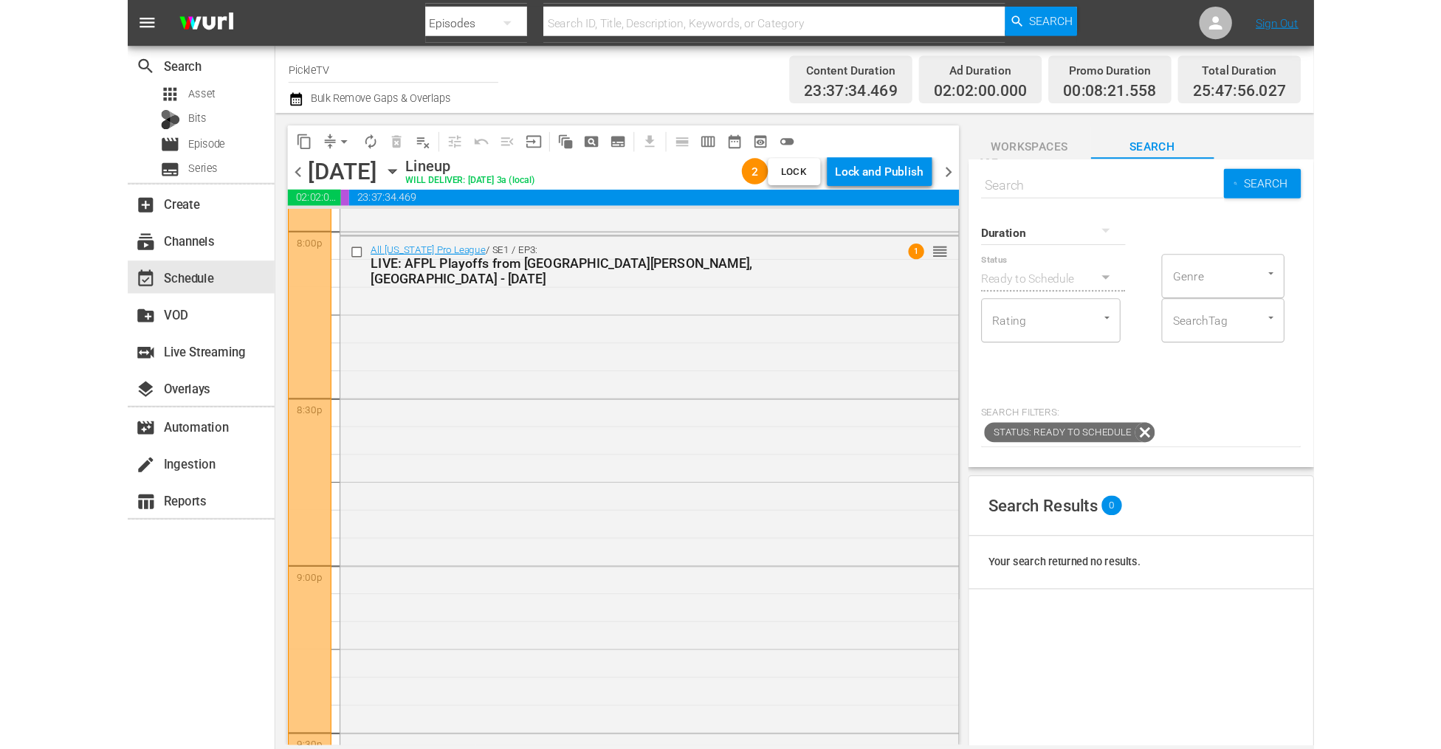
scroll to position [5963, 0]
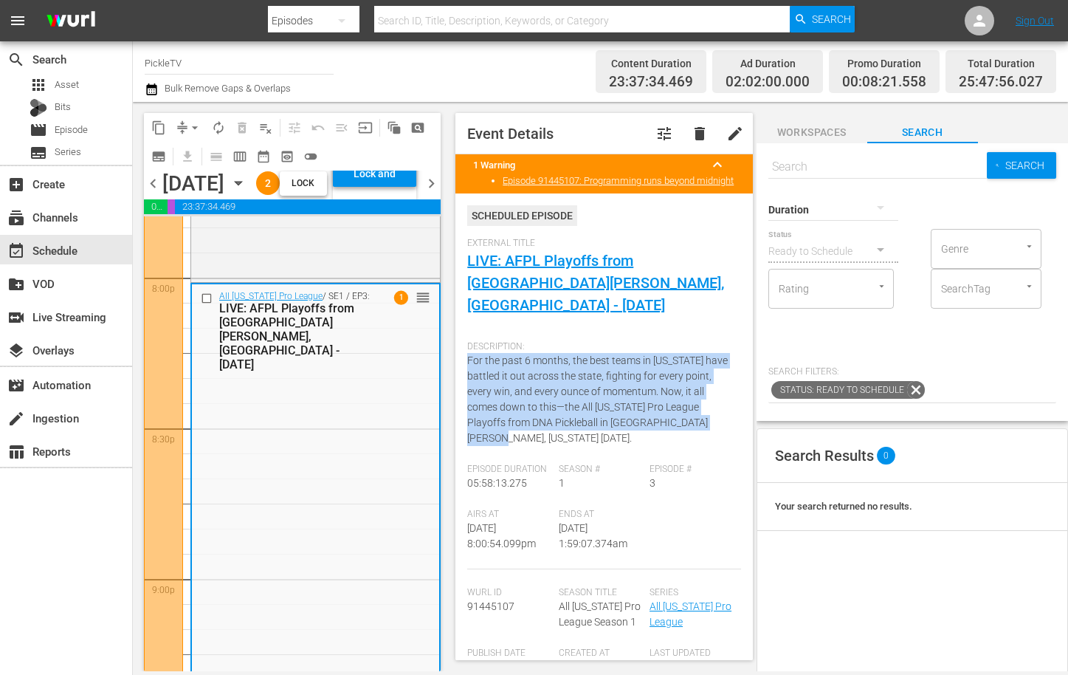
drag, startPoint x: 467, startPoint y: 350, endPoint x: 707, endPoint y: 405, distance: 246.3
click at [707, 405] on div "Event Details tune delete edit 1 Warning keyboard_arrow_up Episode 91445107: Pr…" at bounding box center [604, 386] width 297 height 547
copy span "For the past 6 months, the best teams in [US_STATE] have battled it out across …"
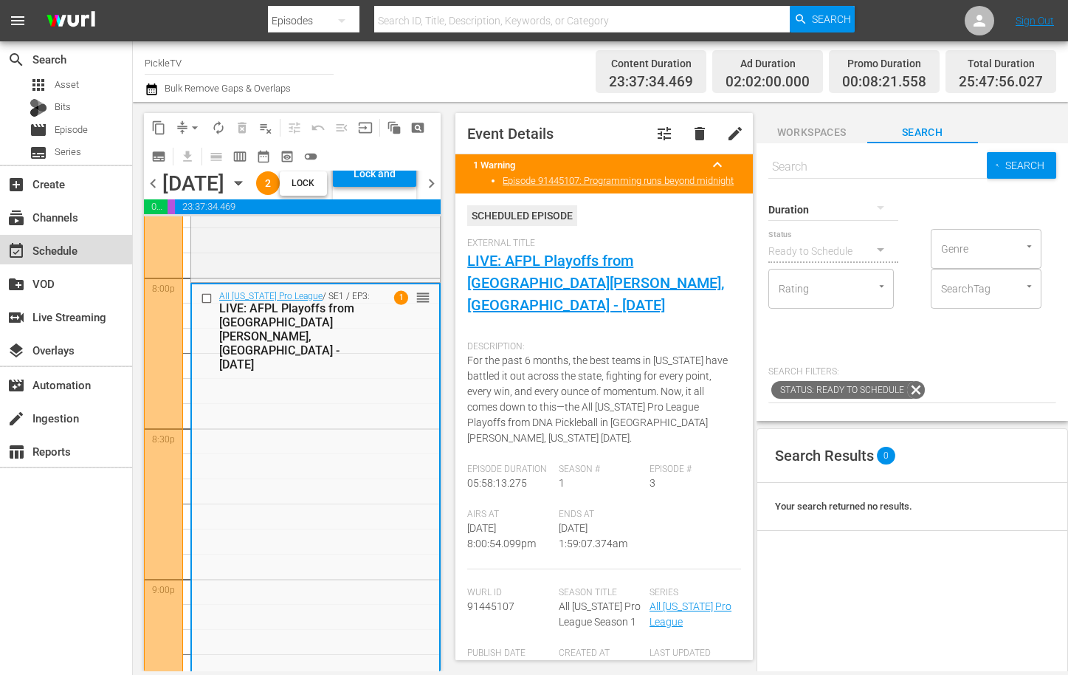
click at [55, 245] on div "event_available Schedule" at bounding box center [41, 247] width 83 height 13
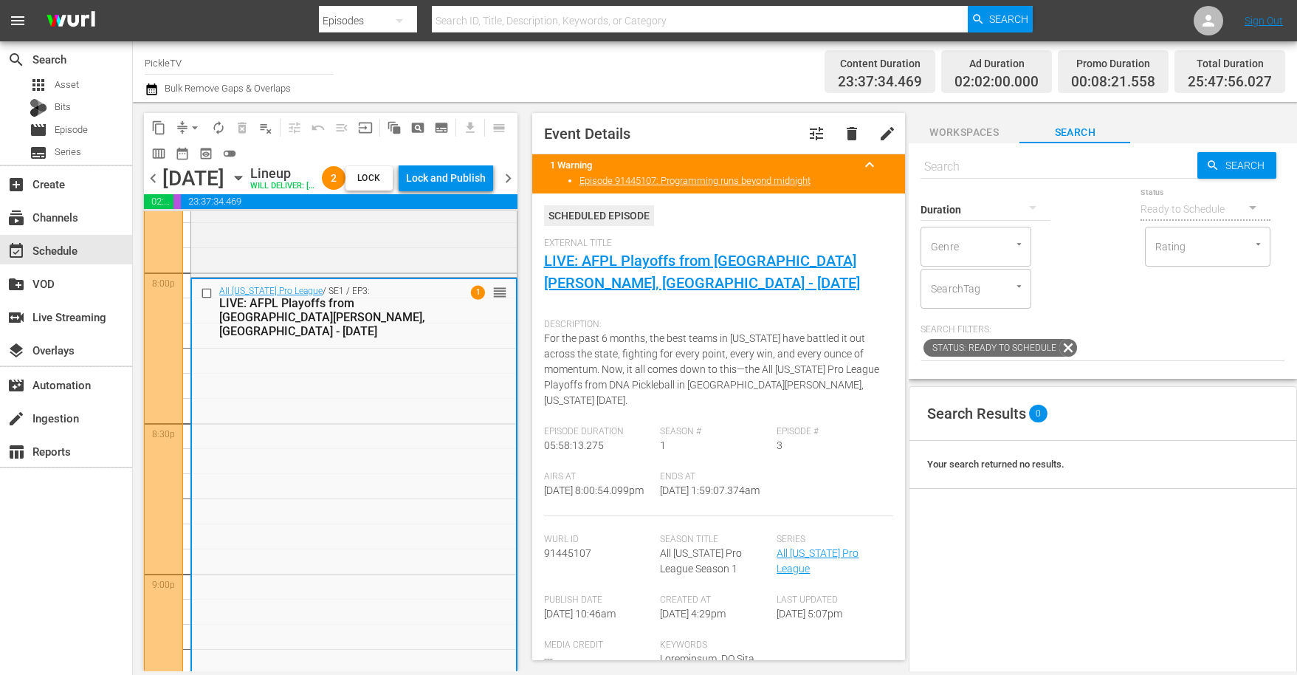
click at [334, 95] on div "Channel Title PickleTV Bulk Remove Gaps & Overlaps" at bounding box center [456, 71] width 622 height 53
click at [662, 66] on div "Channel Title PickleTV Bulk Remove Gaps & Overlaps" at bounding box center [456, 71] width 622 height 53
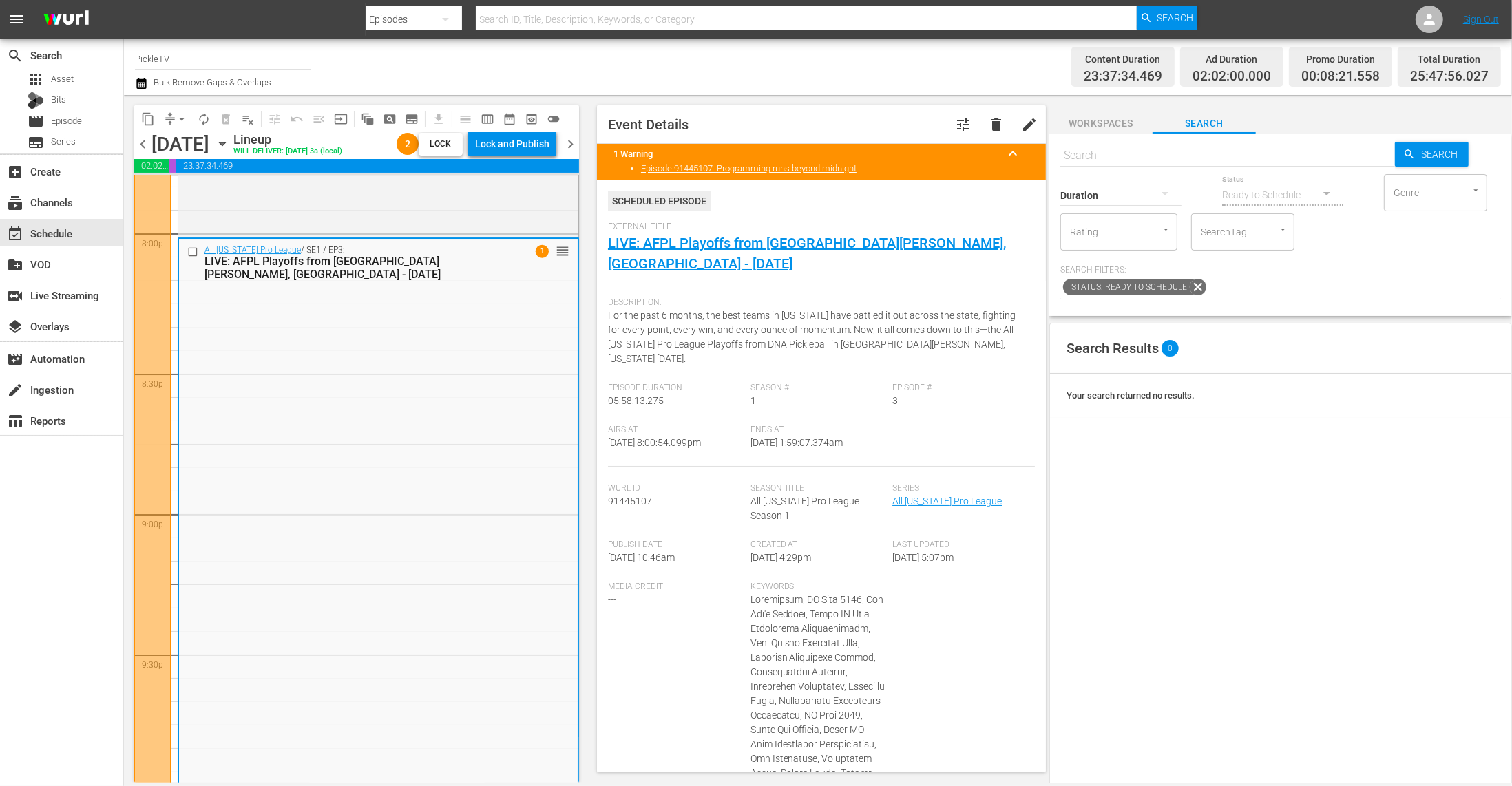
scroll to position [5560, 0]
drag, startPoint x: 569, startPoint y: 41, endPoint x: 541, endPoint y: 96, distance: 61.7
click at [569, 44] on div "Channel Title PickleTV Bulk Remove Gaps & Overlaps" at bounding box center [507, 66] width 745 height 49
click at [533, 146] on div "Lock and Publish" at bounding box center [512, 144] width 75 height 25
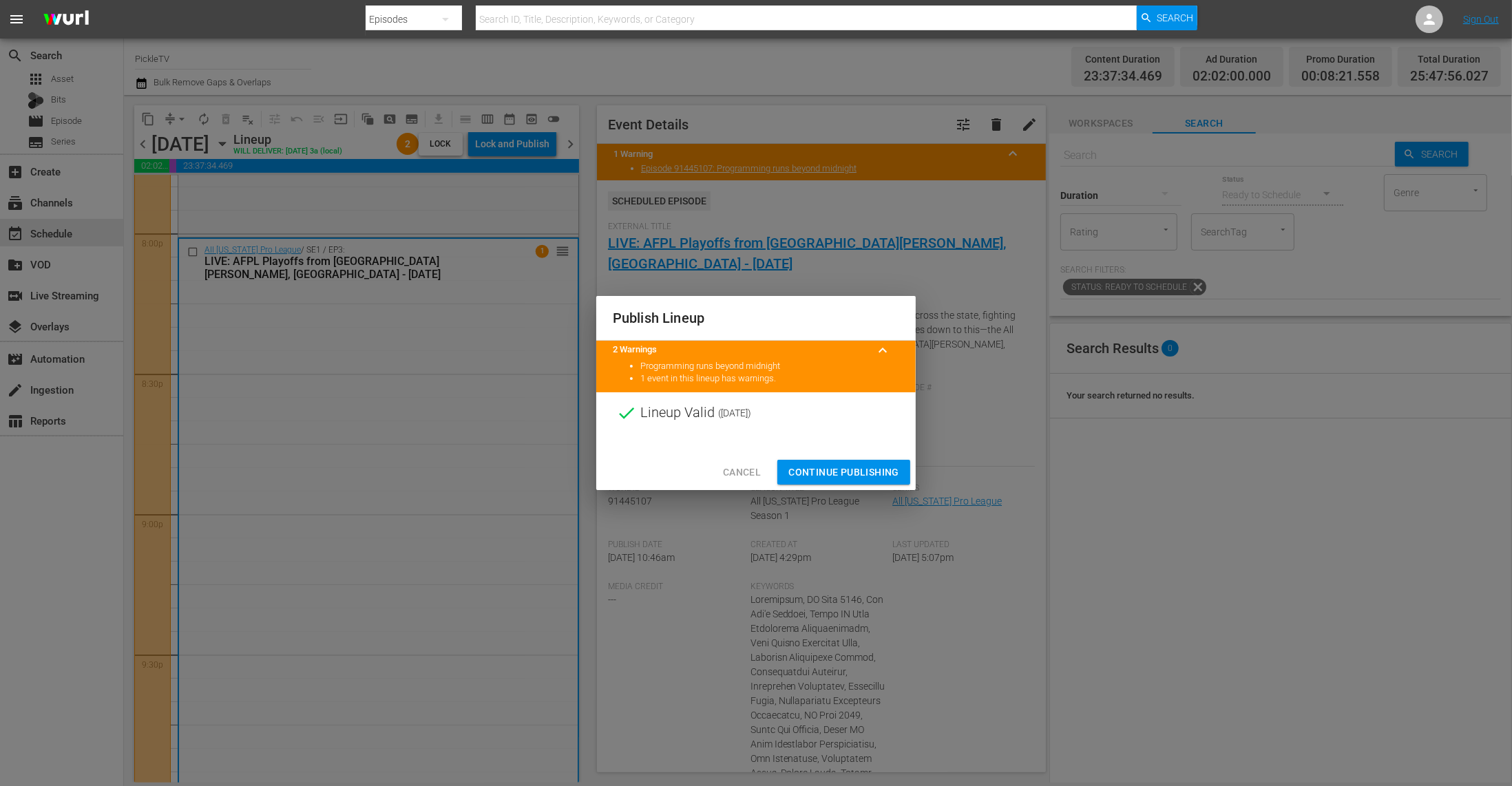
drag, startPoint x: 840, startPoint y: 472, endPoint x: 800, endPoint y: 459, distance: 42.1
click at [836, 471] on span "Continue Publishing" at bounding box center [843, 473] width 111 height 17
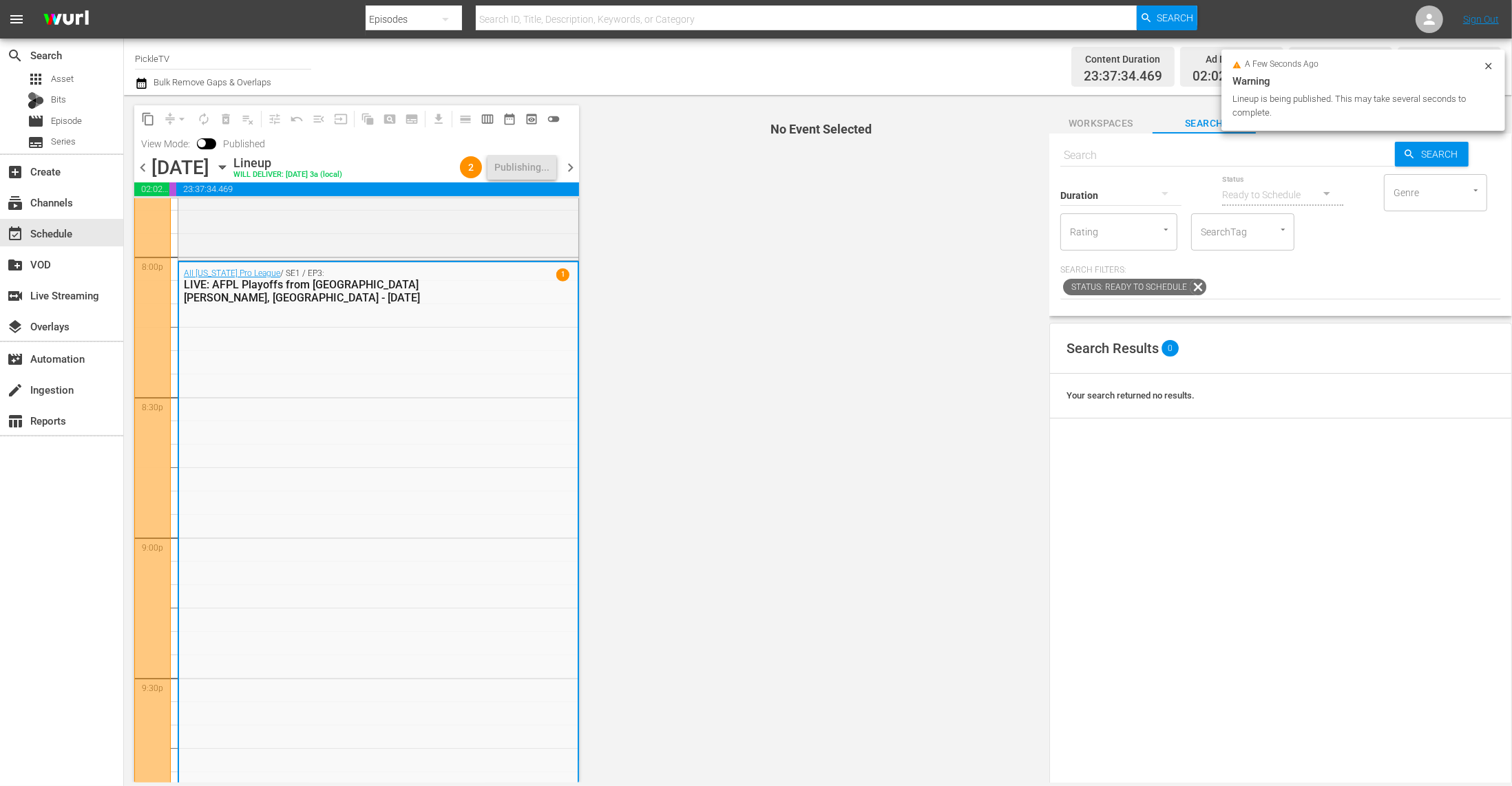
click at [146, 167] on span "chevron_left" at bounding box center [143, 168] width 17 height 17
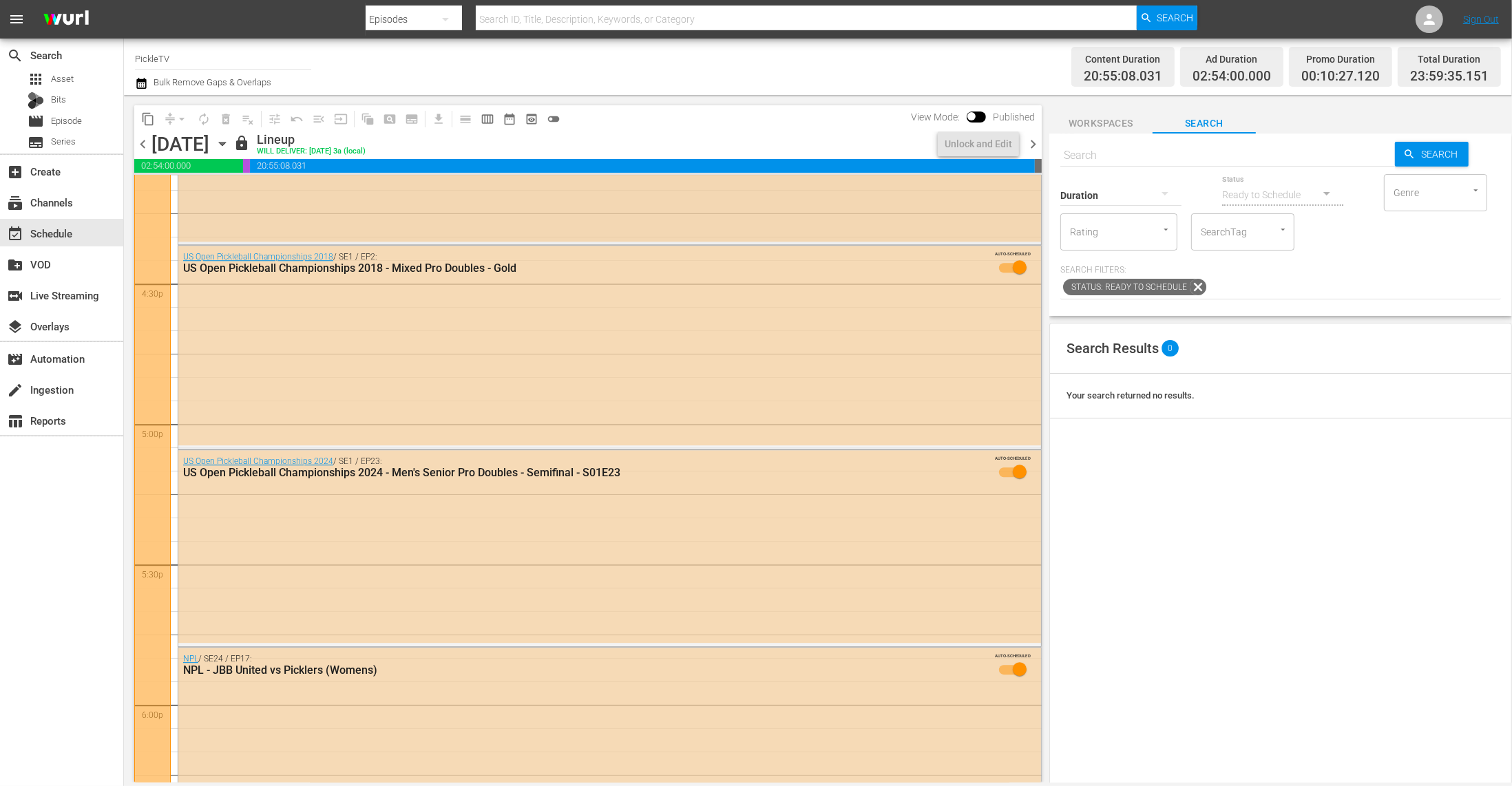
scroll to position [4417, 0]
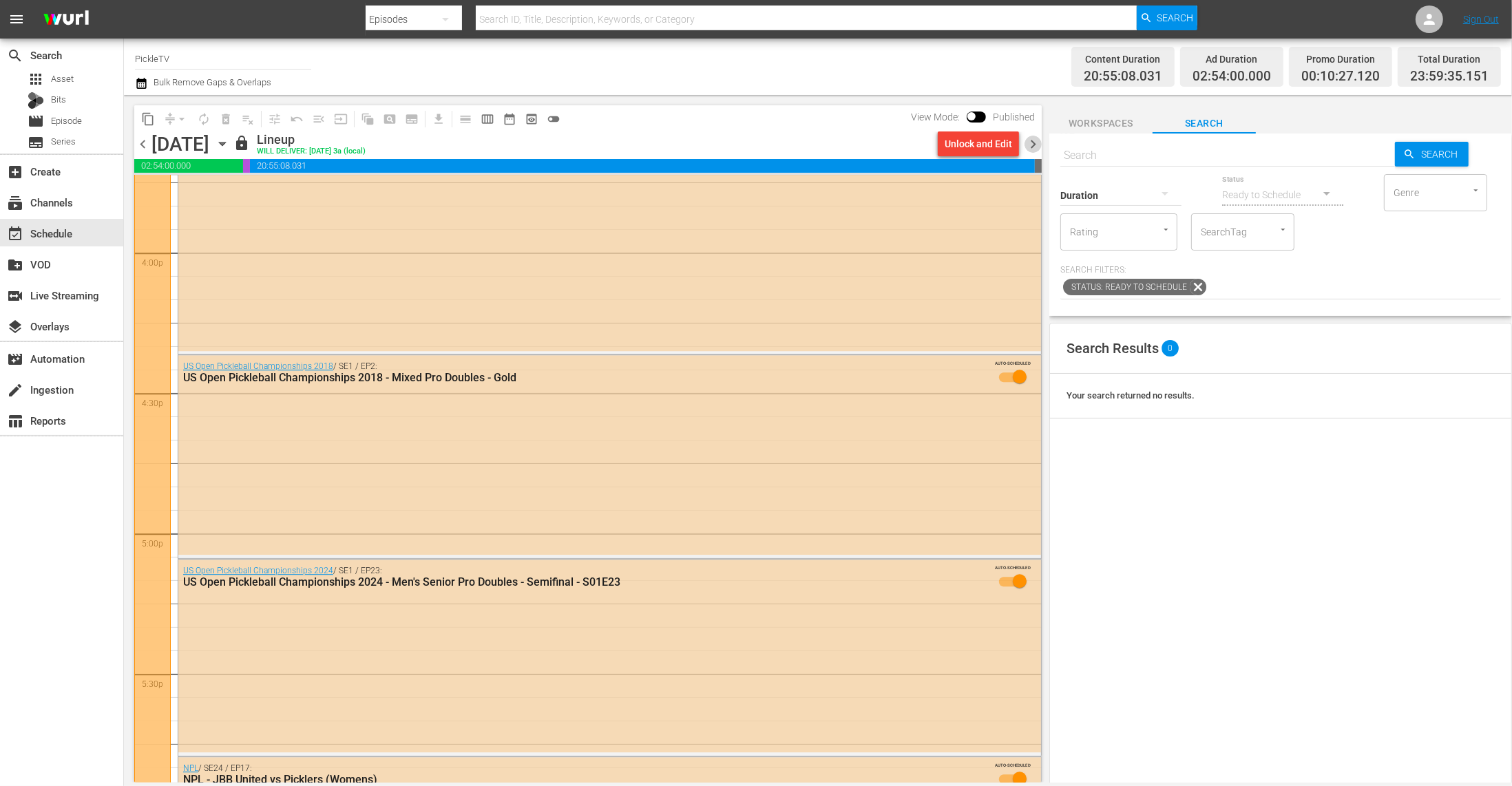
click at [1037, 141] on span "chevron_right" at bounding box center [1033, 144] width 17 height 17
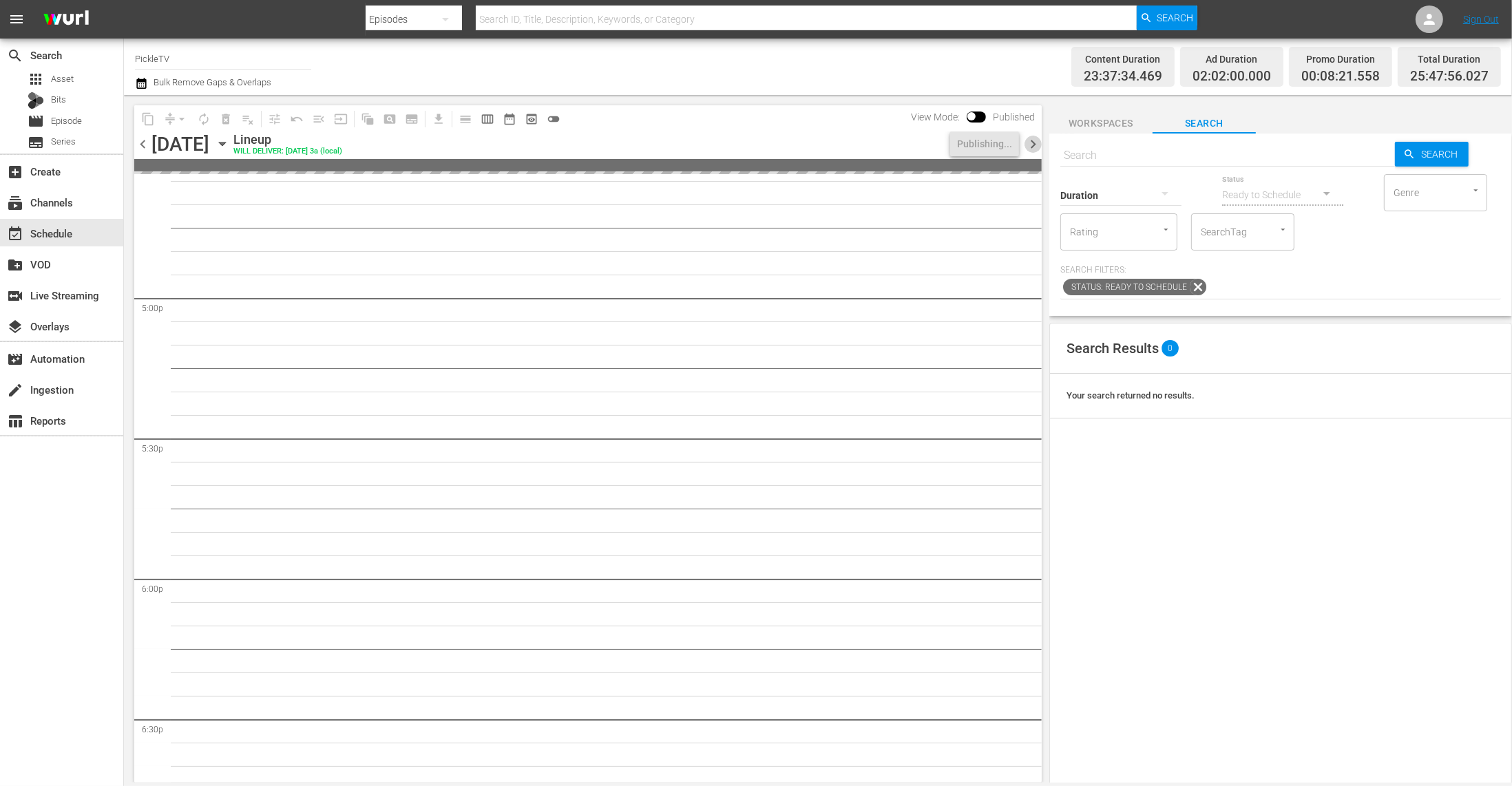
click at [1037, 141] on span "chevron_right" at bounding box center [1033, 144] width 17 height 17
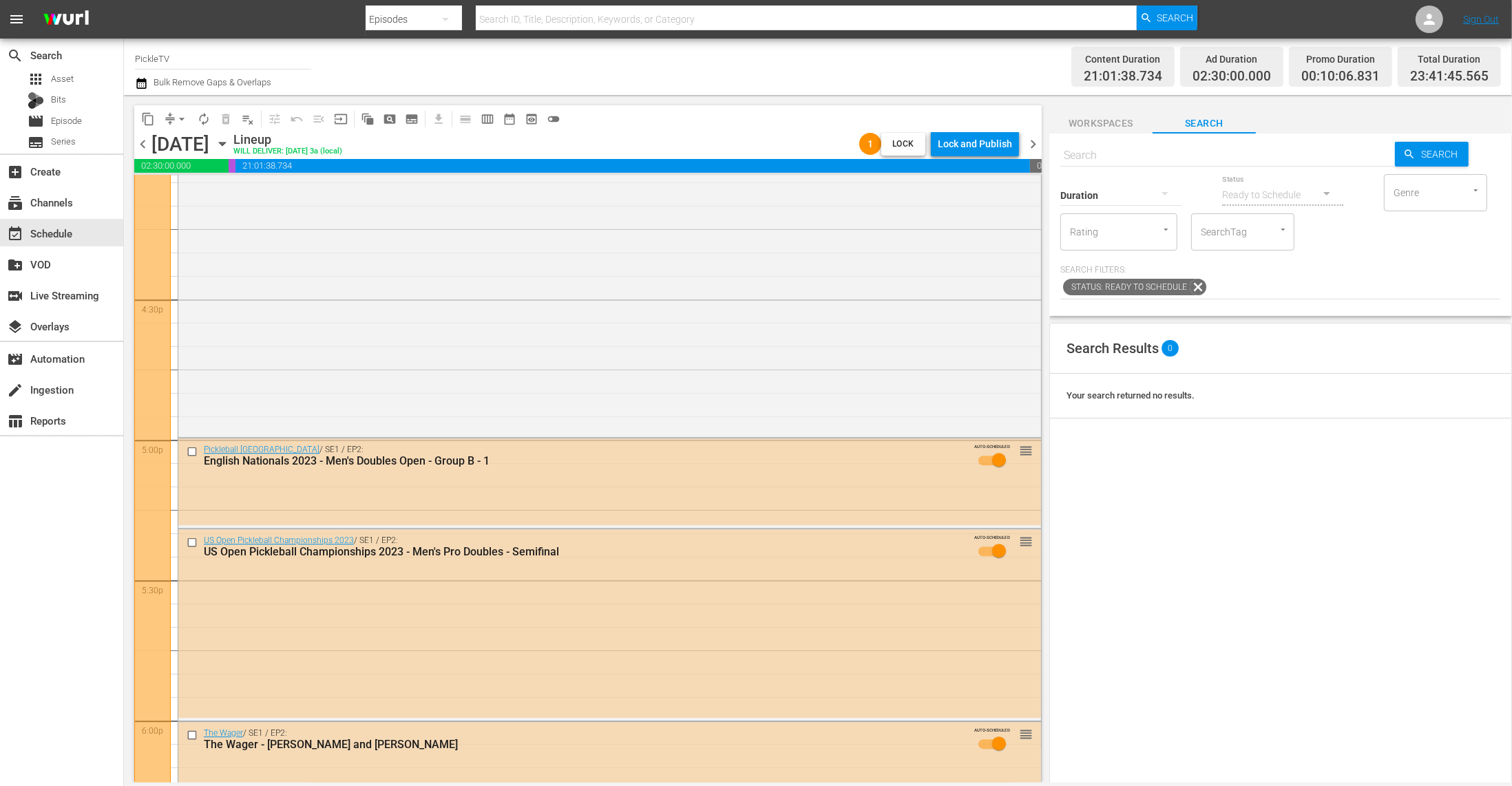
click at [967, 142] on div "Lock and Publish" at bounding box center [976, 144] width 75 height 25
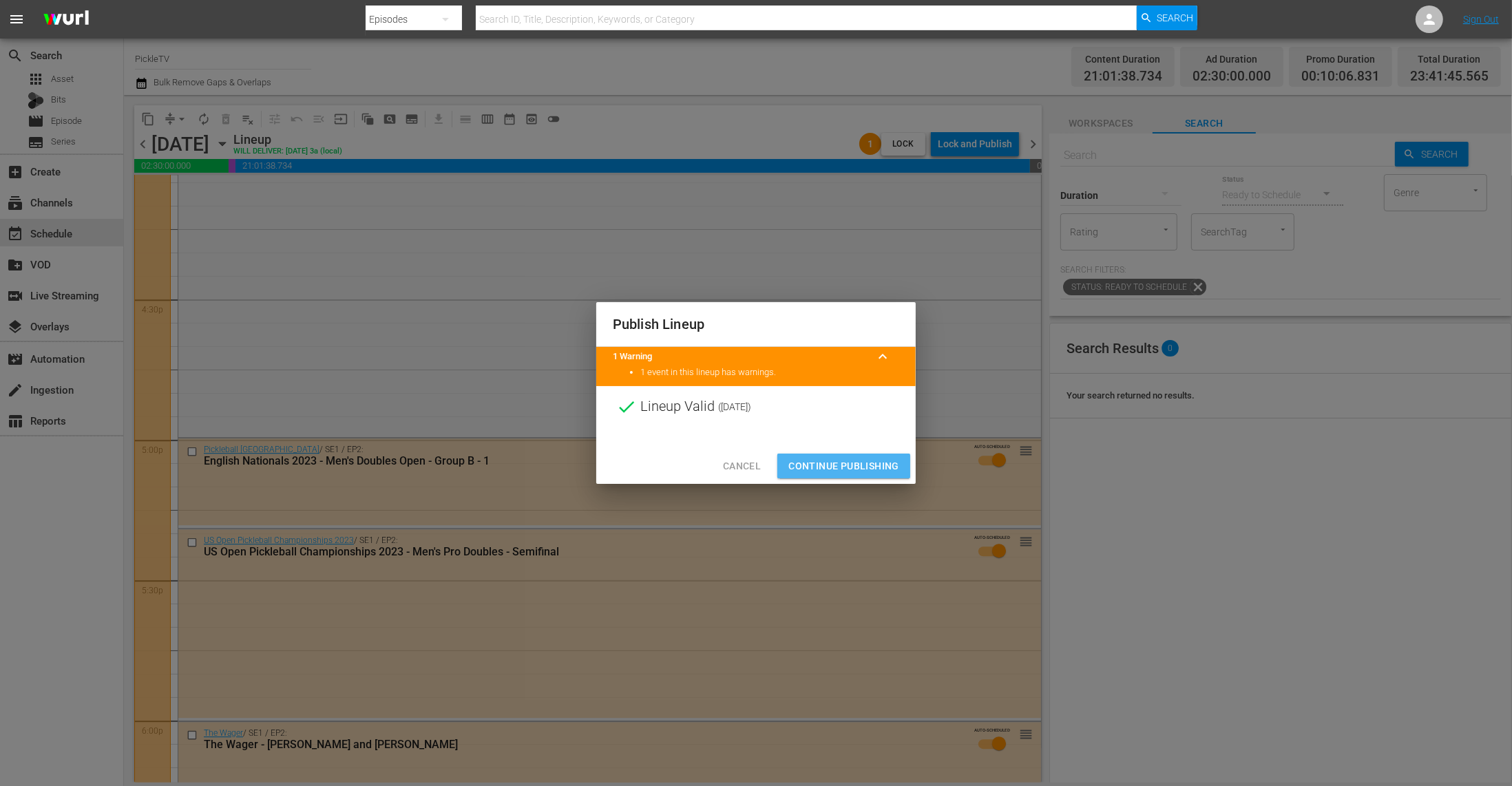
drag, startPoint x: 865, startPoint y: 462, endPoint x: 871, endPoint y: 458, distance: 7.2
click at [866, 462] on span "Continue Publishing" at bounding box center [843, 466] width 111 height 17
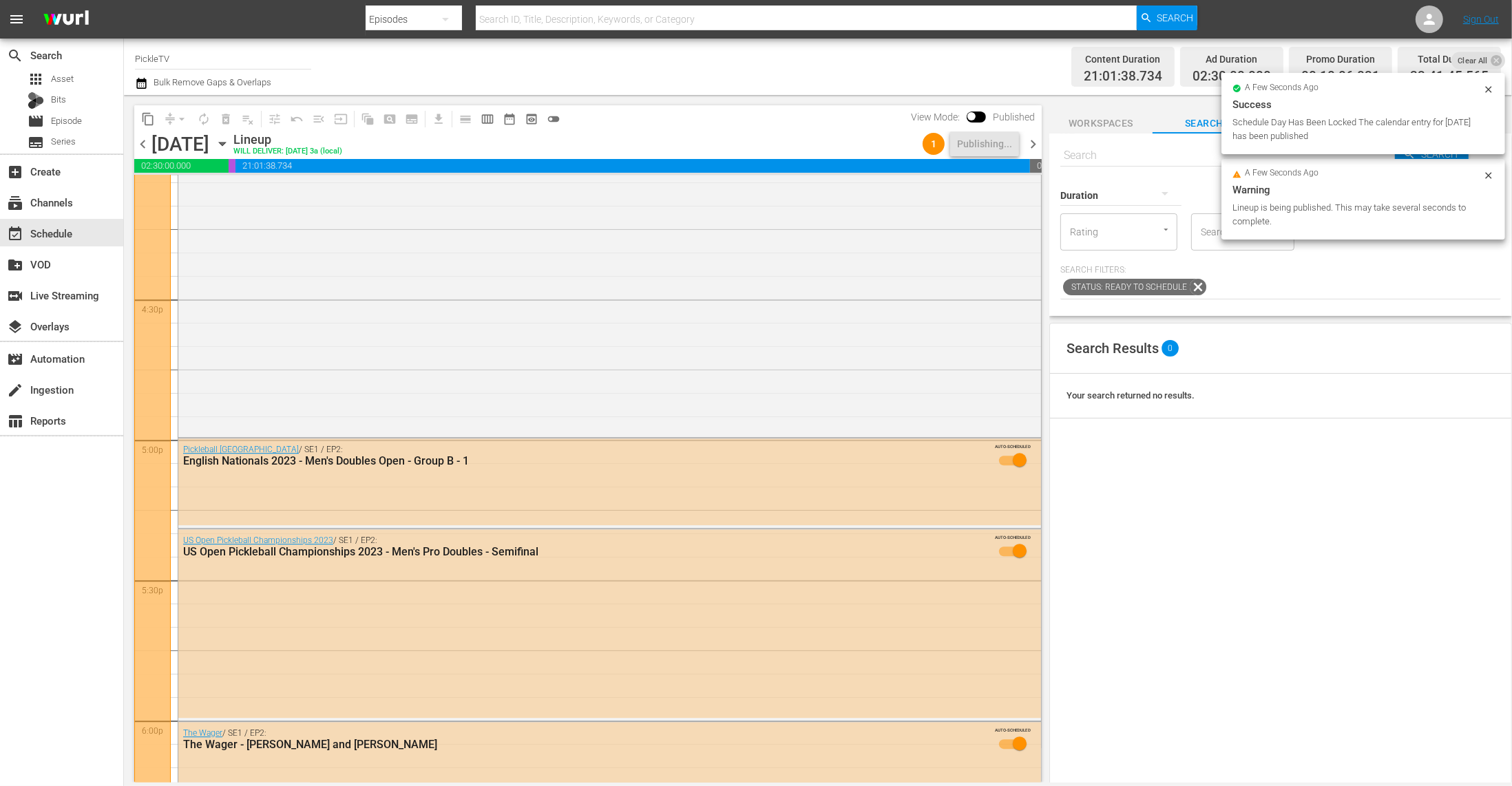
click at [1033, 141] on span "chevron_right" at bounding box center [1033, 144] width 17 height 17
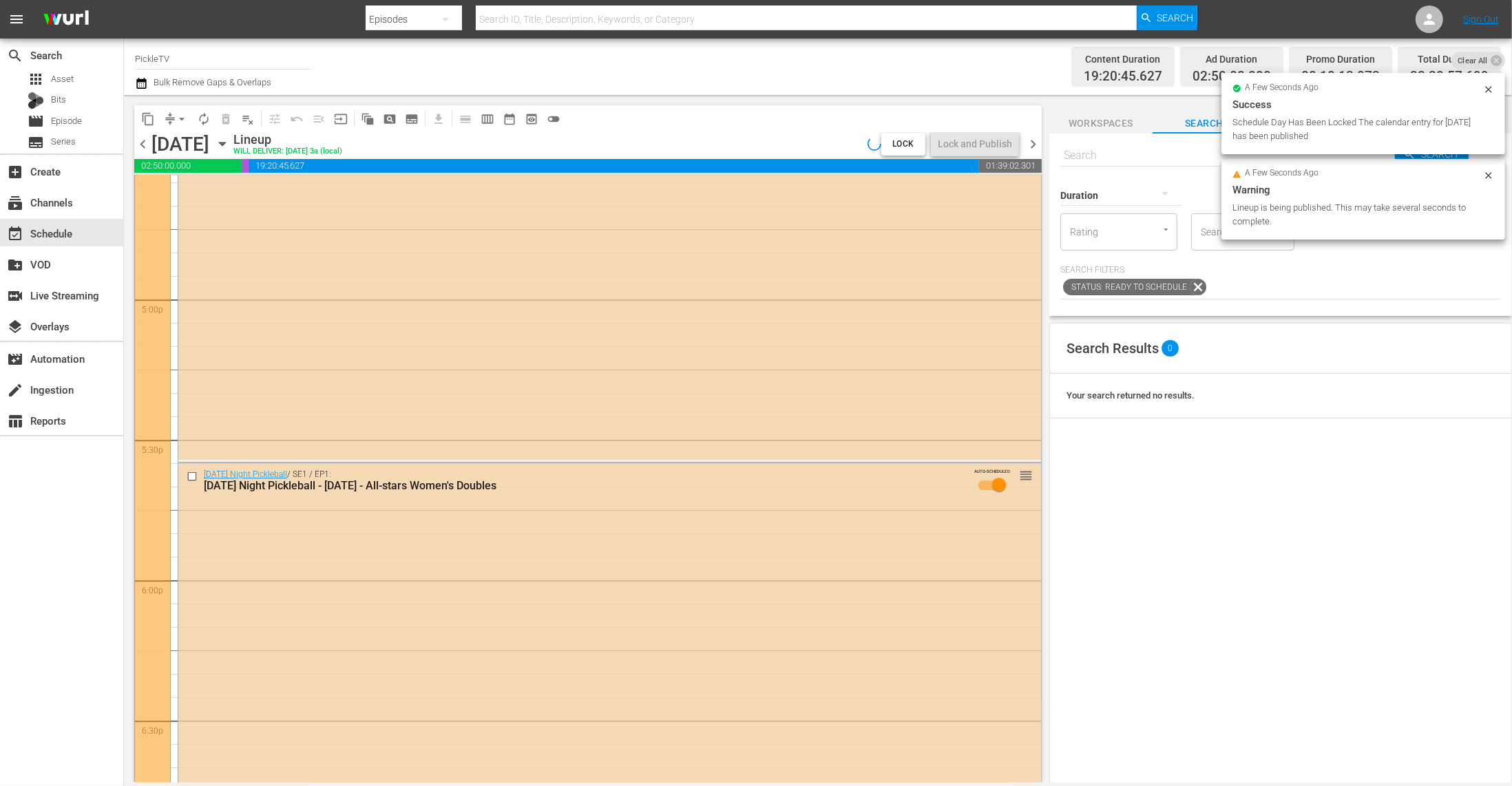
scroll to position [4348, 0]
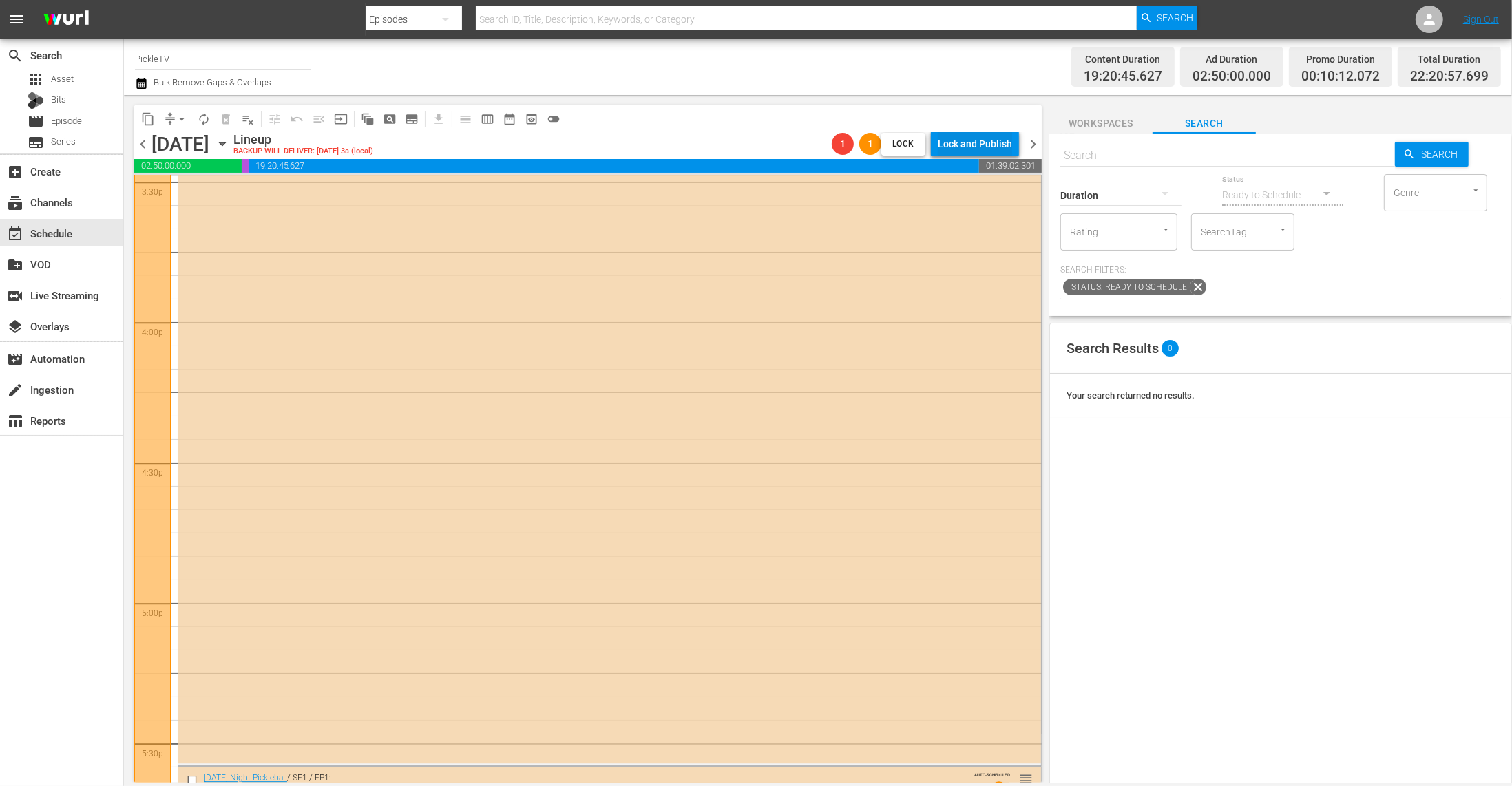
click at [952, 144] on div "Lock and Publish" at bounding box center [976, 144] width 75 height 25
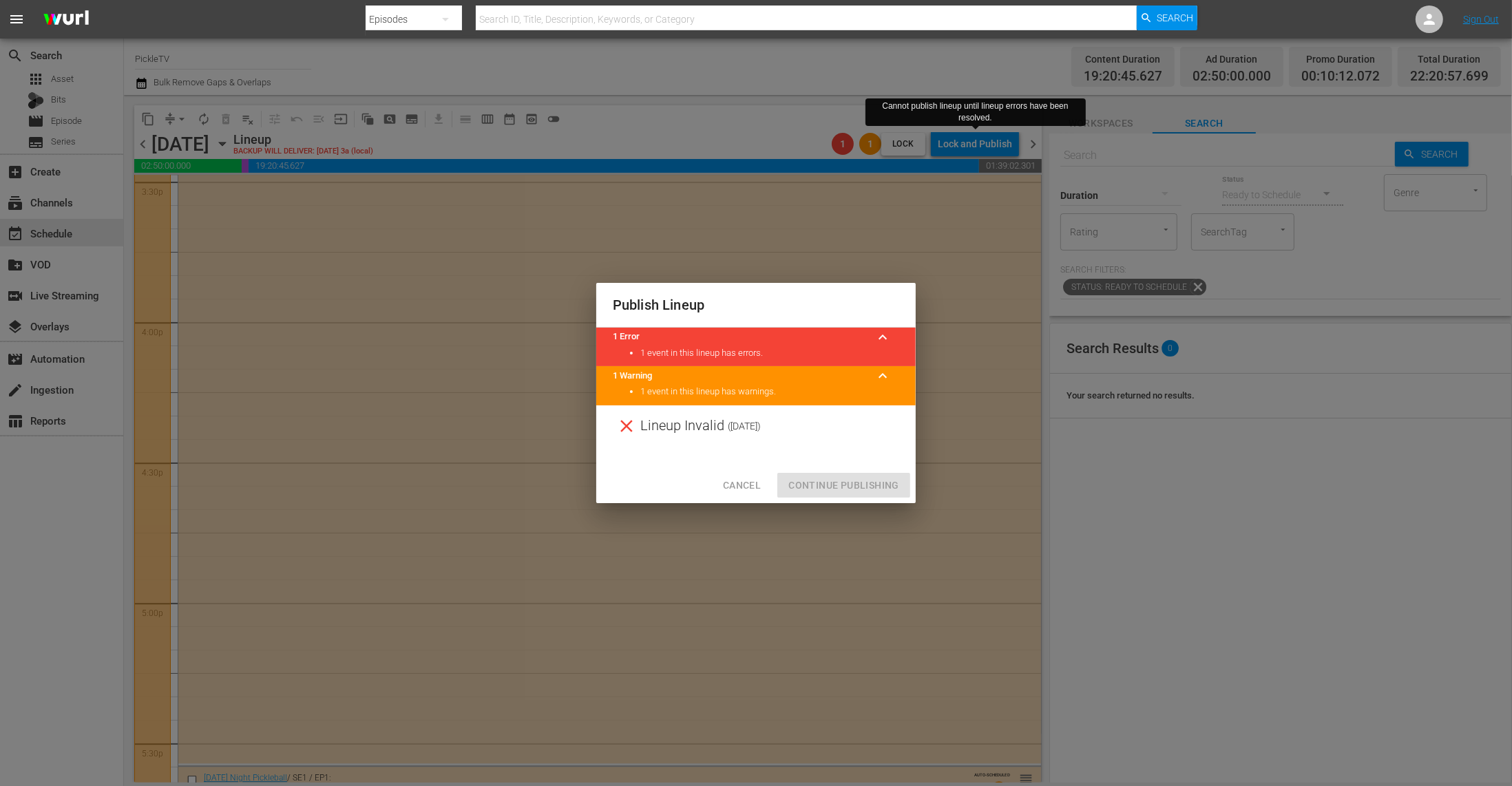
click at [735, 448] on div at bounding box center [756, 457] width 320 height 21
click at [741, 475] on button "Cancel" at bounding box center [742, 485] width 60 height 25
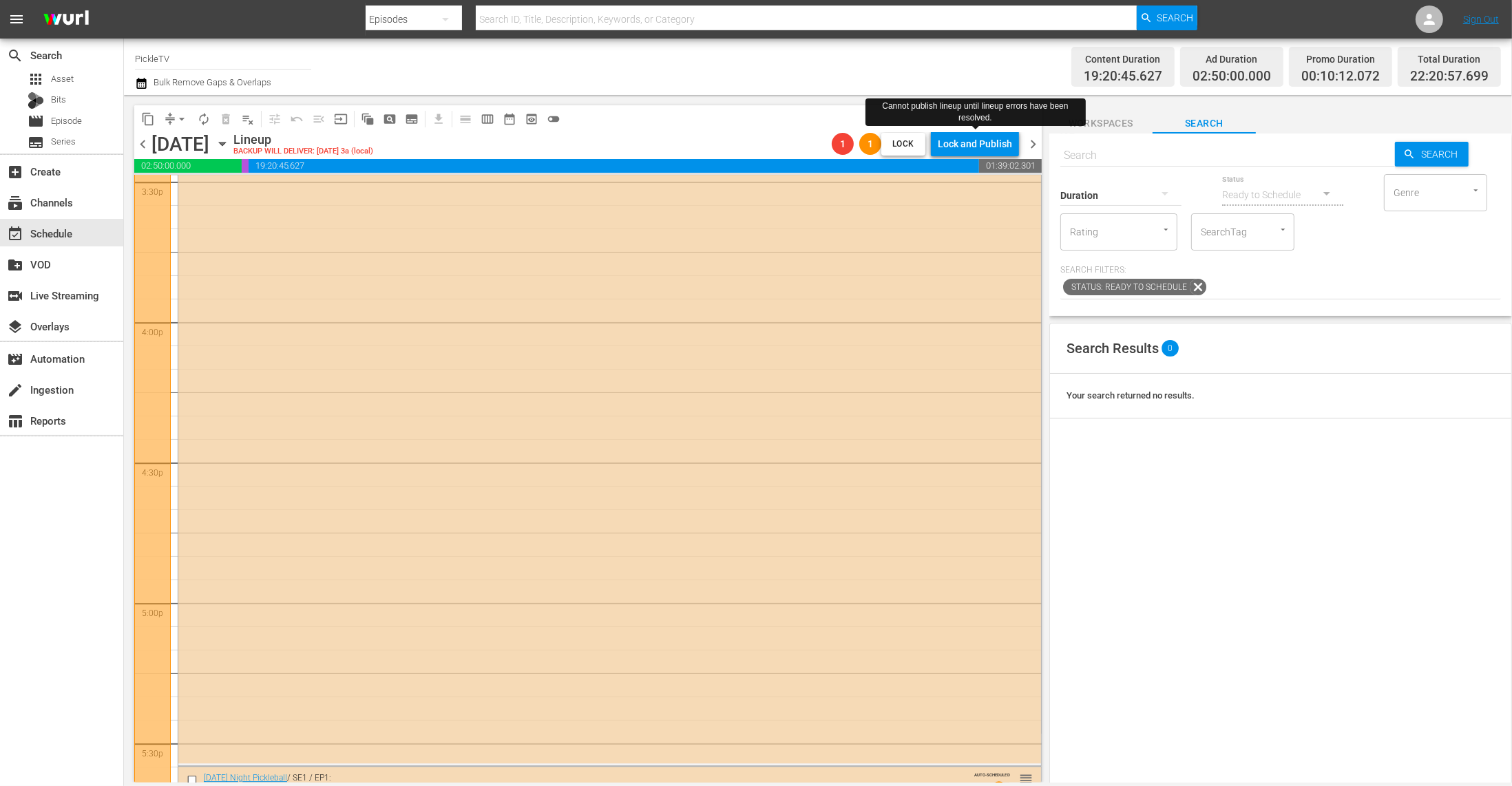
click at [732, 107] on div "content_copy compress arrow_drop_down autorenew_outlined delete_forever_outline…" at bounding box center [588, 118] width 908 height 27
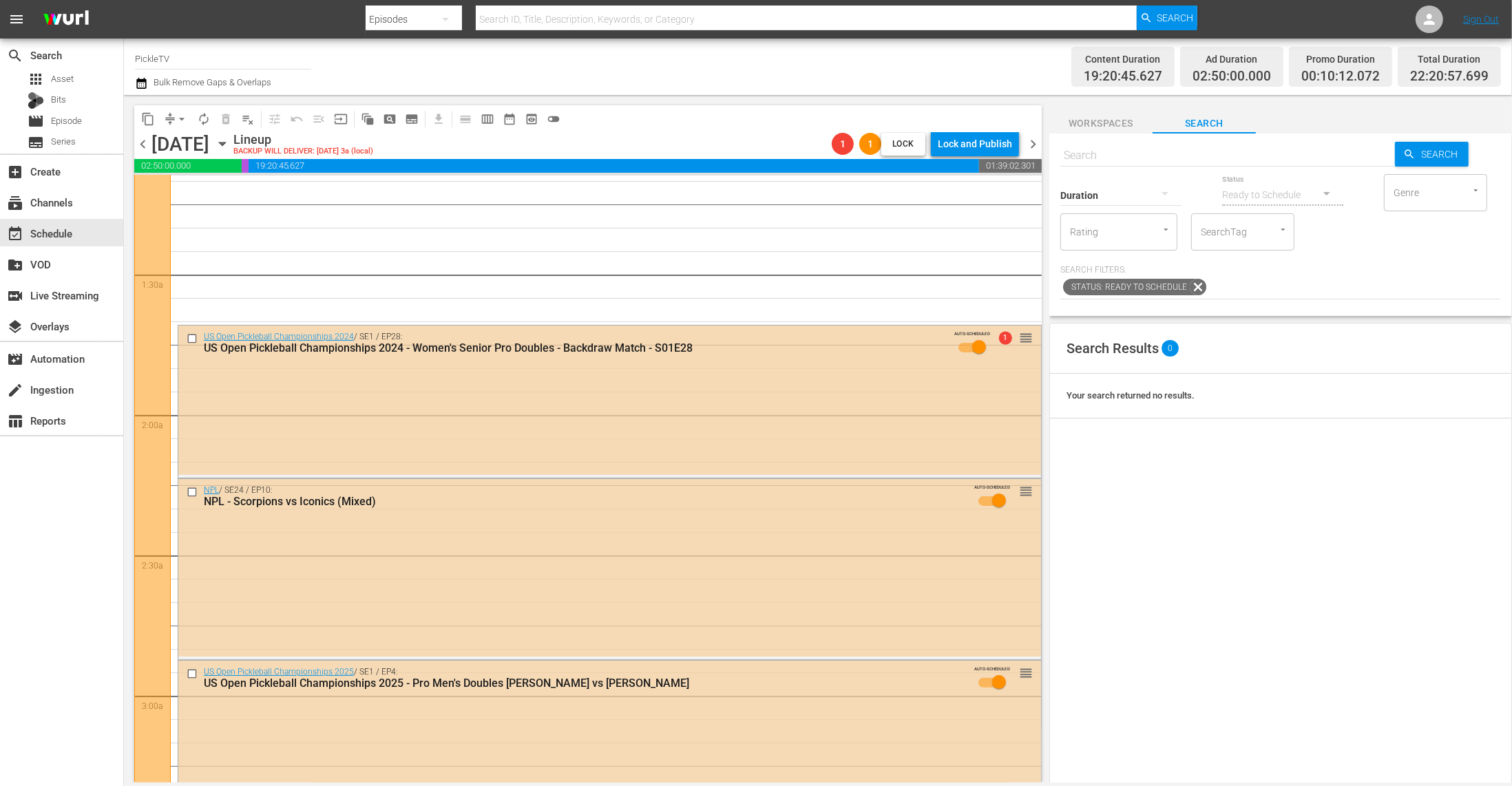
scroll to position [0, 0]
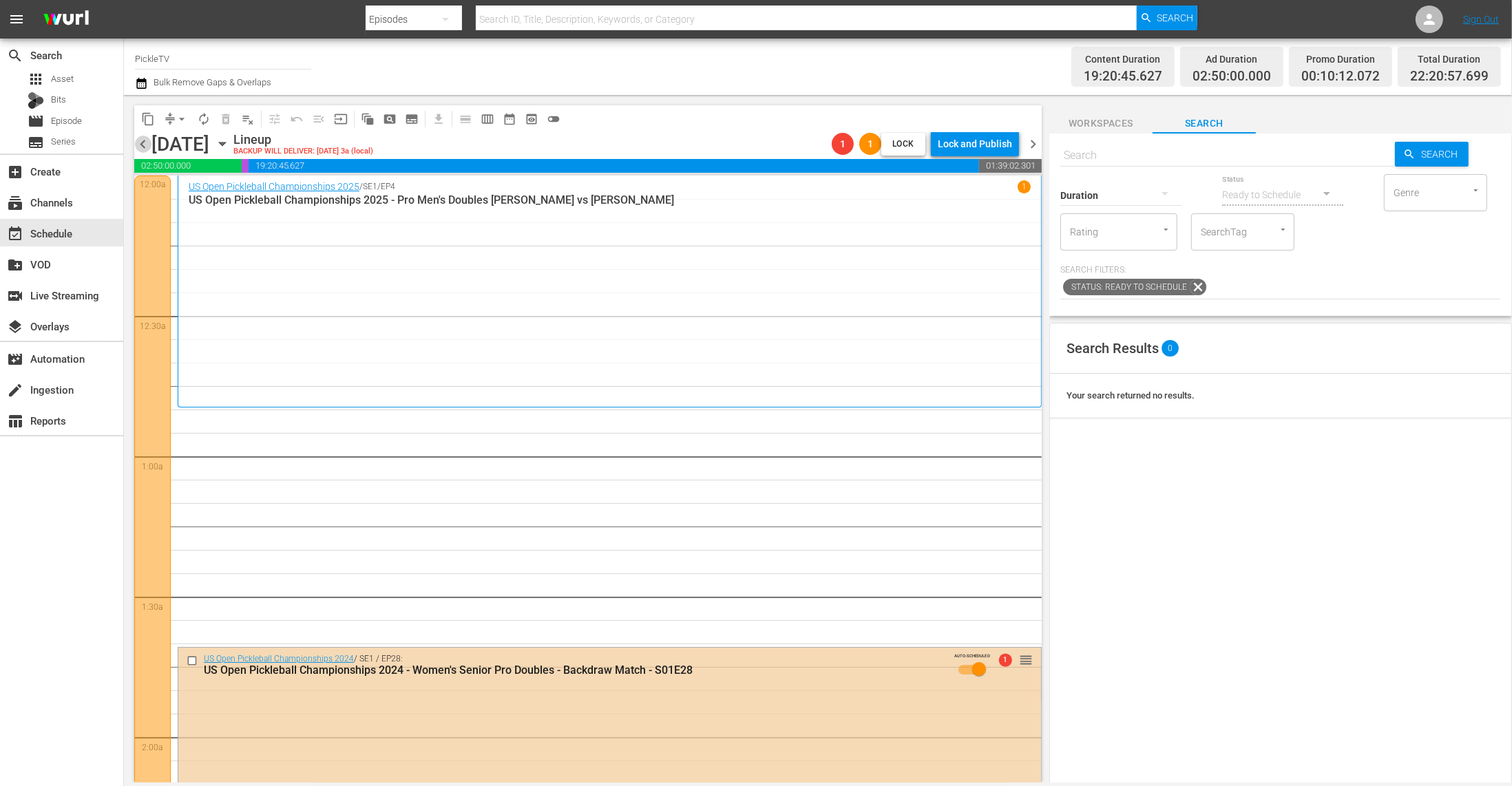
click at [144, 144] on span "chevron_left" at bounding box center [143, 144] width 17 height 17
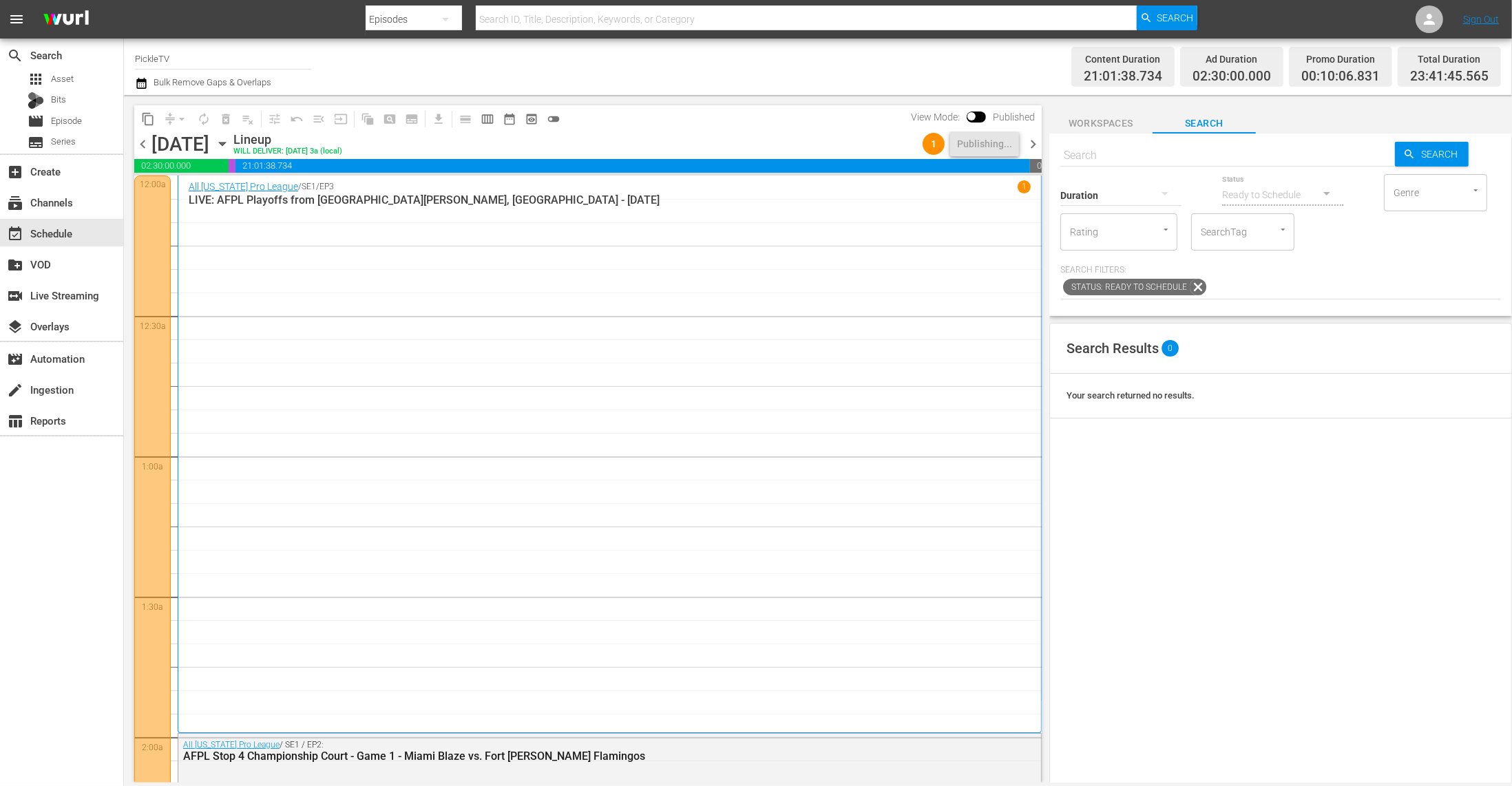
click at [1031, 142] on span "chevron_right" at bounding box center [1033, 144] width 17 height 17
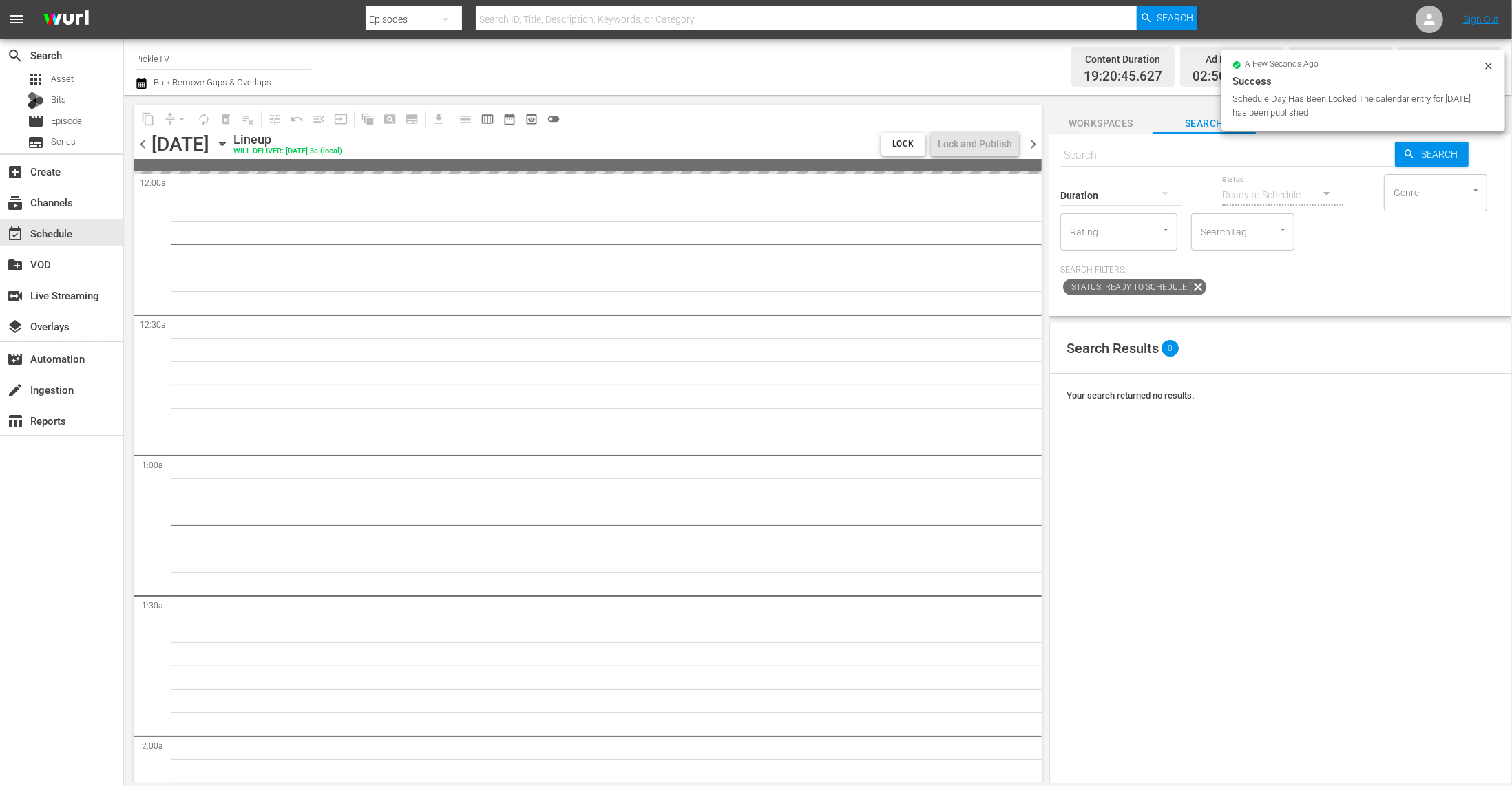
scroll to position [1, 0]
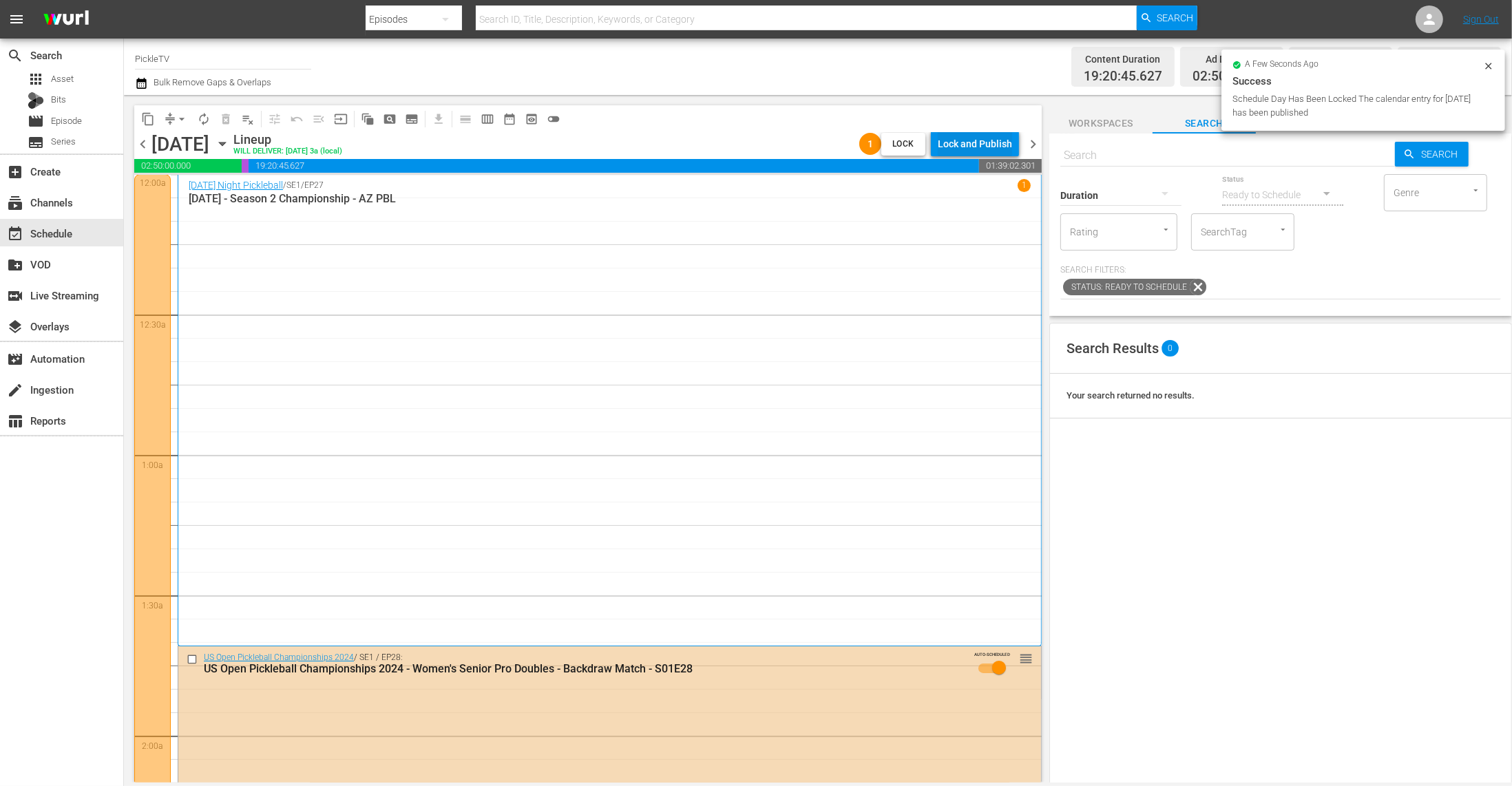
click at [961, 147] on div "Lock and Publish" at bounding box center [976, 144] width 75 height 25
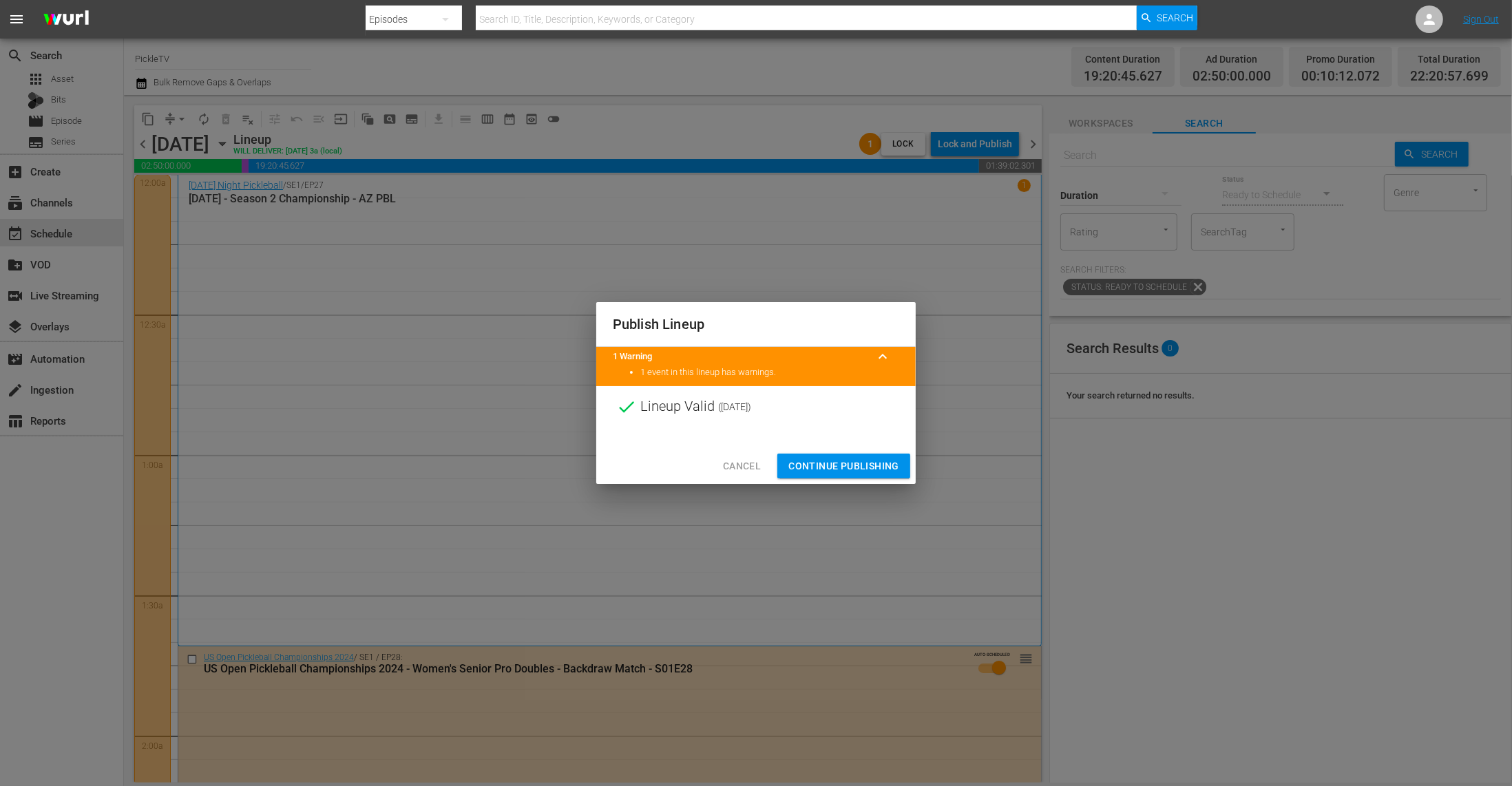
click at [867, 472] on span "Continue Publishing" at bounding box center [843, 466] width 111 height 17
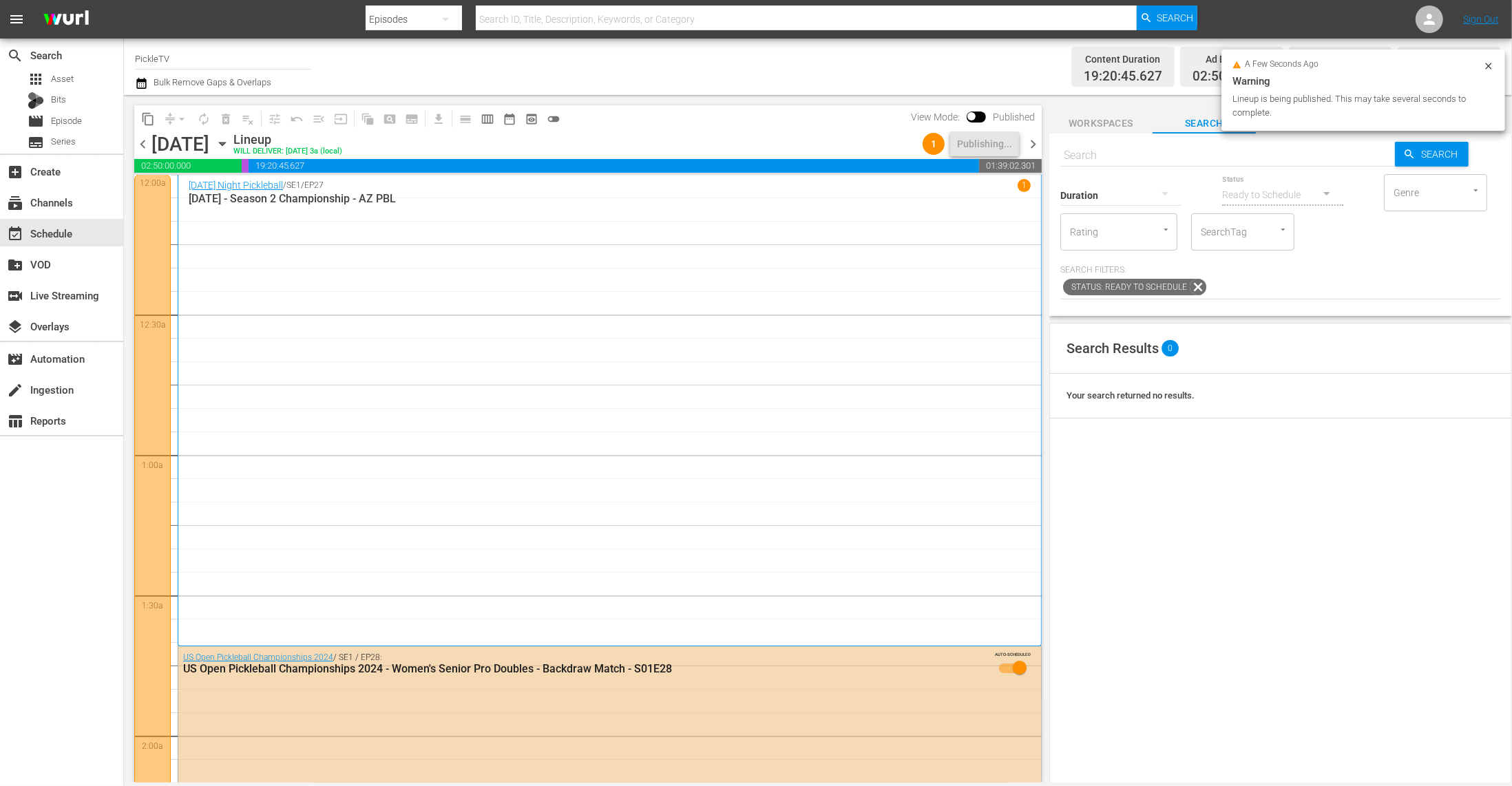
click at [983, 89] on div "Content Duration 19:20:45.627 Ad Duration 02:50:00.000 Promo Duration 00:10:12.…" at bounding box center [1191, 66] width 621 height 49
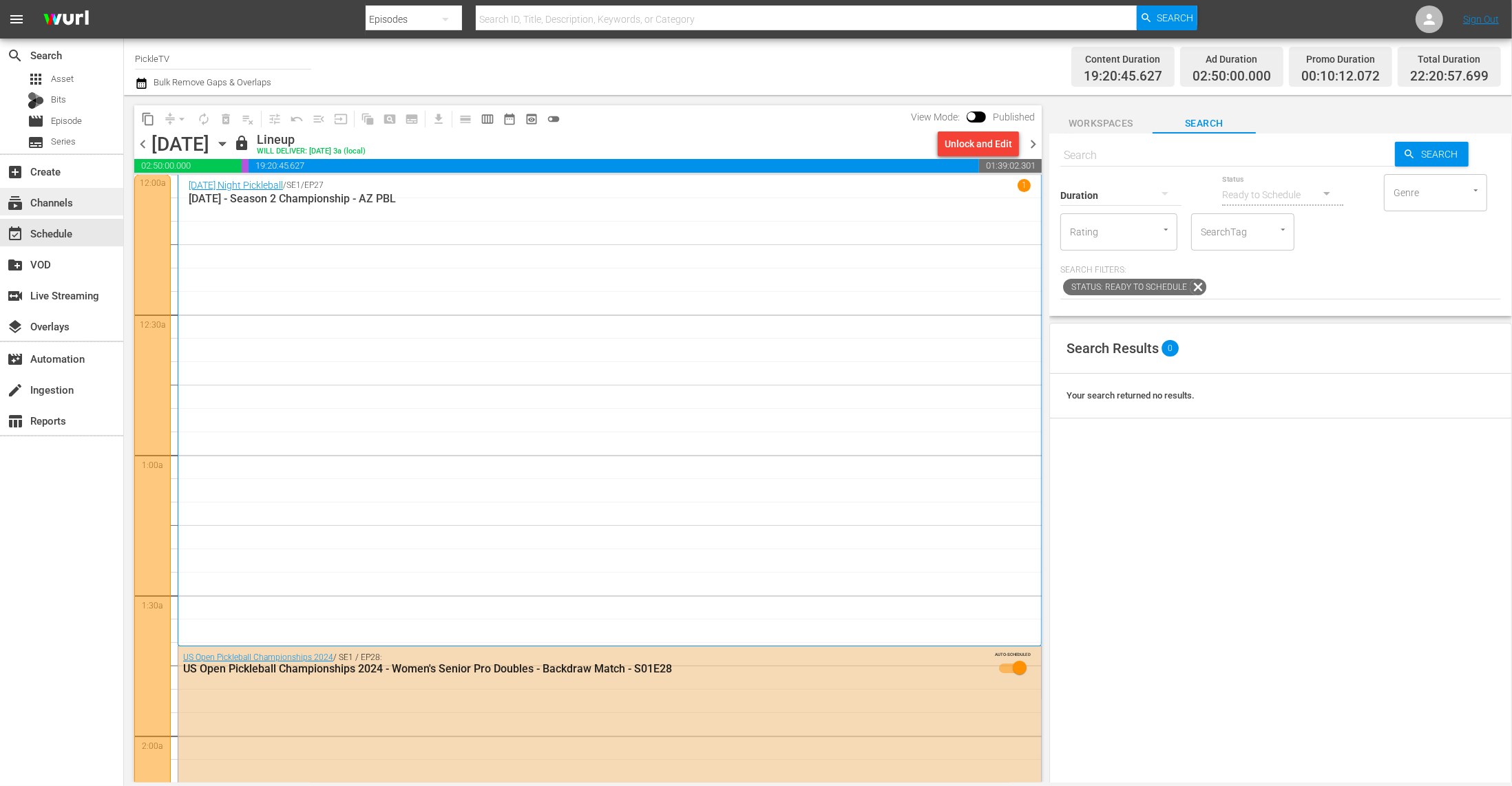
click at [59, 204] on div "subscriptions Channels" at bounding box center [38, 200] width 77 height 12
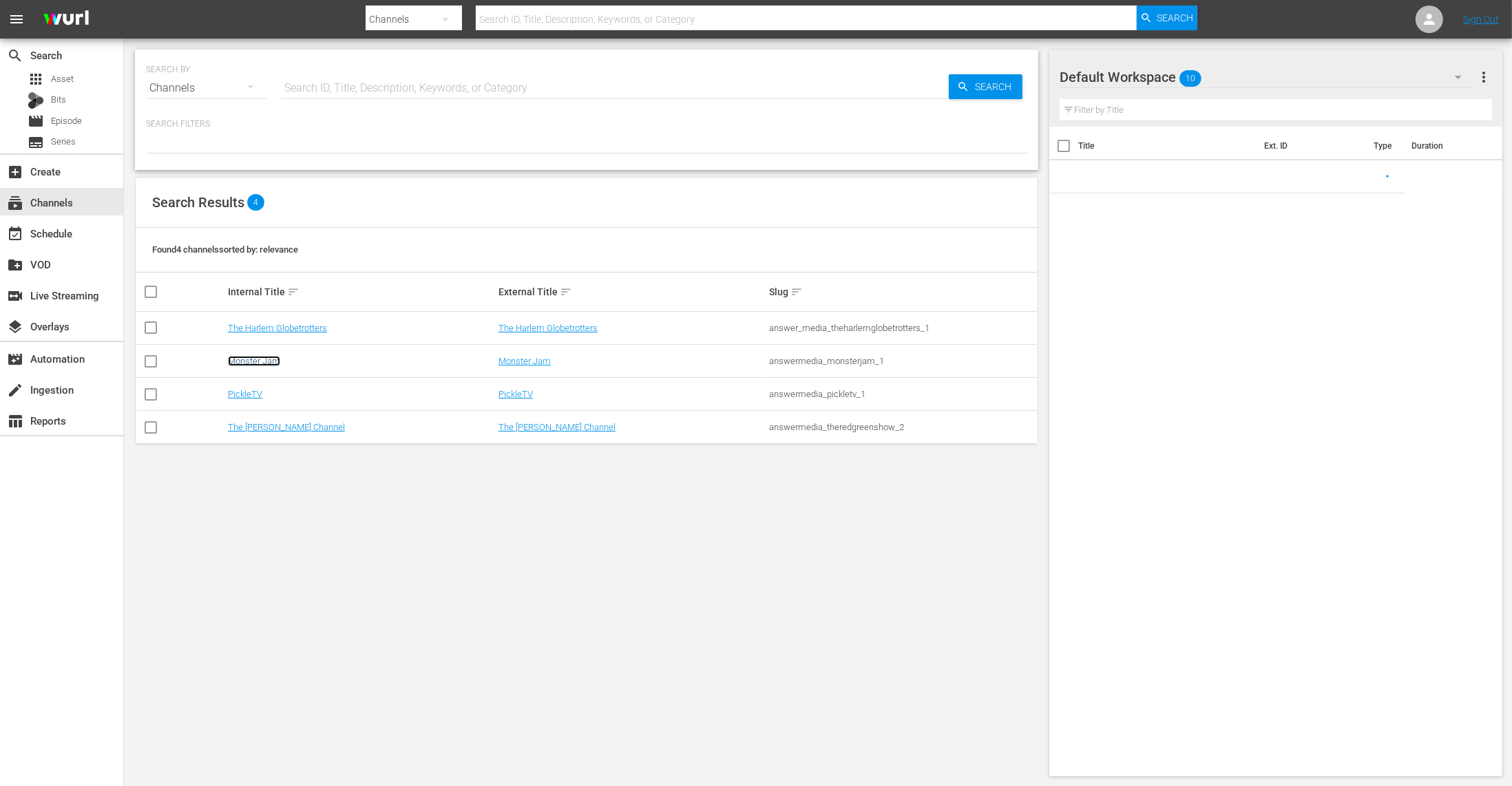
click at [261, 361] on link "Monster Jam" at bounding box center [254, 361] width 52 height 10
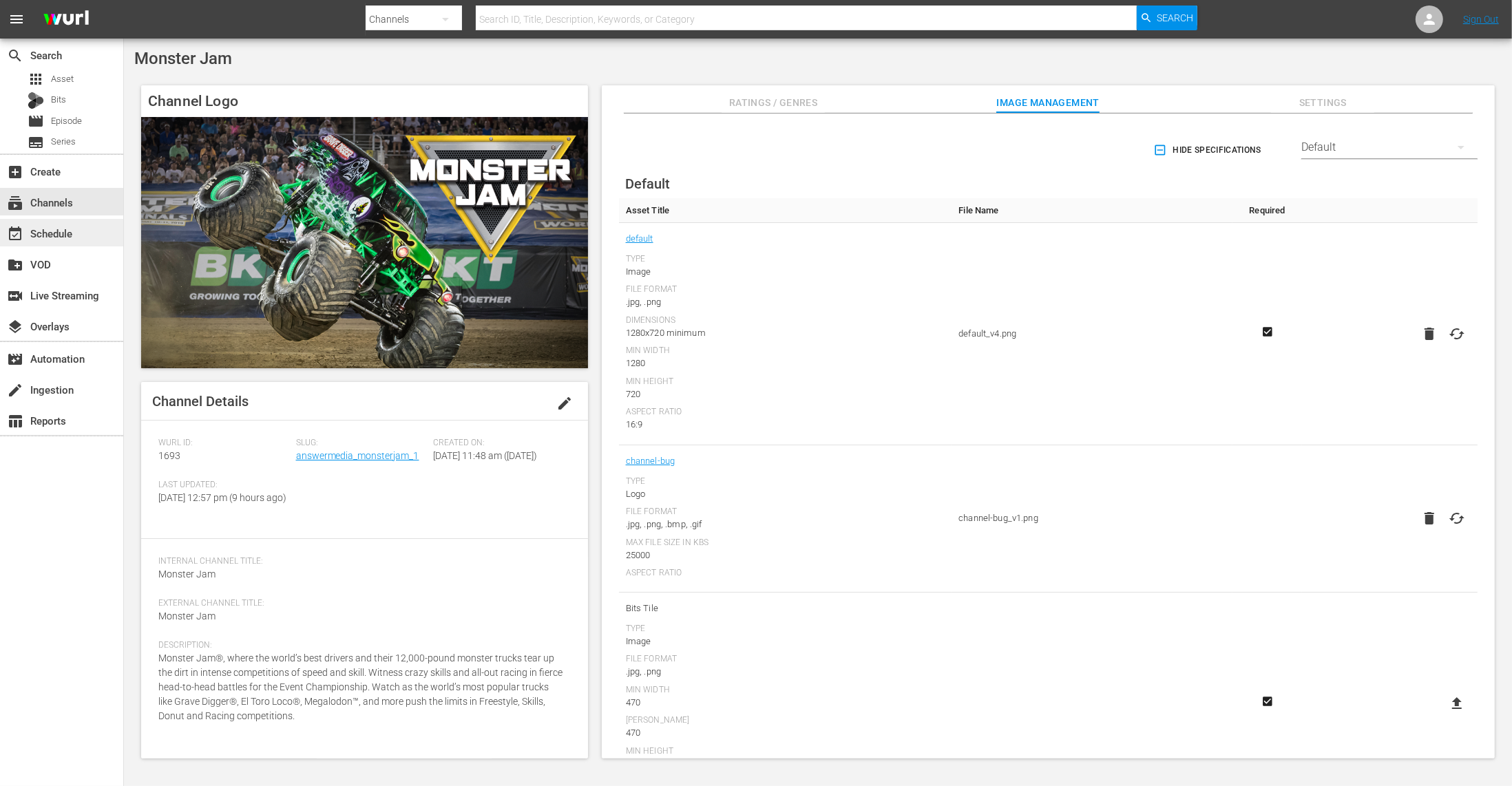
click at [89, 231] on div "event_available Schedule" at bounding box center [62, 233] width 123 height 28
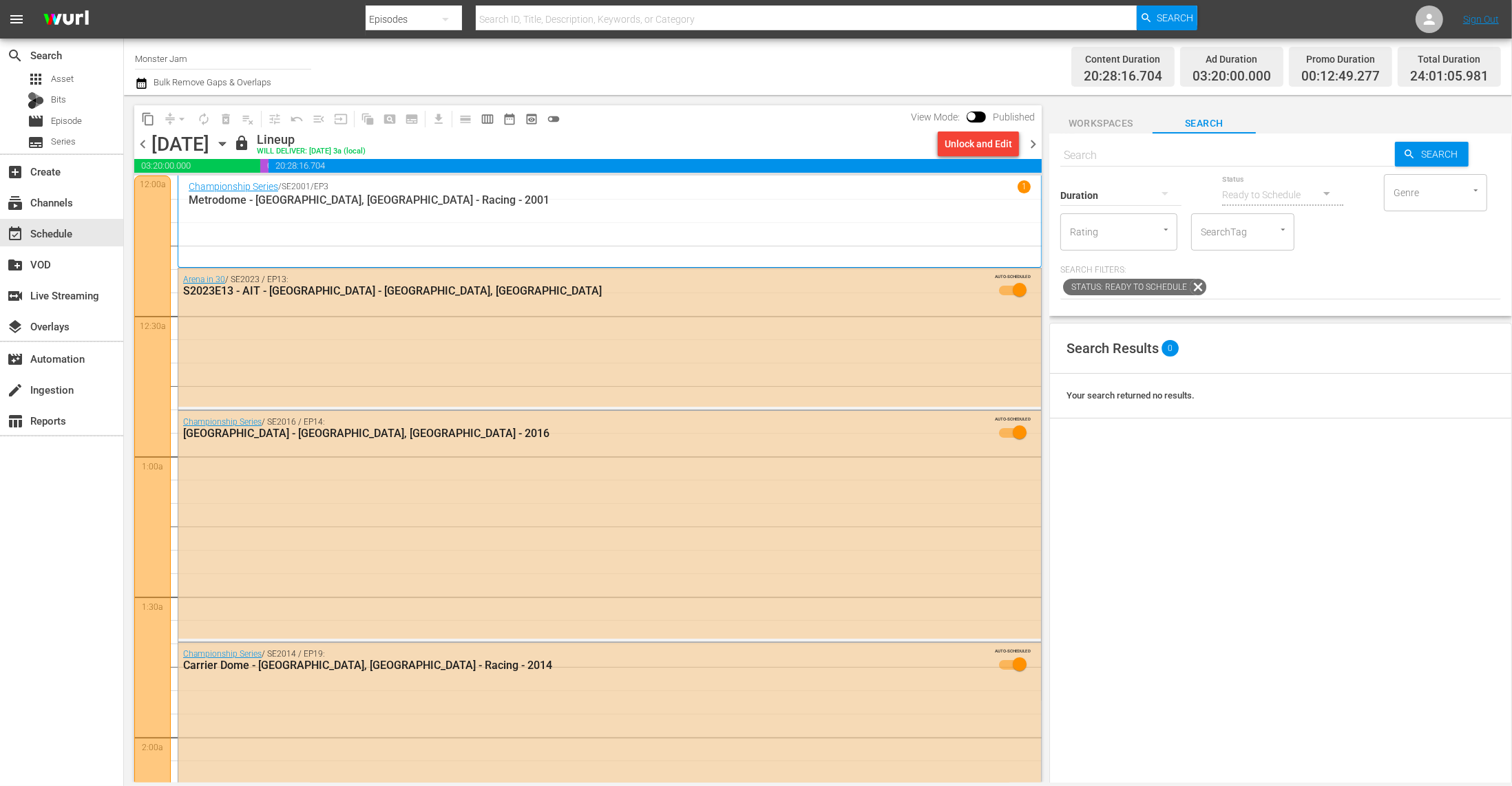
click at [137, 142] on span "chevron_left" at bounding box center [143, 144] width 17 height 17
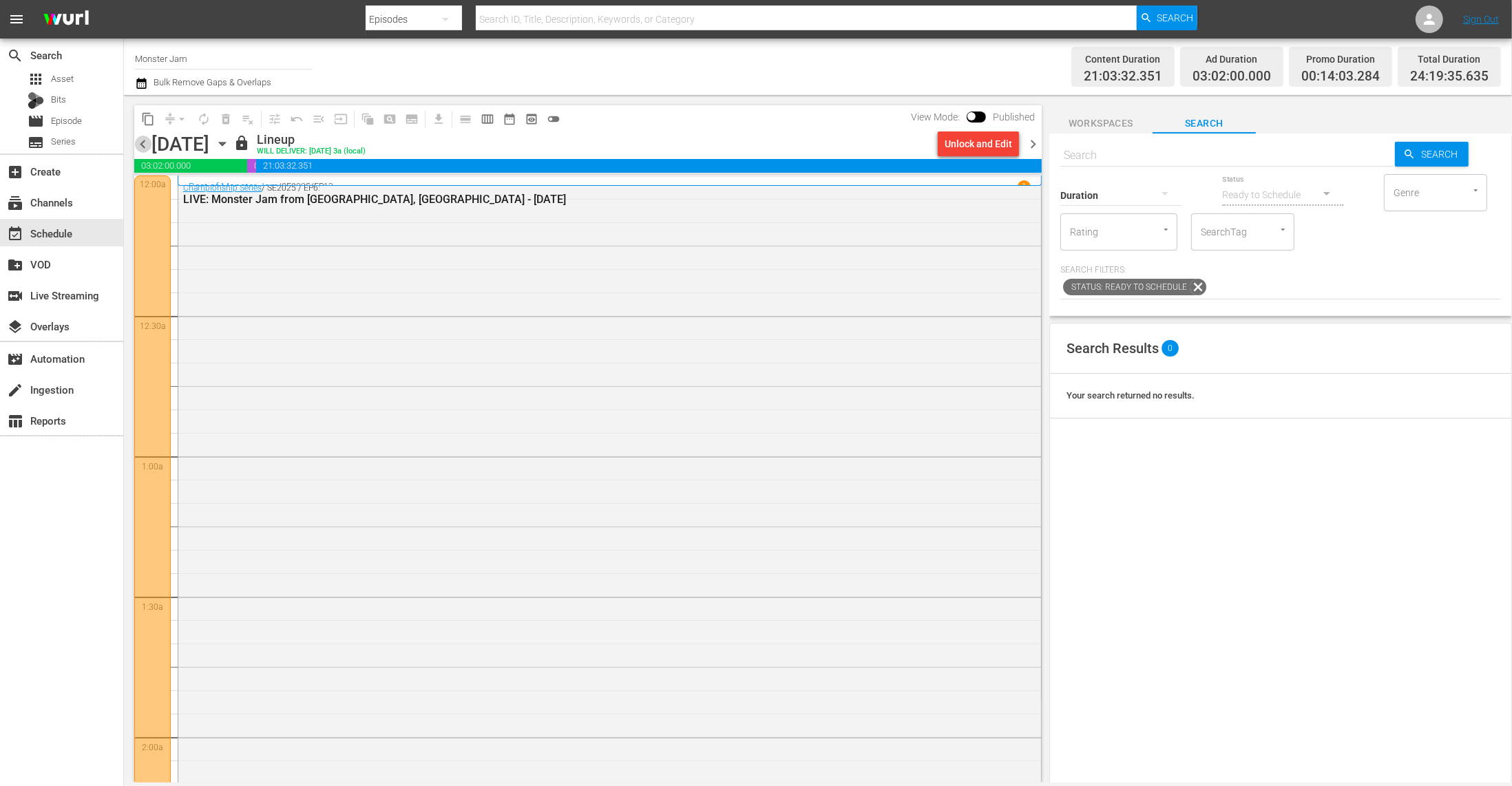
click at [146, 146] on span "chevron_left" at bounding box center [143, 144] width 17 height 17
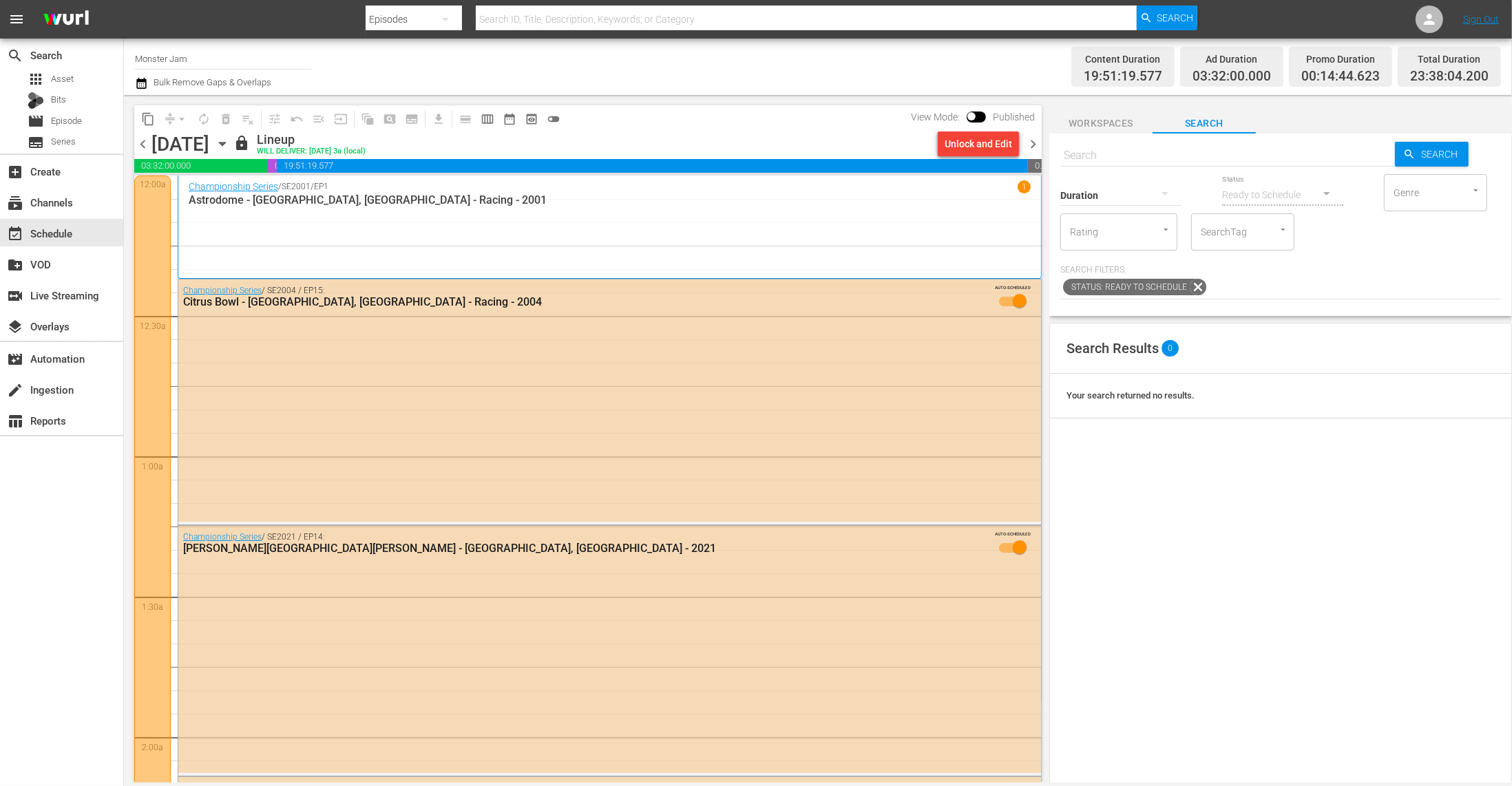
click at [479, 83] on div "Channel Title Monster Jam Bulk Remove Gaps & Overlaps" at bounding box center [507, 66] width 745 height 49
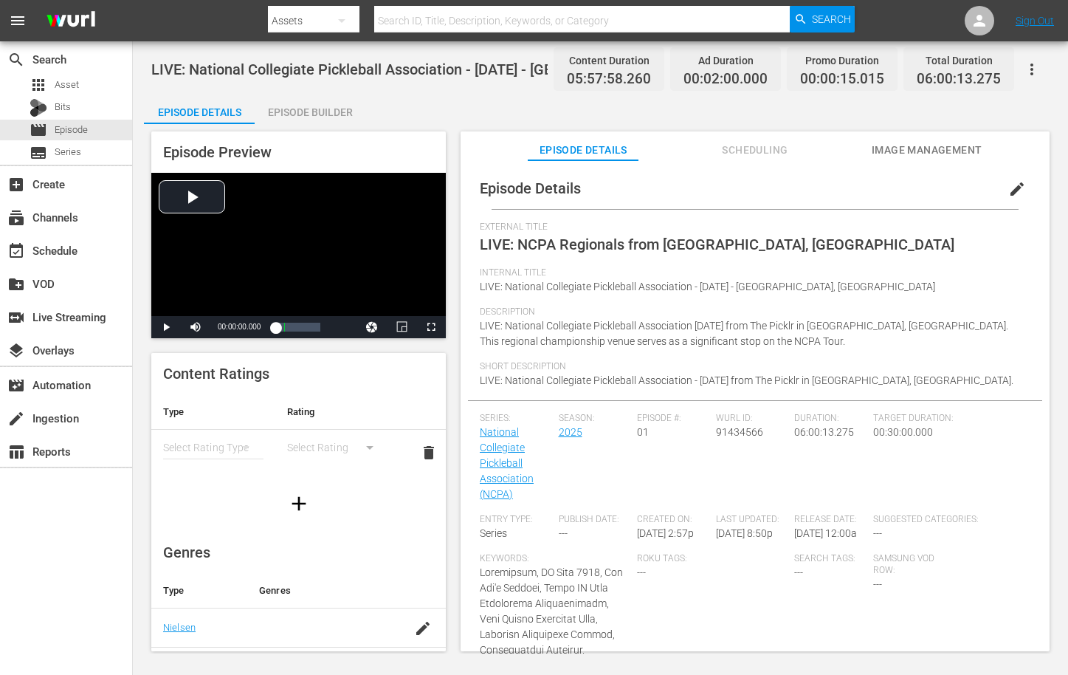
click at [718, 300] on div "Internal Title LIVE: National Collegiate Pickleball Association - [DATE] - [GEO…" at bounding box center [755, 286] width 551 height 39
click at [442, 110] on div "Episode Details Episode Builder Episode Preview Video Player is loading. Play V…" at bounding box center [600, 379] width 913 height 569
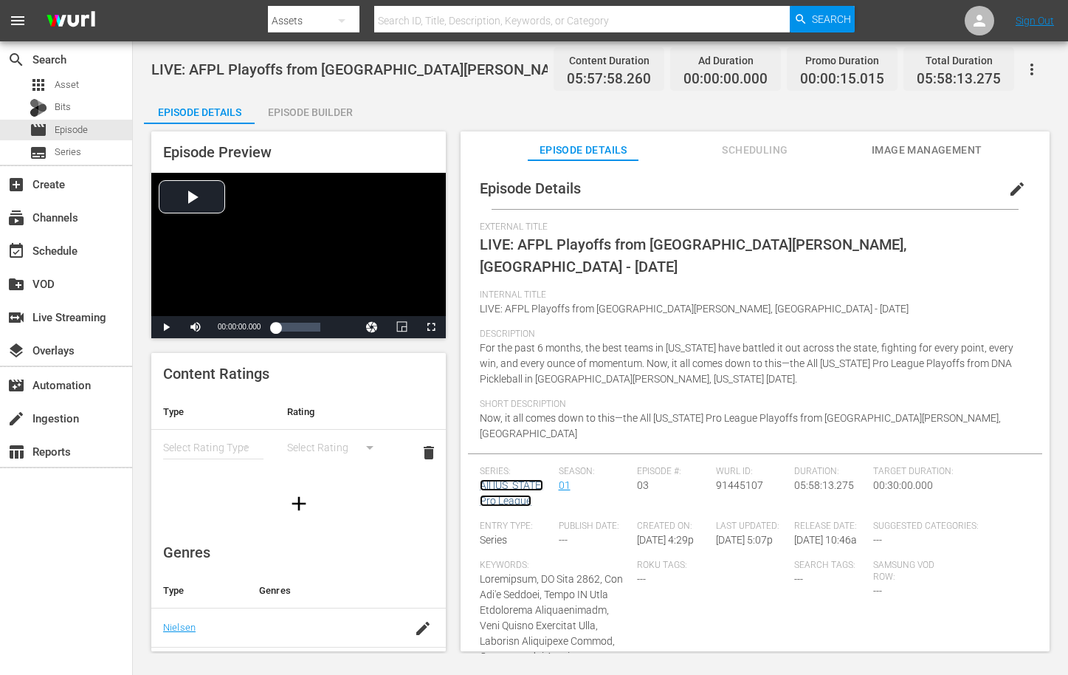
click at [512, 479] on link "All [US_STATE] Pro League" at bounding box center [511, 492] width 63 height 27
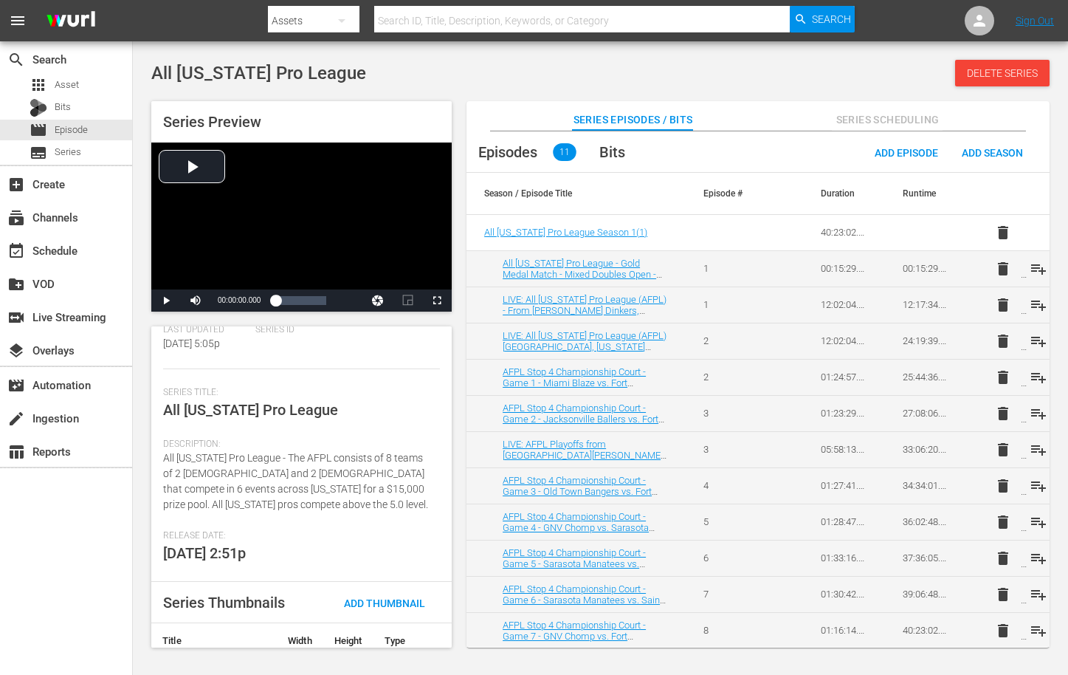
scroll to position [218, 0]
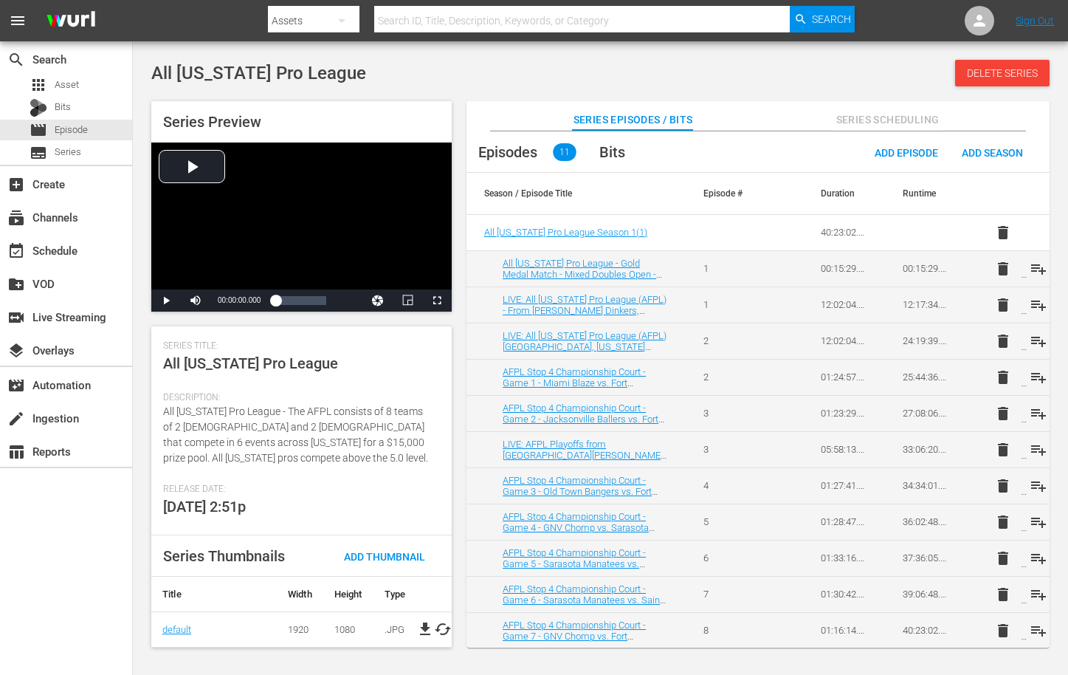
click at [426, 620] on span "file_download" at bounding box center [425, 629] width 18 height 18
